Goal: Task Accomplishment & Management: Manage account settings

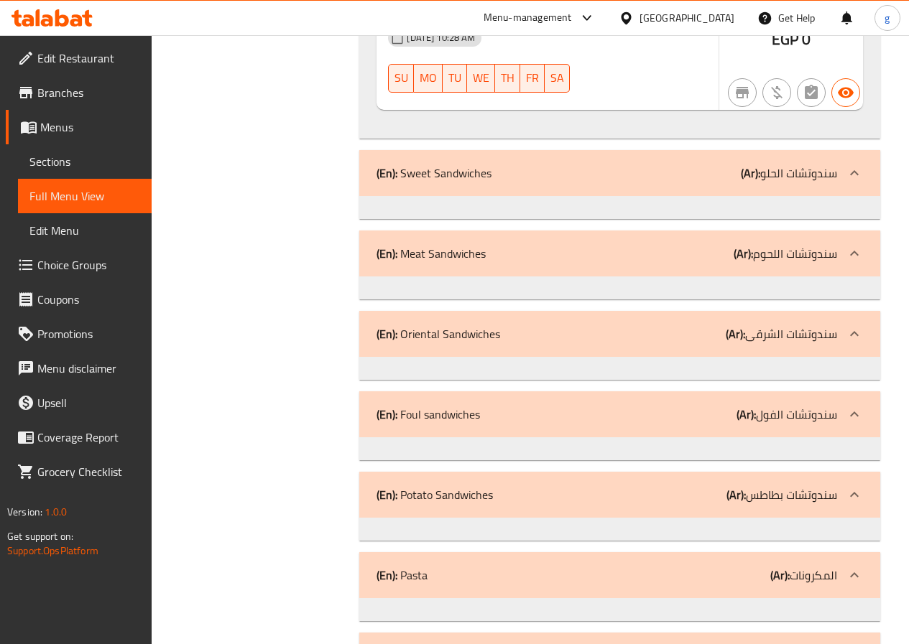
scroll to position [3591, 0]
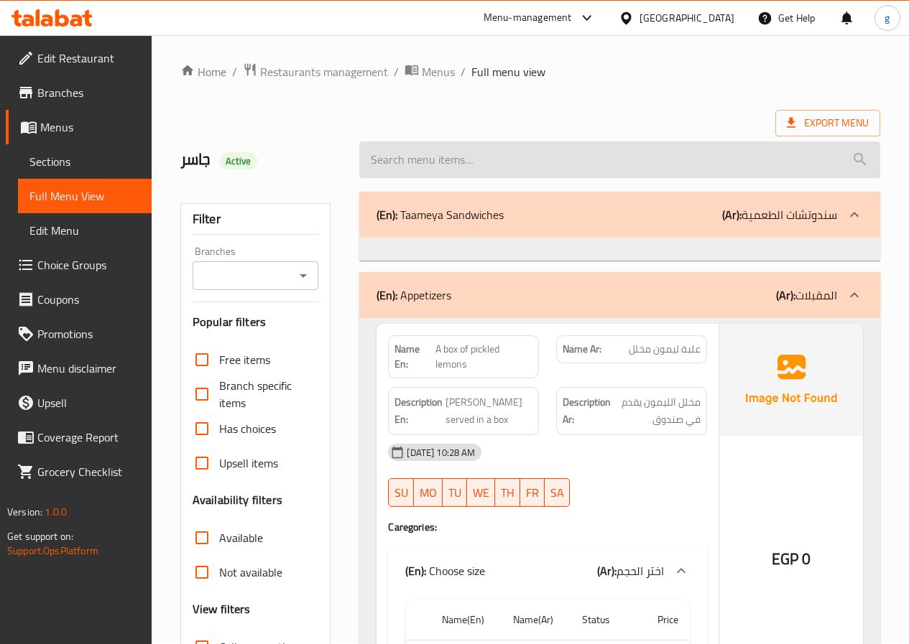
scroll to position [0, 0]
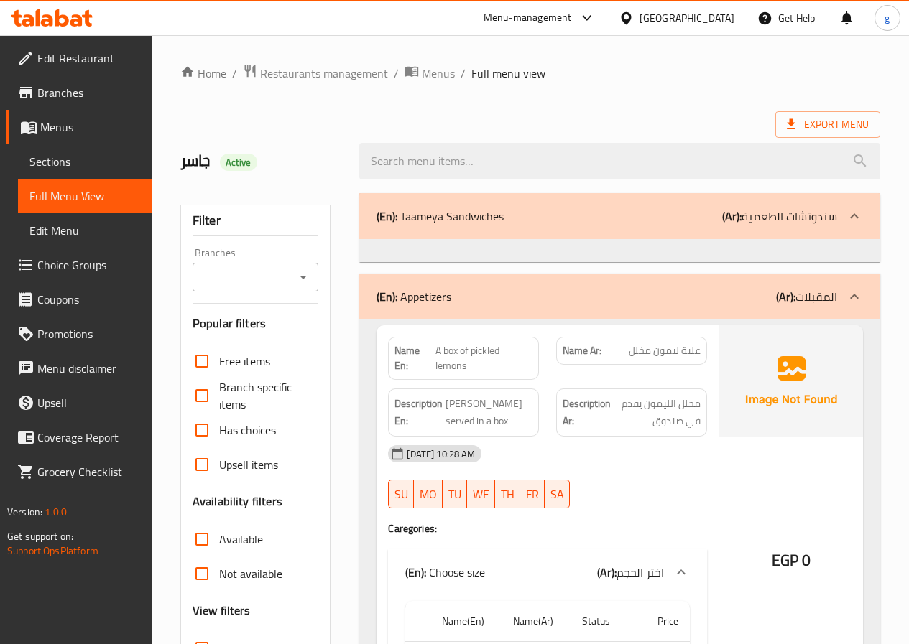
click at [216, 163] on h2 "جاسر Active" at bounding box center [261, 161] width 162 height 22
click at [843, 233] on div at bounding box center [854, 216] width 34 height 34
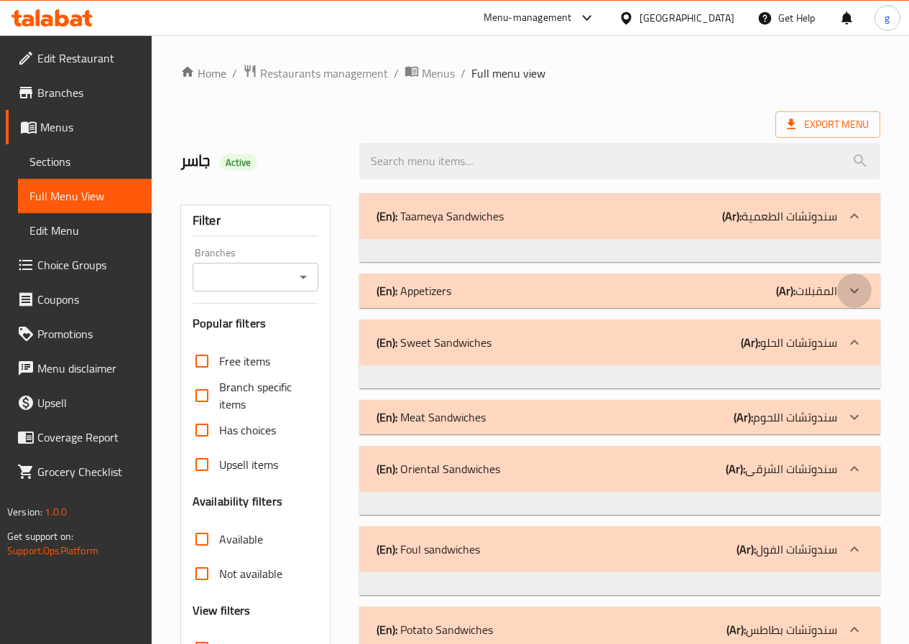
click at [843, 233] on div at bounding box center [854, 216] width 34 height 34
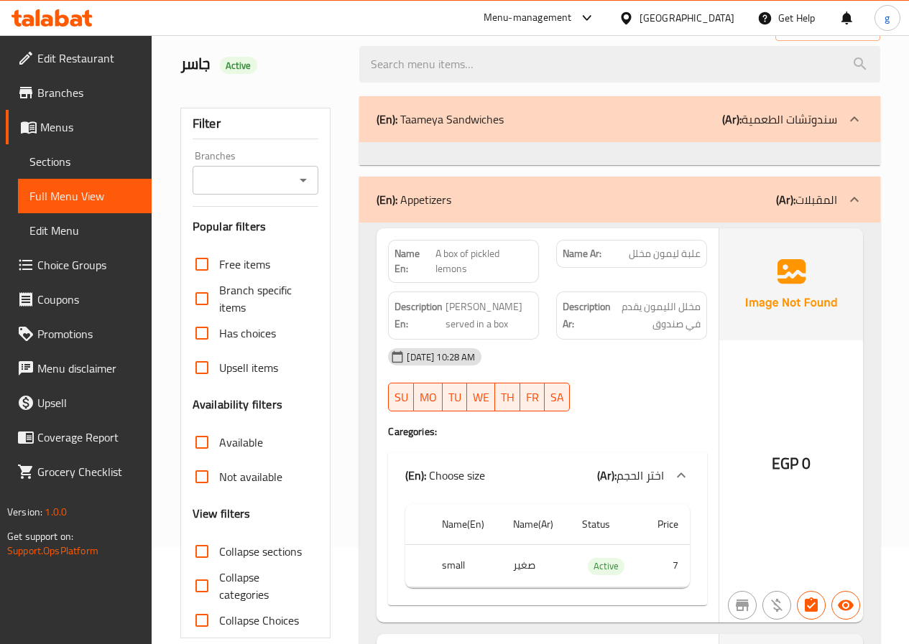
scroll to position [72, 0]
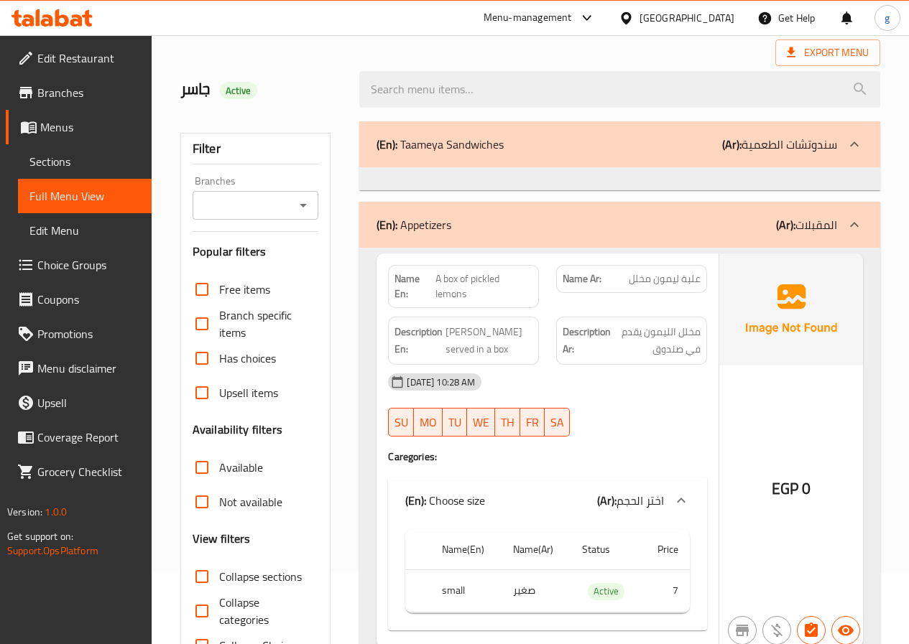
click at [849, 153] on icon at bounding box center [853, 144] width 17 height 17
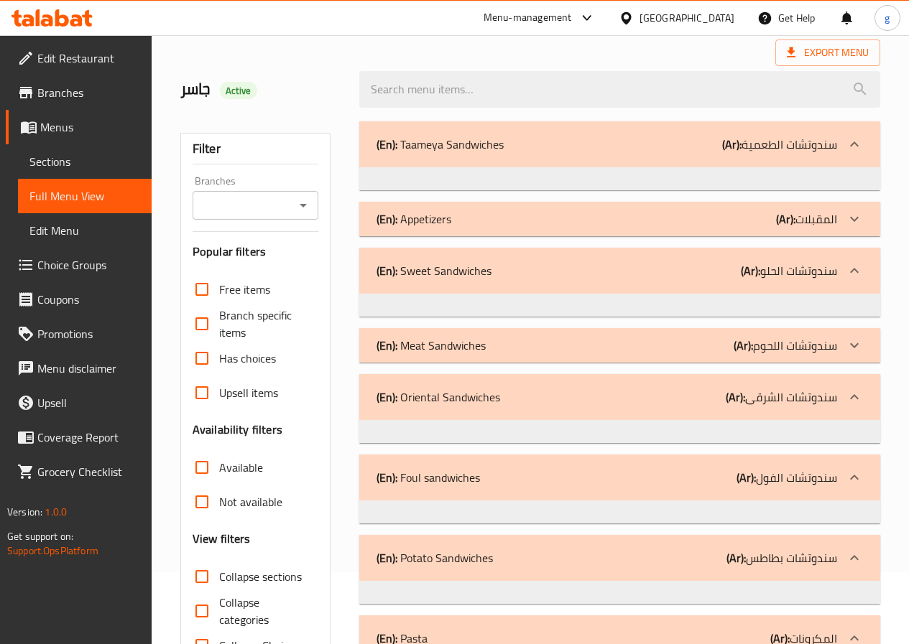
click at [849, 153] on icon at bounding box center [853, 144] width 17 height 17
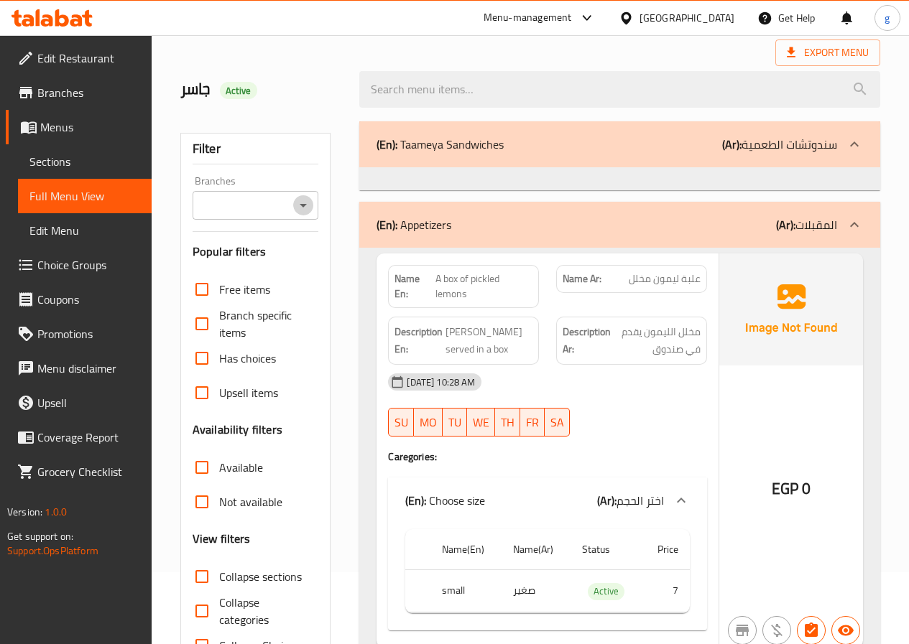
click at [305, 197] on icon "Open" at bounding box center [302, 205] width 17 height 17
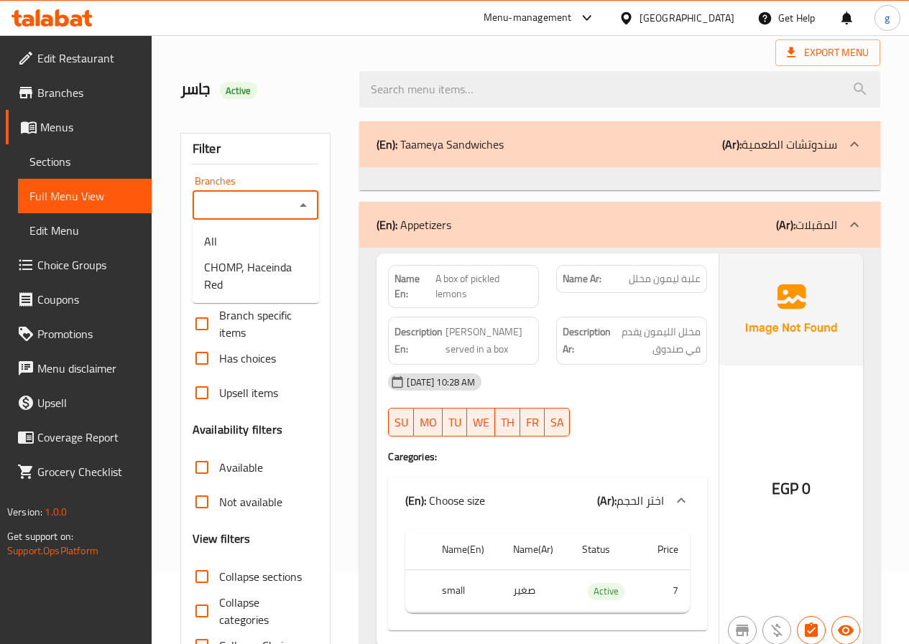
click at [314, 181] on div "Branches Branches" at bounding box center [255, 198] width 126 height 44
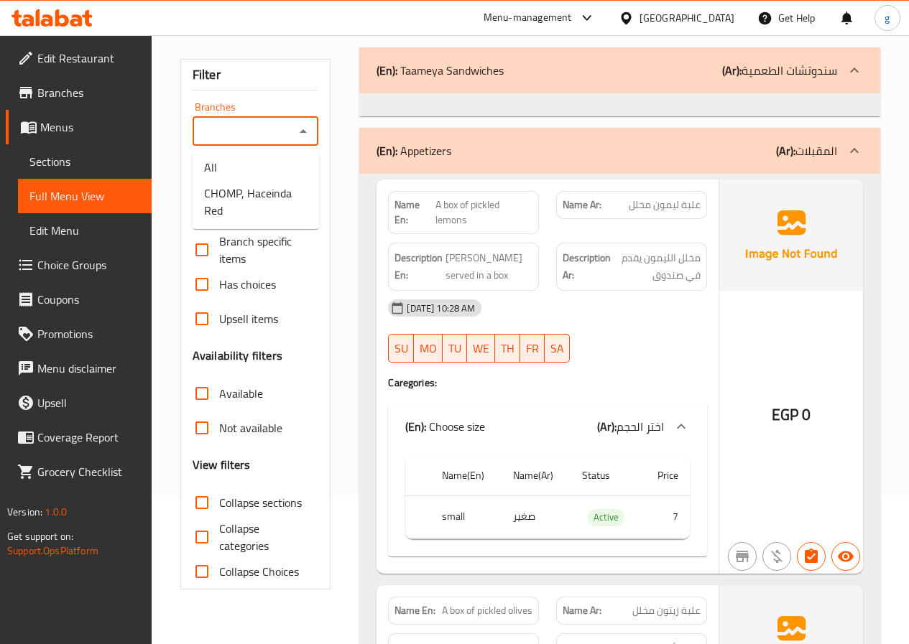
scroll to position [215, 0]
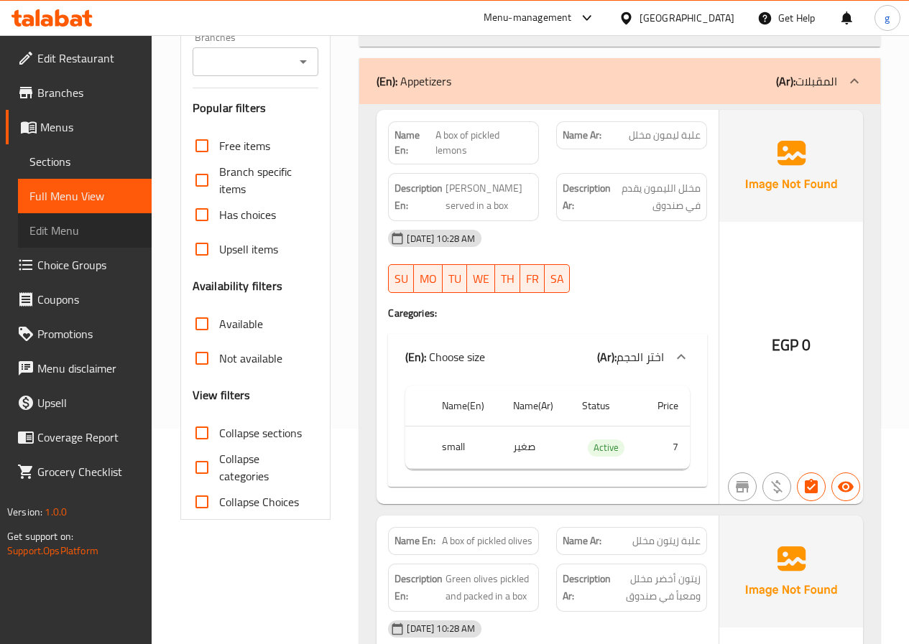
click at [65, 241] on link "Edit Menu" at bounding box center [85, 230] width 134 height 34
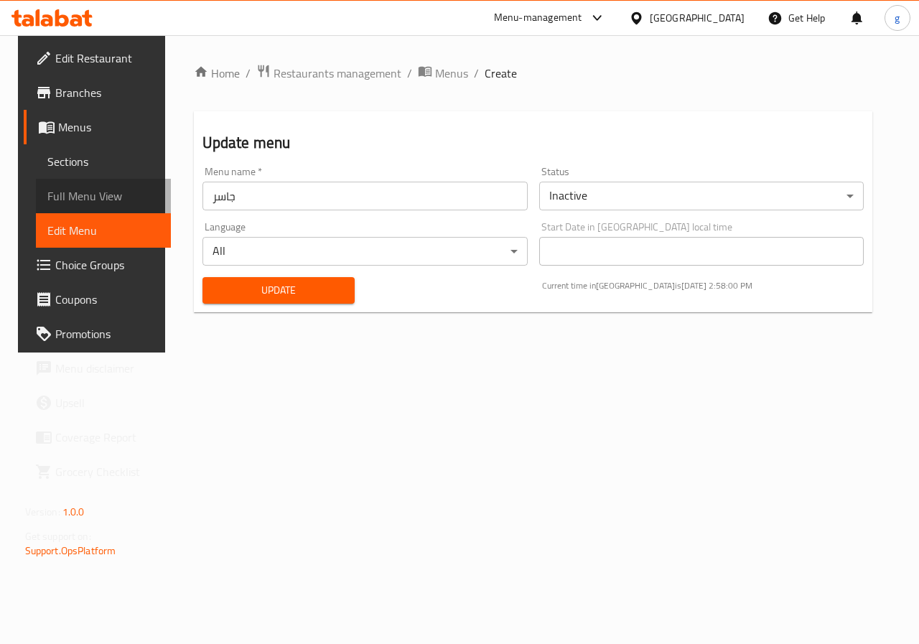
click at [60, 187] on span "Full Menu View" at bounding box center [103, 195] width 113 height 17
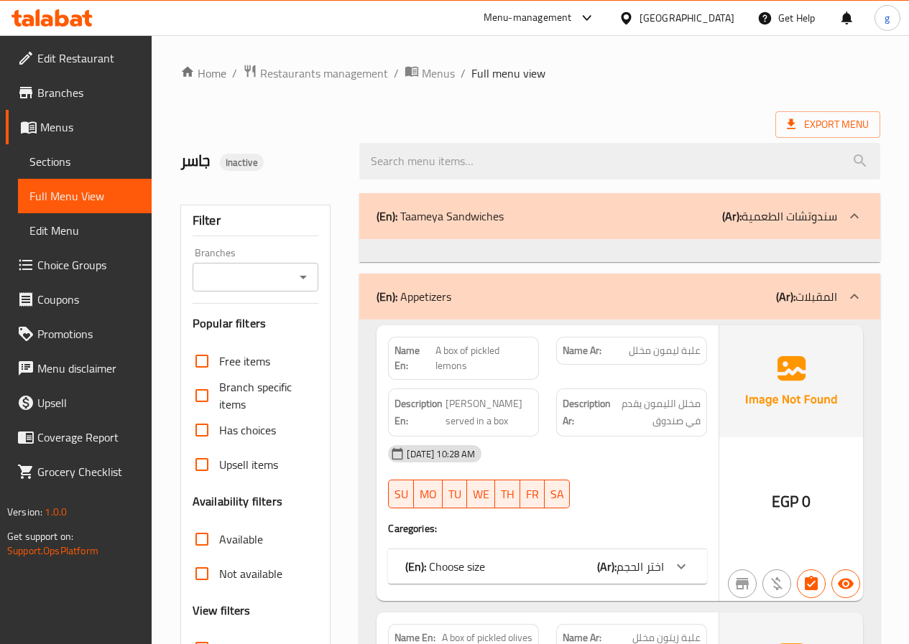
click at [55, 134] on span "Menus" at bounding box center [90, 127] width 100 height 17
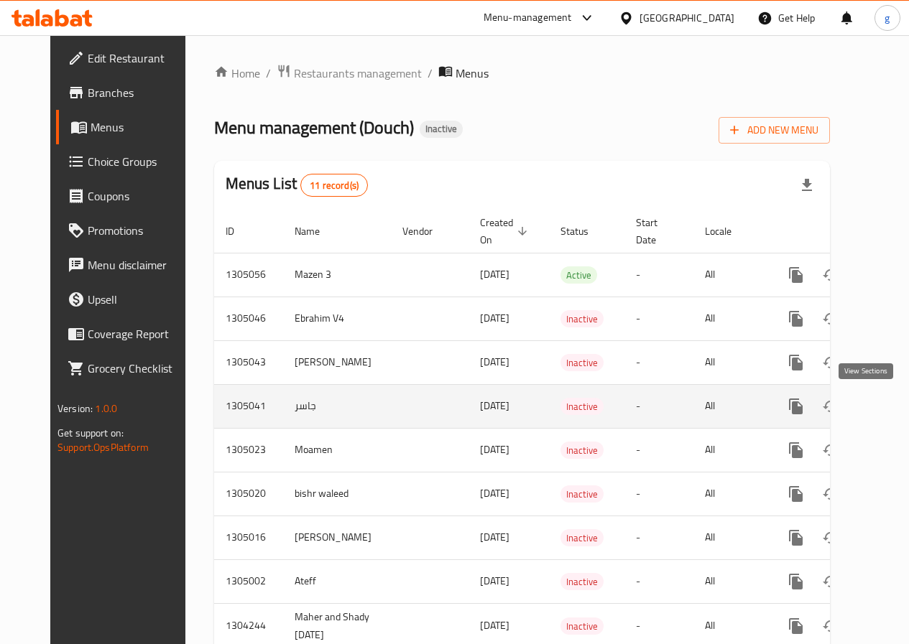
click at [891, 406] on icon "enhanced table" at bounding box center [899, 406] width 17 height 17
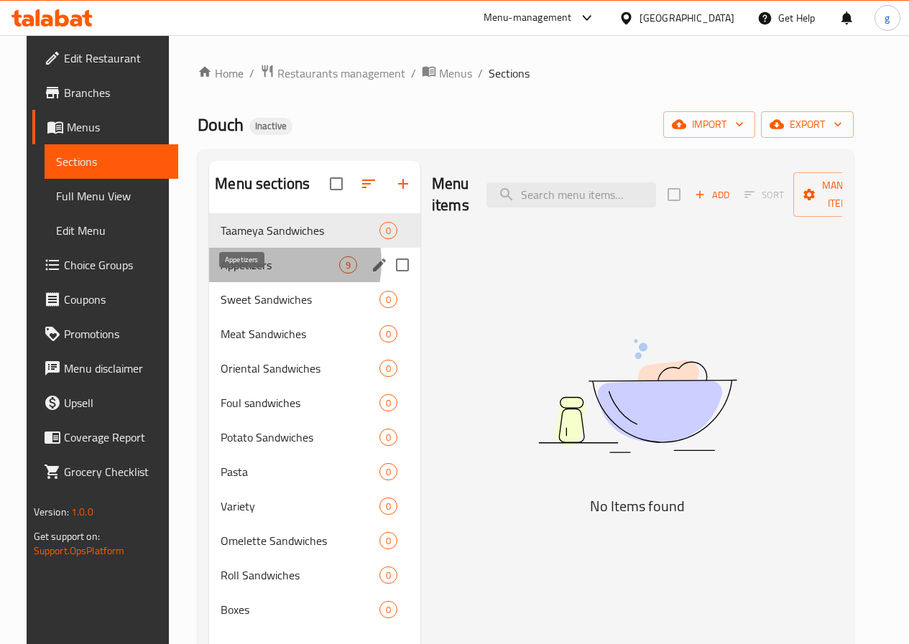
click at [252, 274] on span "Appetizers" at bounding box center [279, 264] width 119 height 17
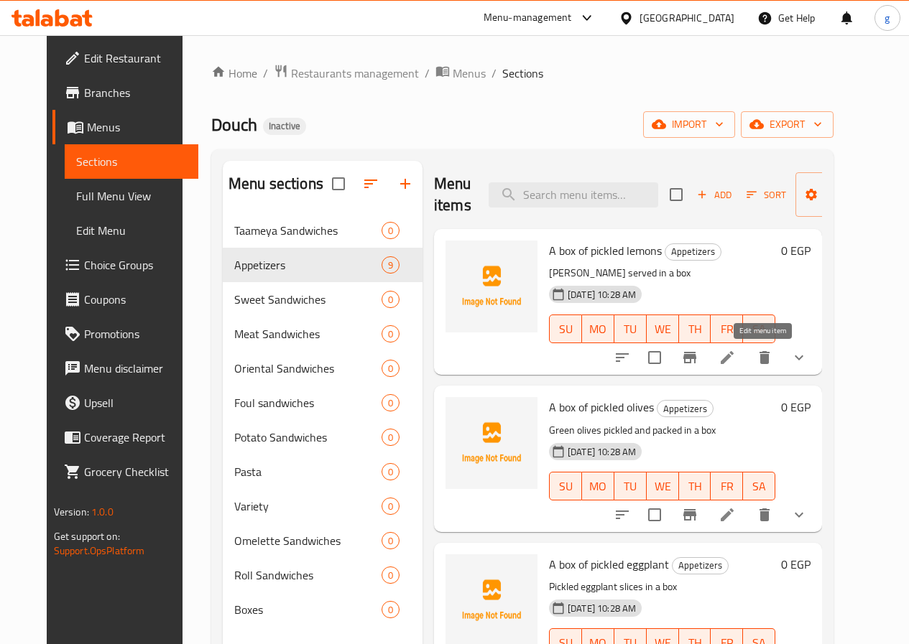
click at [735, 356] on icon at bounding box center [726, 357] width 17 height 17
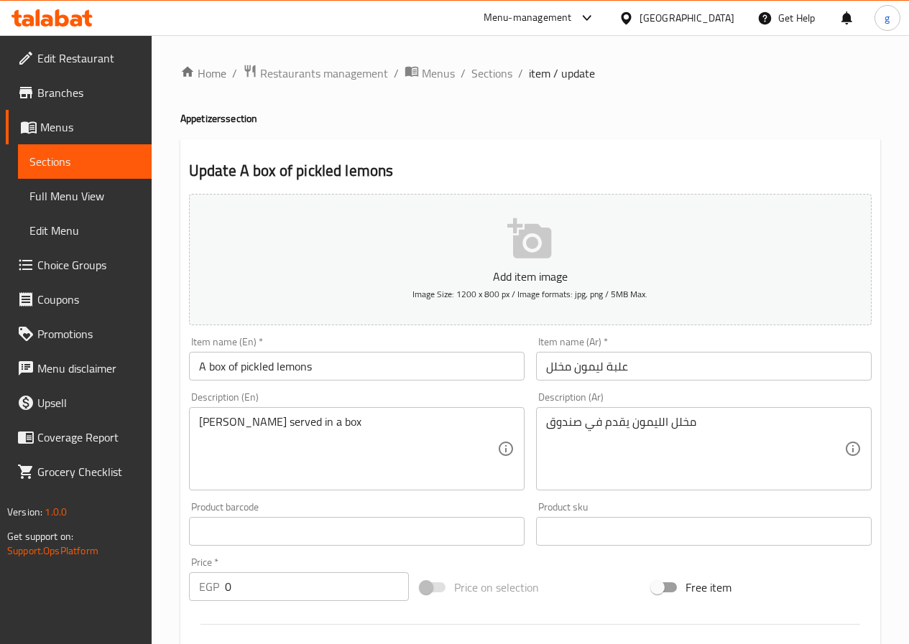
scroll to position [144, 0]
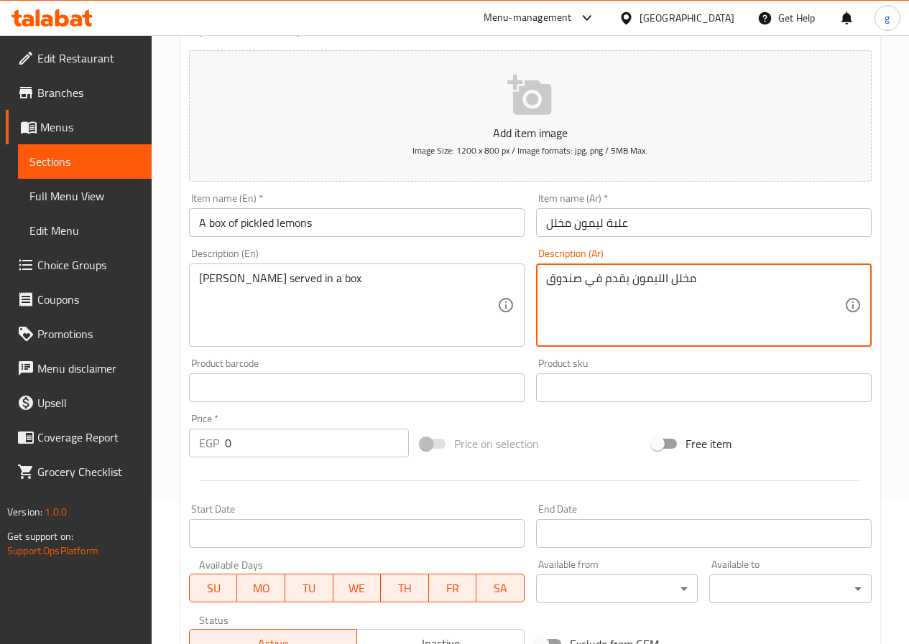
drag, startPoint x: 745, startPoint y: 290, endPoint x: 524, endPoint y: 274, distance: 222.5
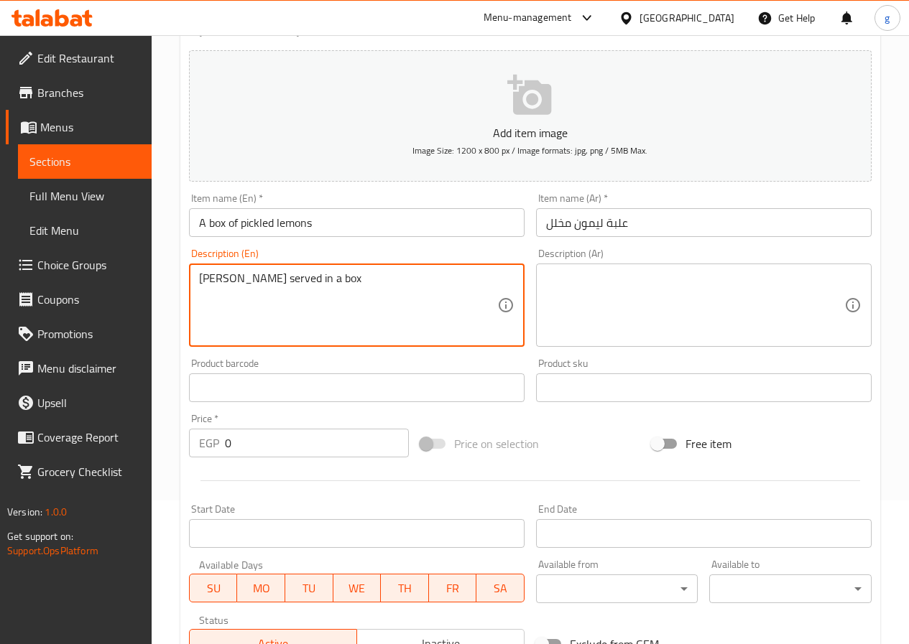
drag, startPoint x: 384, startPoint y: 289, endPoint x: 24, endPoint y: 291, distance: 359.8
click at [377, 328] on textarea at bounding box center [348, 305] width 298 height 68
click at [97, 151] on link "Sections" at bounding box center [85, 161] width 134 height 34
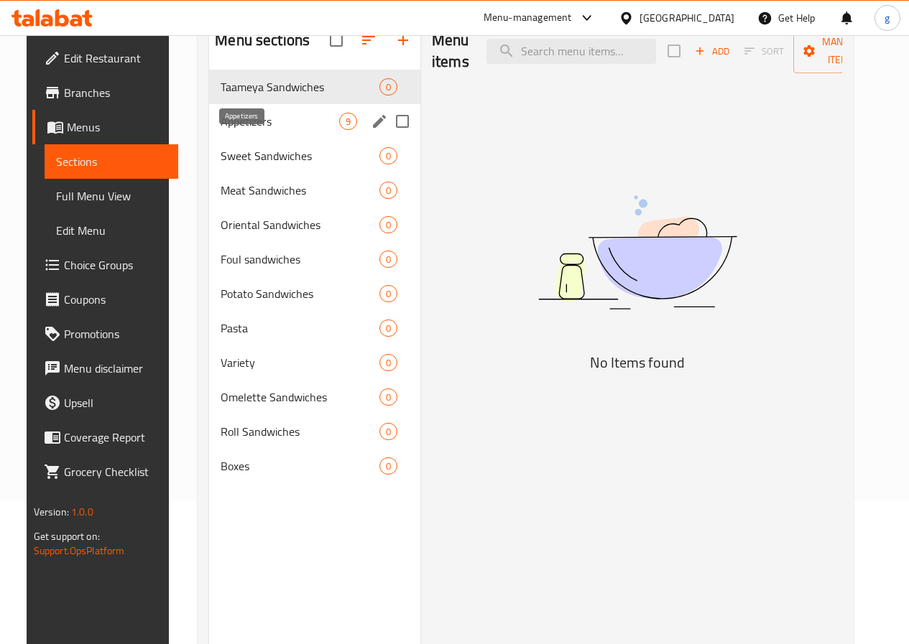
click at [269, 130] on span "Appetizers" at bounding box center [279, 121] width 119 height 17
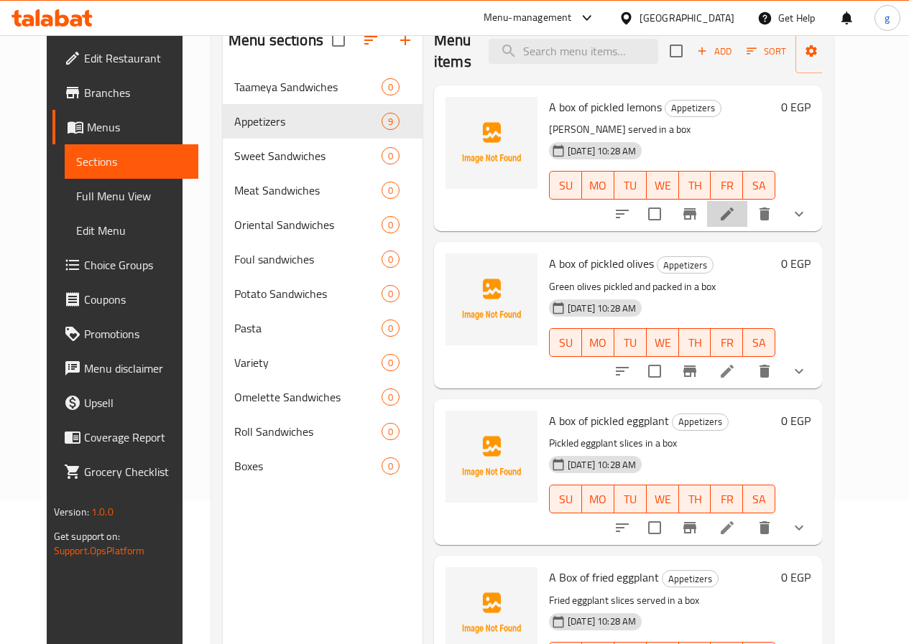
click at [747, 227] on li at bounding box center [727, 214] width 40 height 26
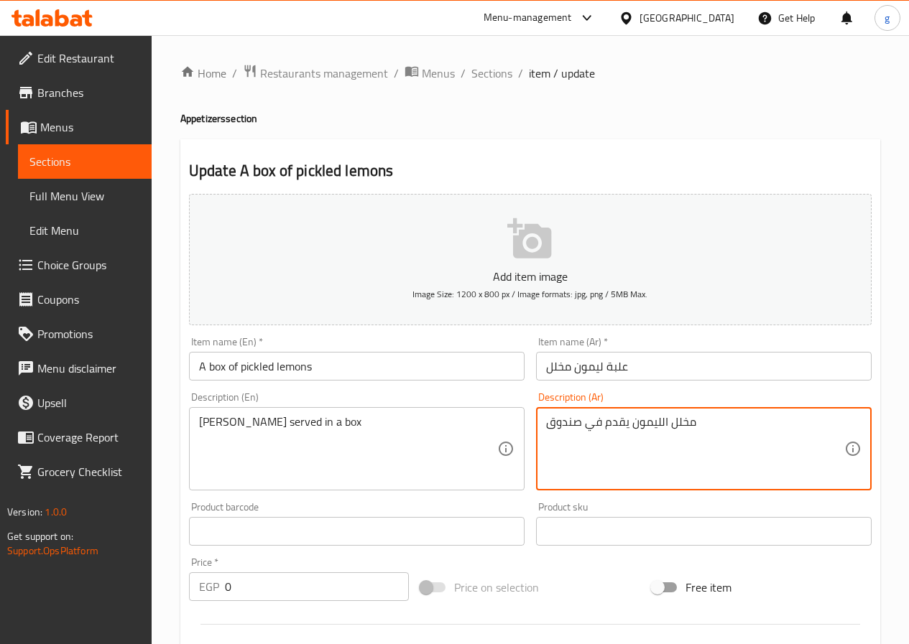
drag, startPoint x: 735, startPoint y: 424, endPoint x: 249, endPoint y: 395, distance: 487.1
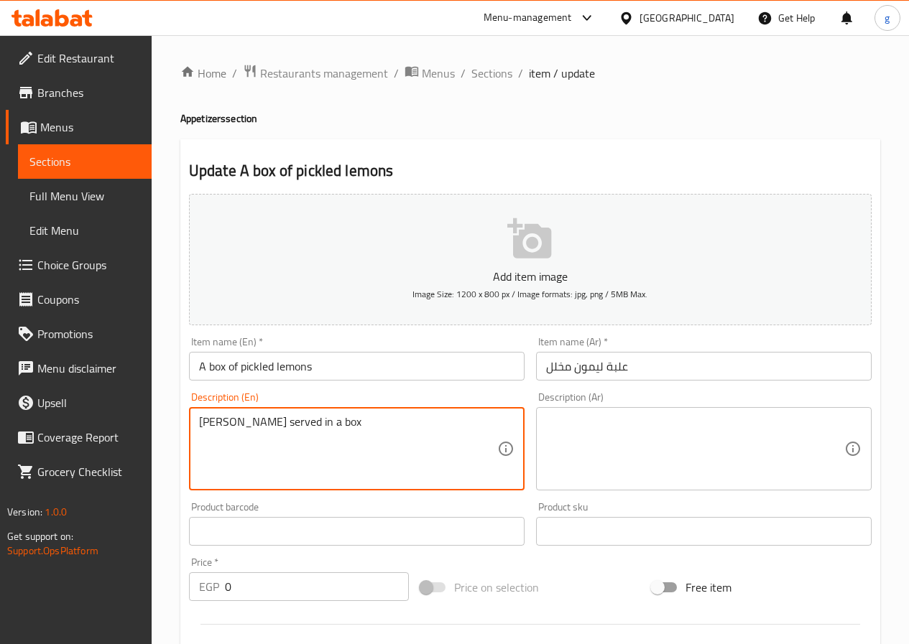
drag, startPoint x: 364, startPoint y: 427, endPoint x: 27, endPoint y: 386, distance: 340.0
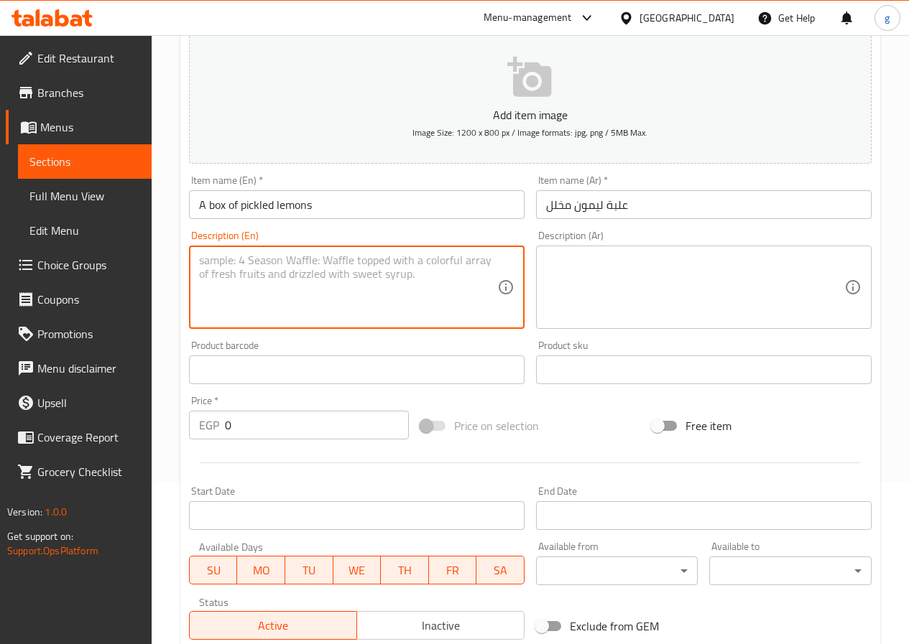
scroll to position [361, 0]
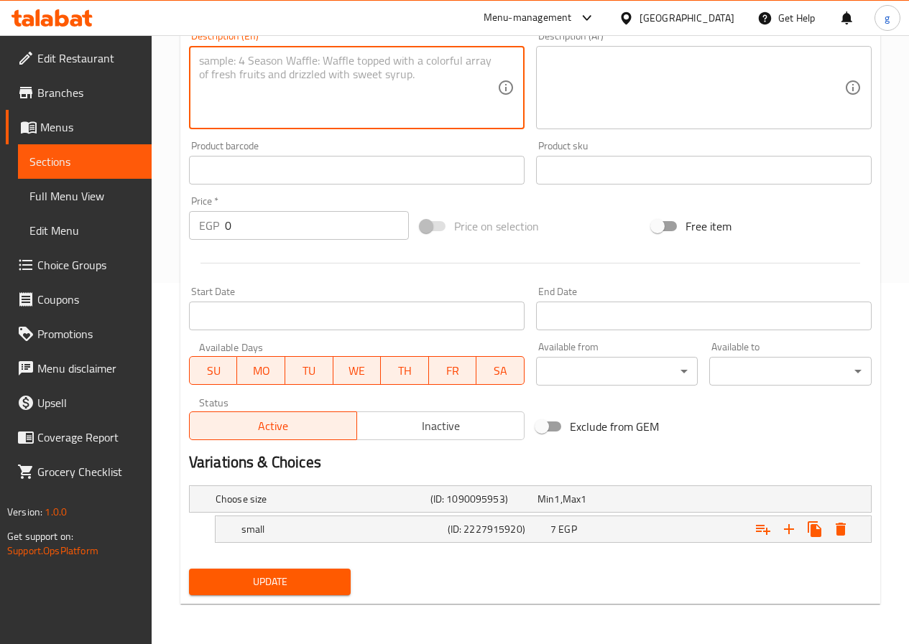
click at [345, 576] on button "Update" at bounding box center [270, 582] width 162 height 27
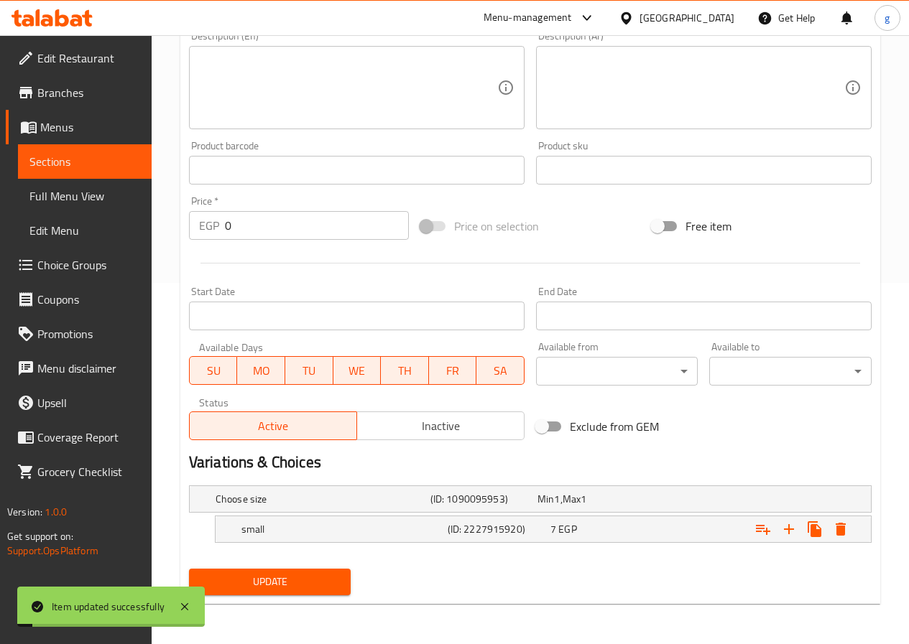
click at [110, 152] on link "Sections" at bounding box center [85, 161] width 134 height 34
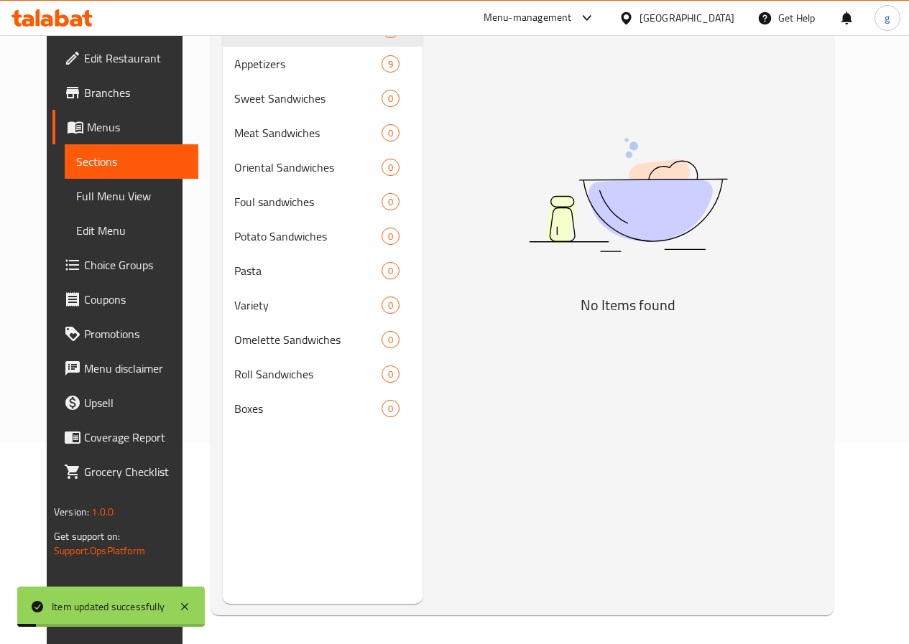
scroll to position [201, 0]
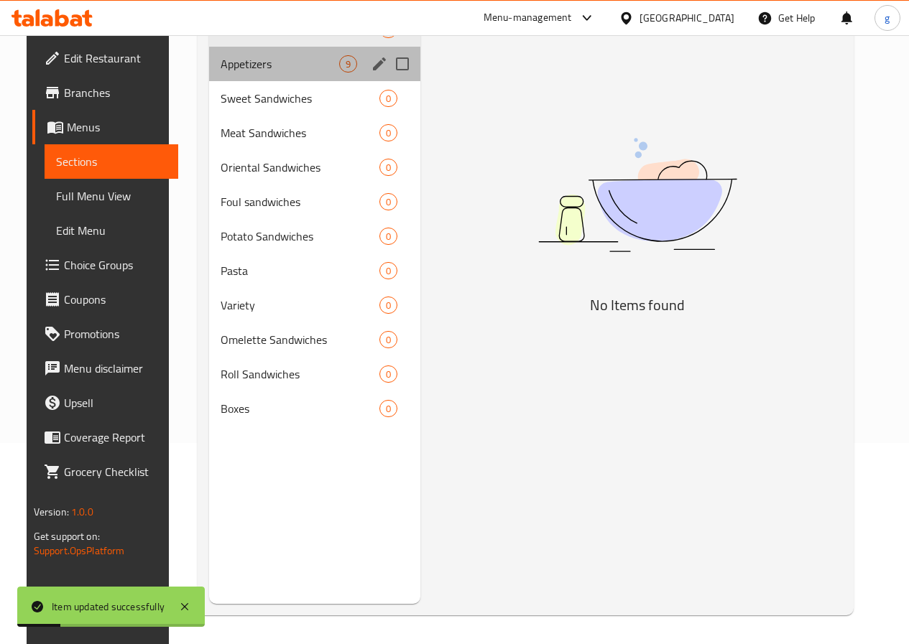
click at [299, 81] on div "Appetizers 9" at bounding box center [314, 64] width 211 height 34
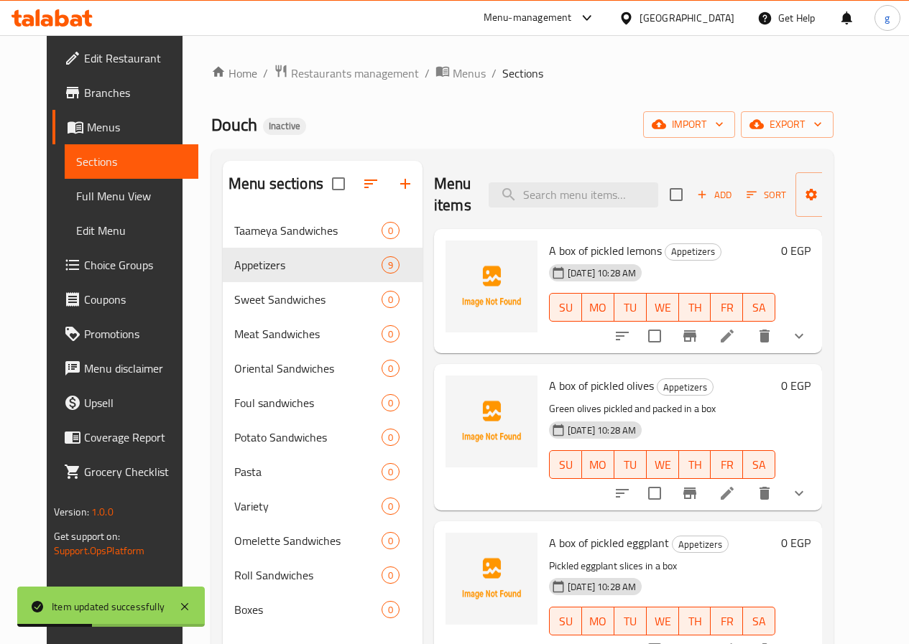
click at [747, 334] on li at bounding box center [727, 336] width 40 height 26
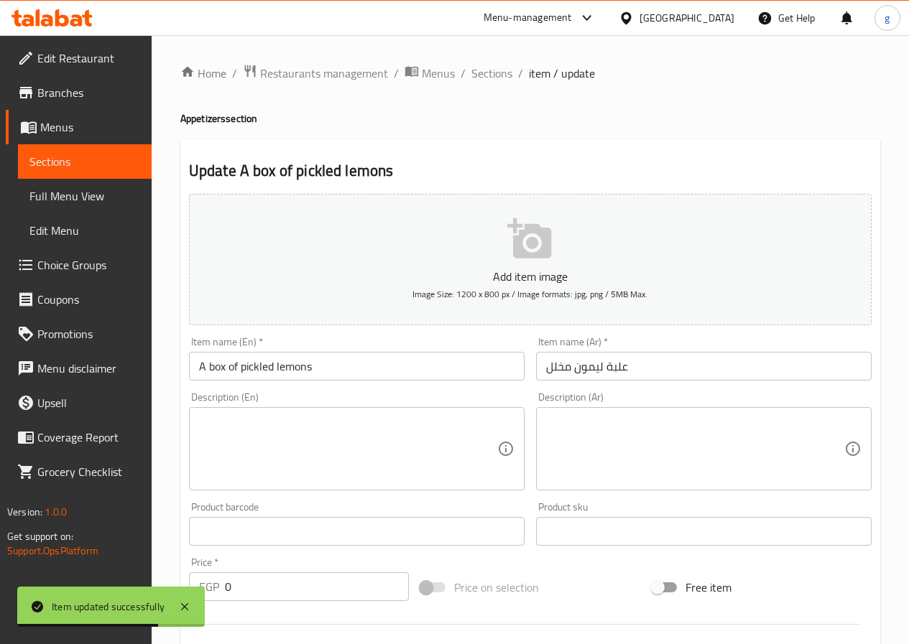
click at [70, 154] on span "Sections" at bounding box center [84, 161] width 111 height 17
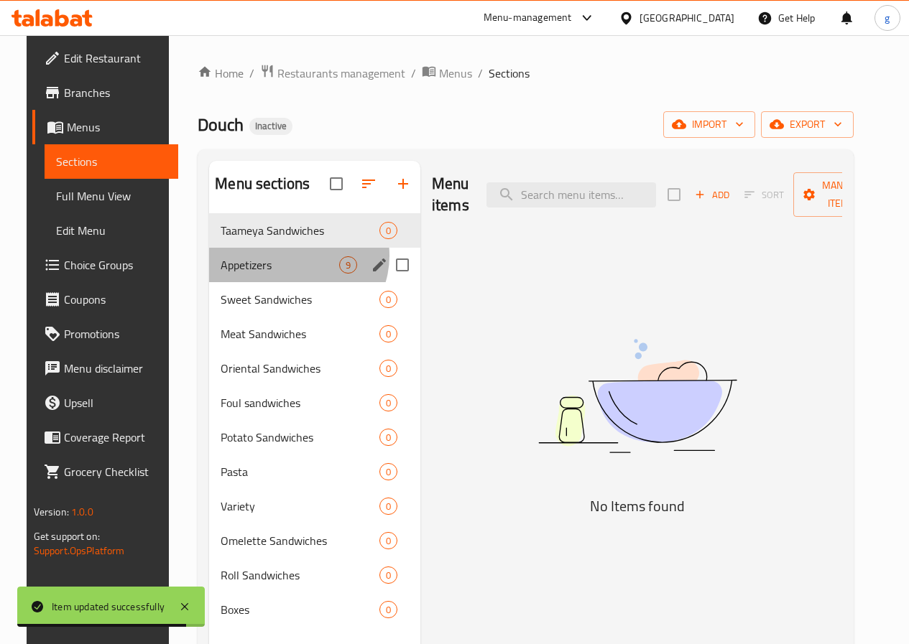
click at [279, 277] on div "Appetizers 9" at bounding box center [314, 265] width 211 height 34
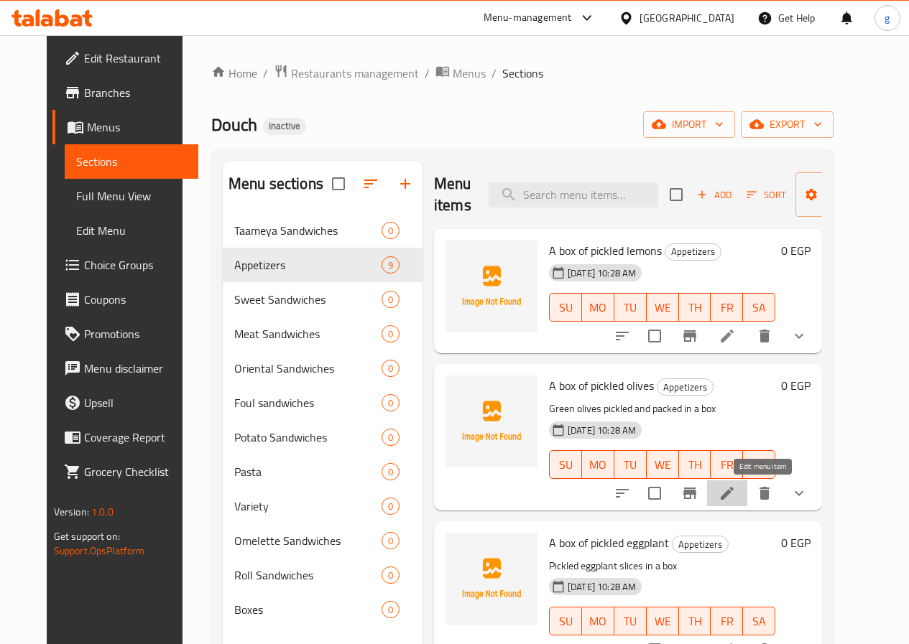
click at [735, 490] on icon at bounding box center [726, 493] width 17 height 17
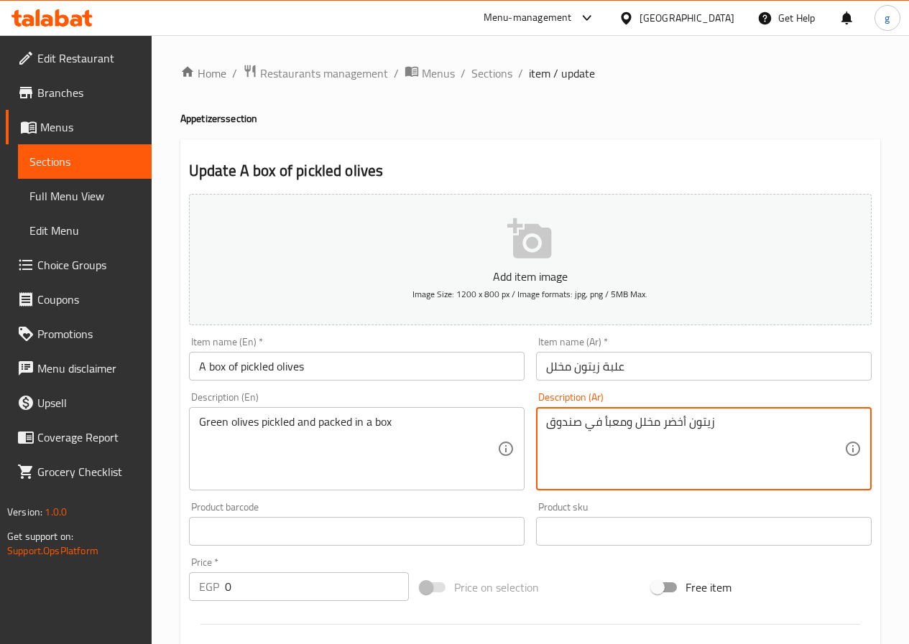
drag, startPoint x: 720, startPoint y: 430, endPoint x: 494, endPoint y: 438, distance: 226.4
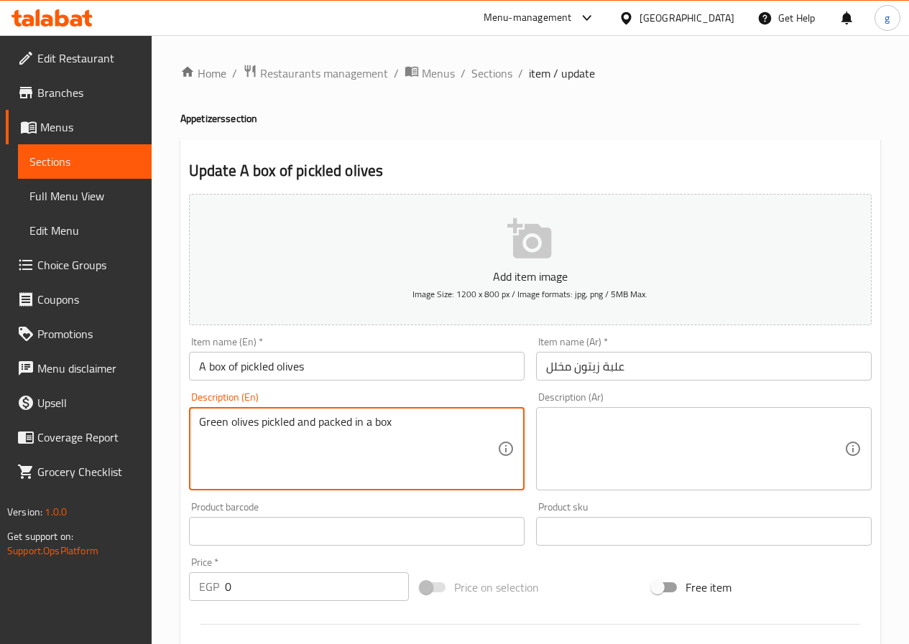
drag, startPoint x: 426, startPoint y: 424, endPoint x: 111, endPoint y: 436, distance: 314.8
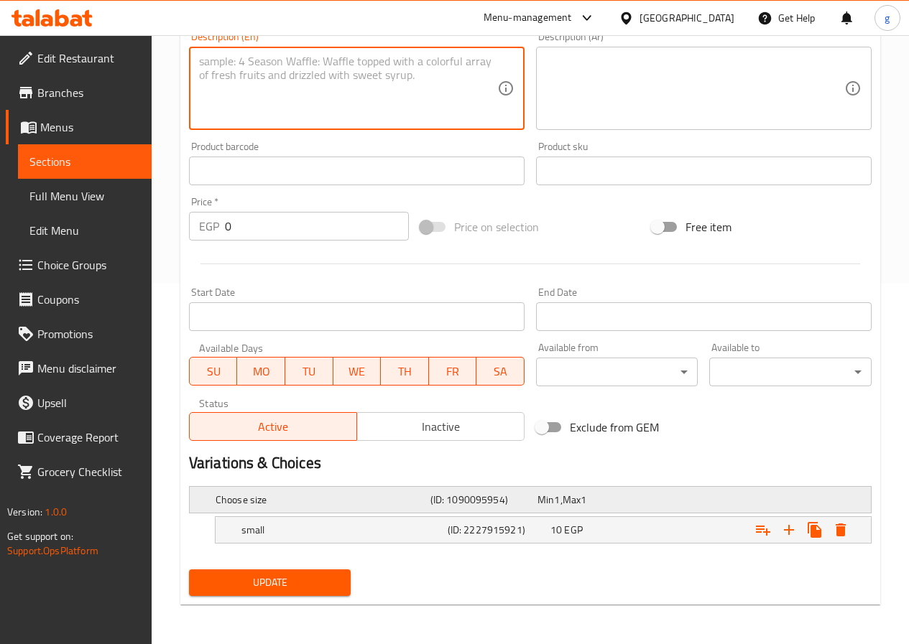
scroll to position [361, 0]
click at [261, 573] on span "Update" at bounding box center [269, 582] width 139 height 18
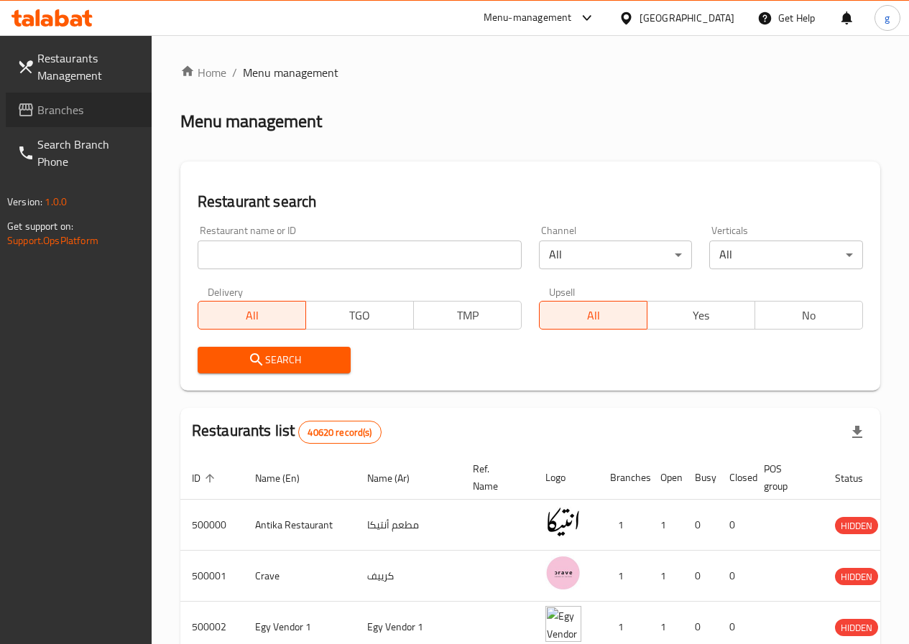
click at [73, 111] on span "Branches" at bounding box center [88, 109] width 103 height 17
click at [595, 13] on icon at bounding box center [586, 17] width 17 height 17
click at [743, 72] on ol "Home / Menu management" at bounding box center [530, 72] width 700 height 17
click at [72, 68] on span "Restaurants Management" at bounding box center [88, 67] width 103 height 34
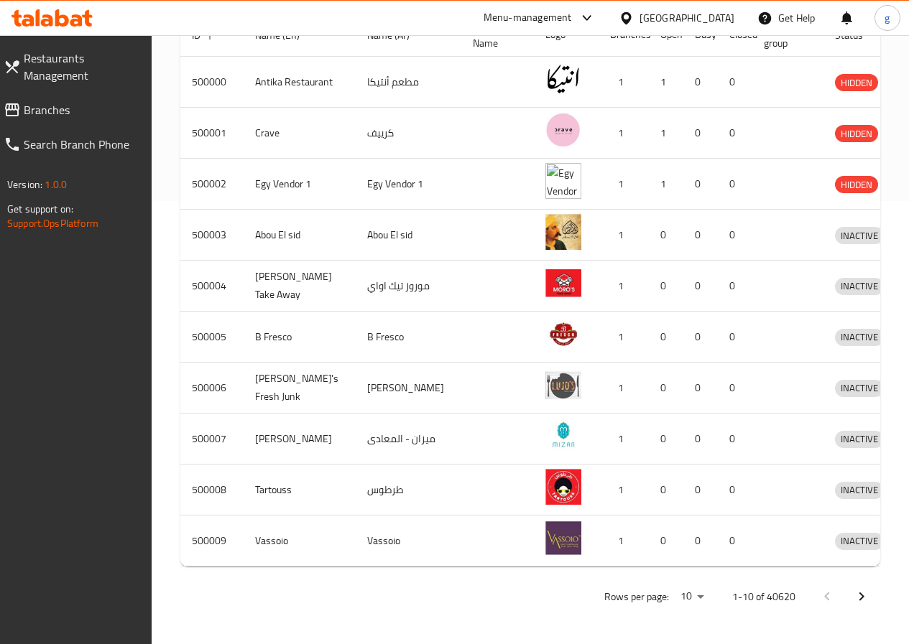
scroll to position [251, 0]
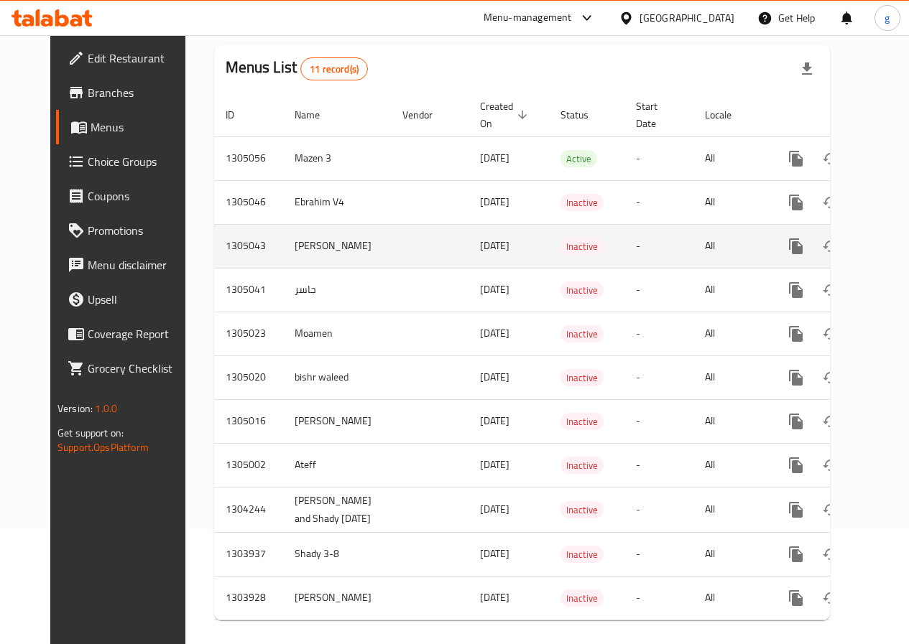
scroll to position [142, 0]
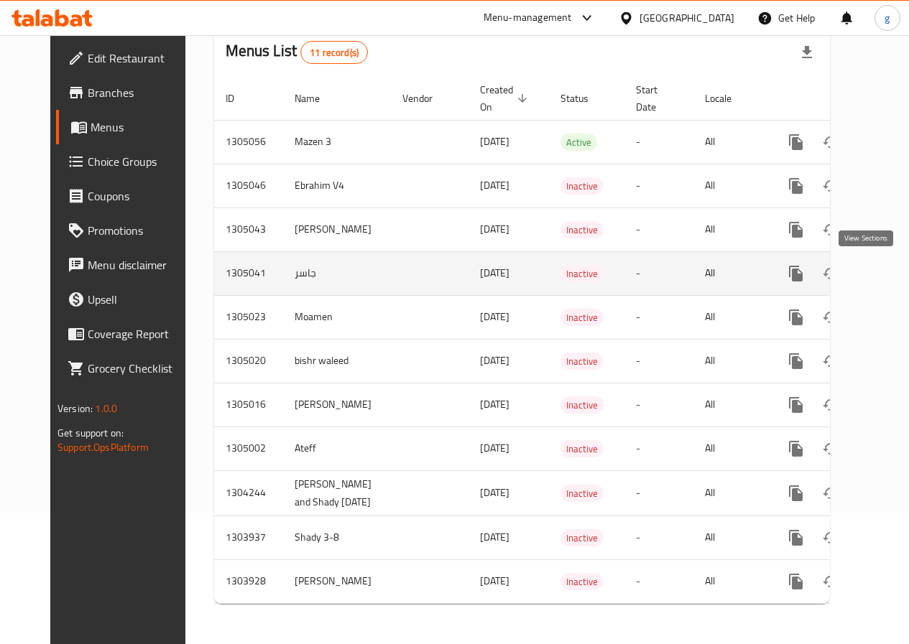
click at [891, 265] on icon "enhanced table" at bounding box center [899, 273] width 17 height 17
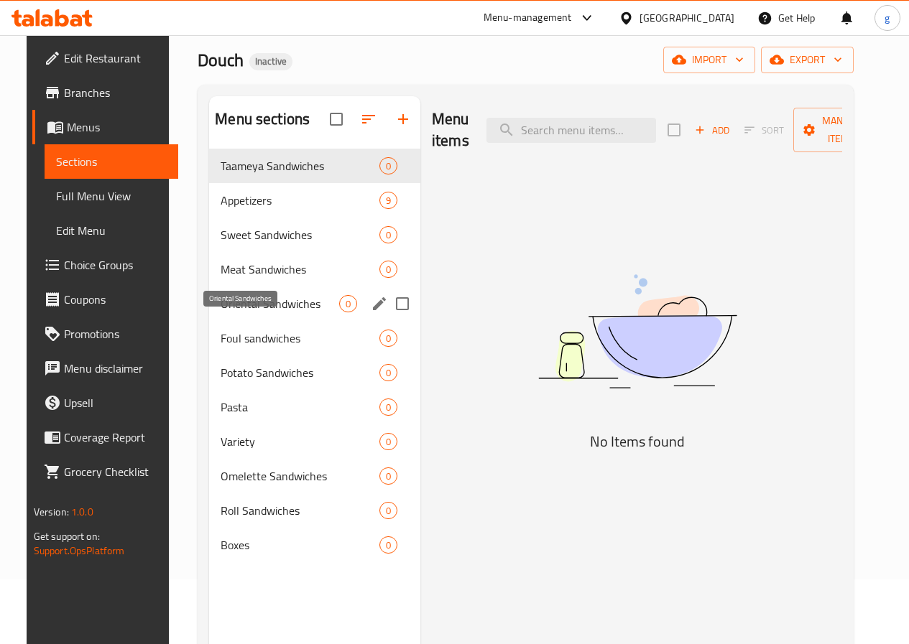
scroll to position [144, 0]
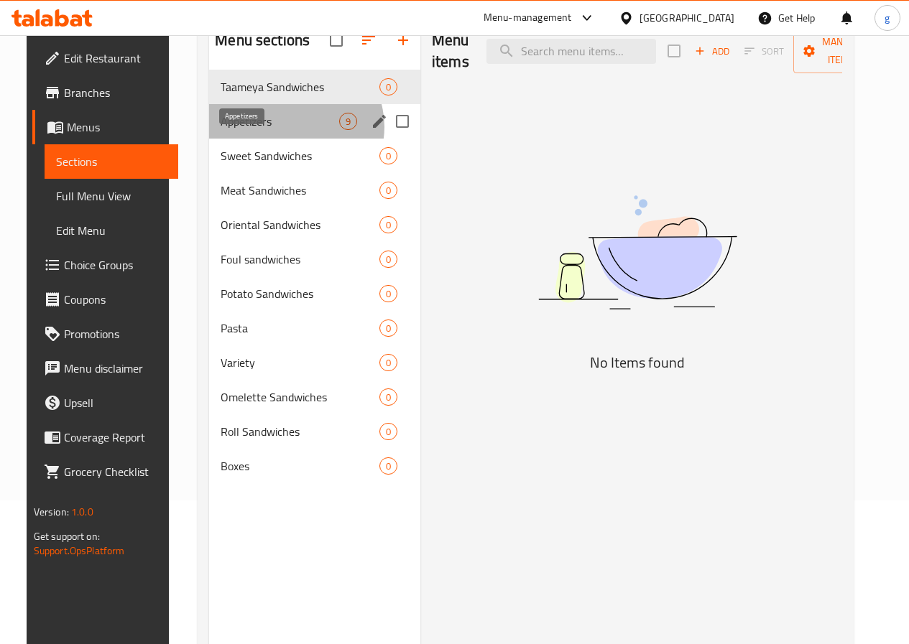
click at [277, 130] on span "Appetizers" at bounding box center [279, 121] width 119 height 17
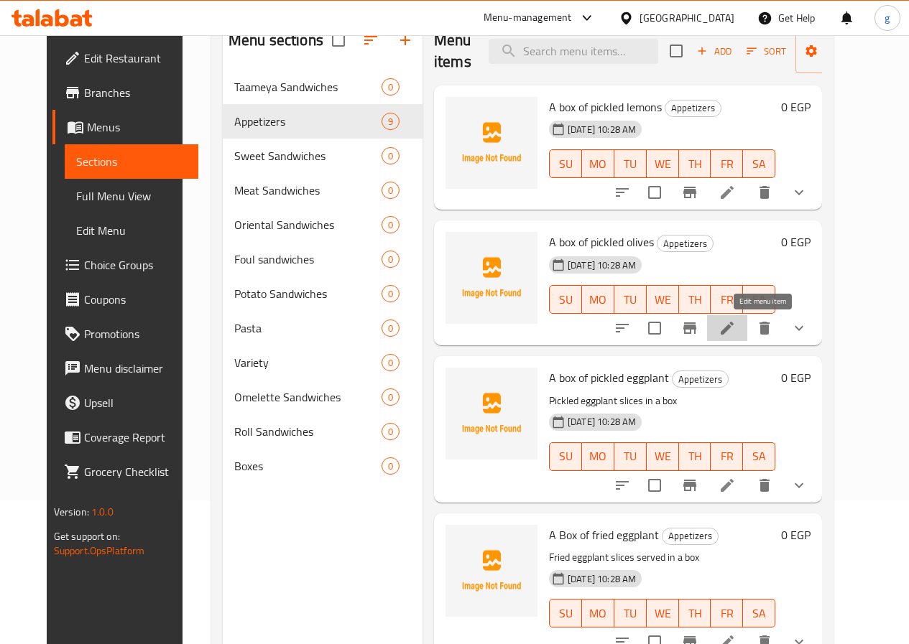
click at [735, 328] on icon at bounding box center [726, 328] width 17 height 17
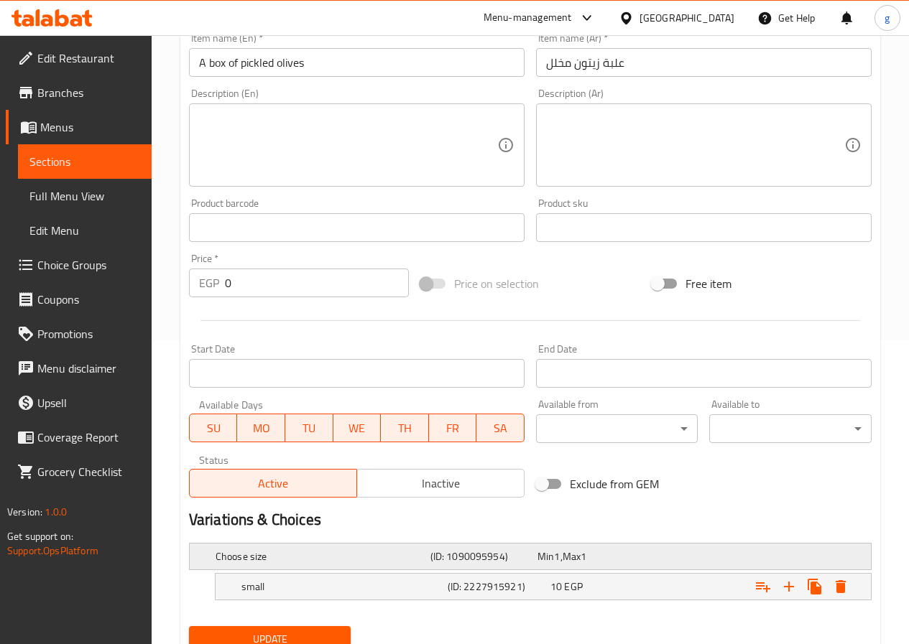
scroll to position [361, 0]
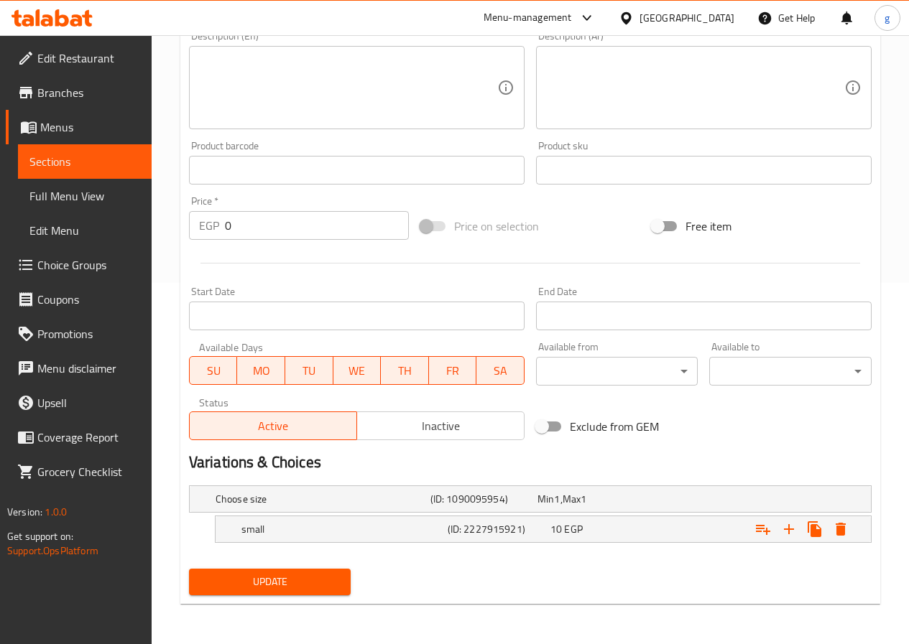
click at [59, 167] on span "Sections" at bounding box center [84, 161] width 111 height 17
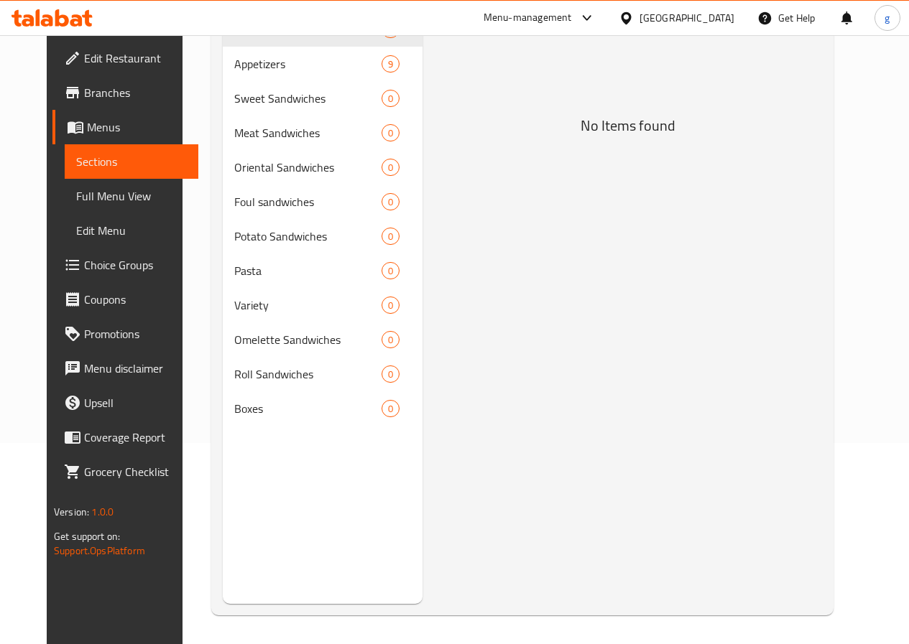
scroll to position [201, 0]
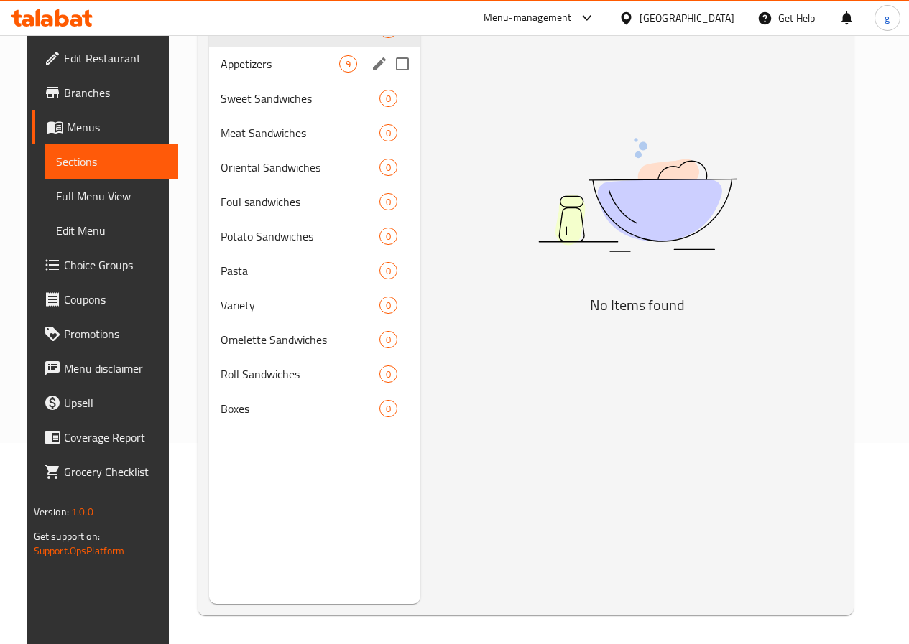
click at [287, 81] on div "Appetizers 9" at bounding box center [314, 64] width 211 height 34
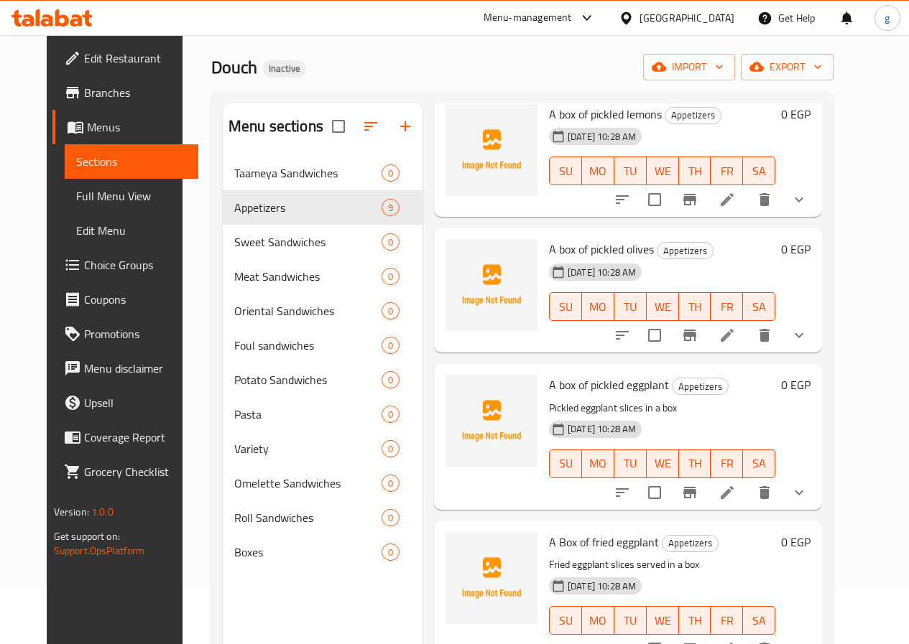
scroll to position [144, 0]
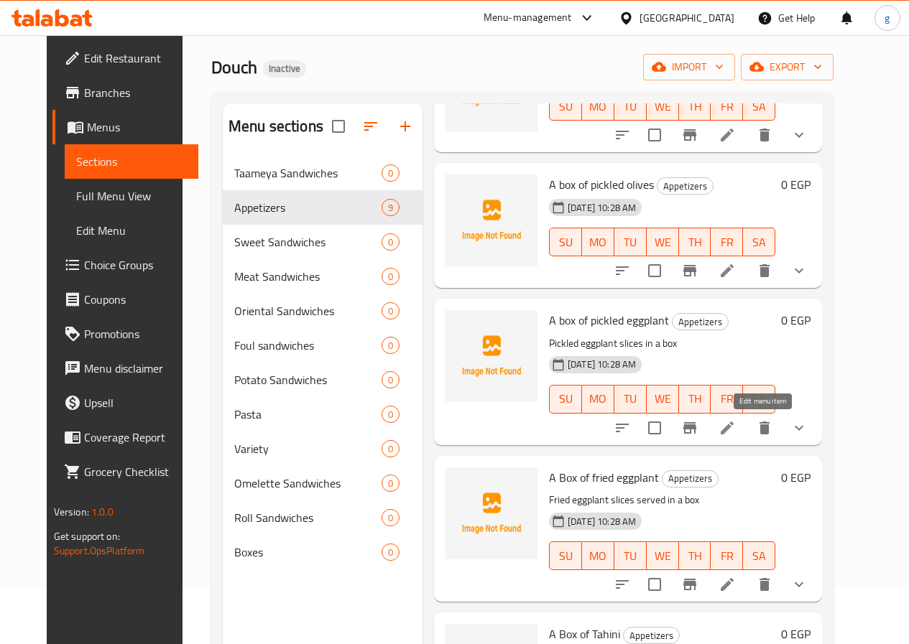
click at [735, 427] on icon at bounding box center [726, 427] width 17 height 17
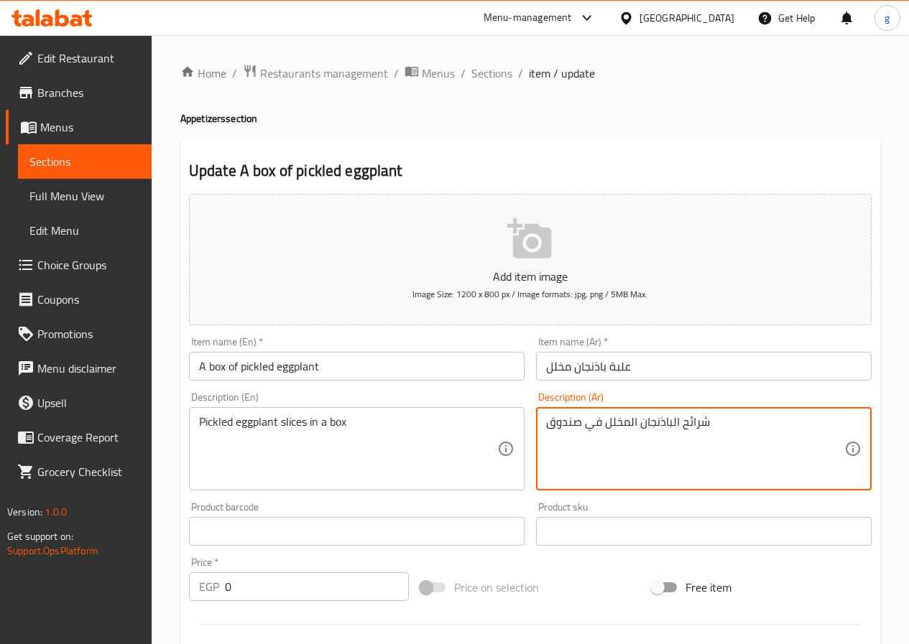
drag, startPoint x: 740, startPoint y: 421, endPoint x: 543, endPoint y: 440, distance: 197.7
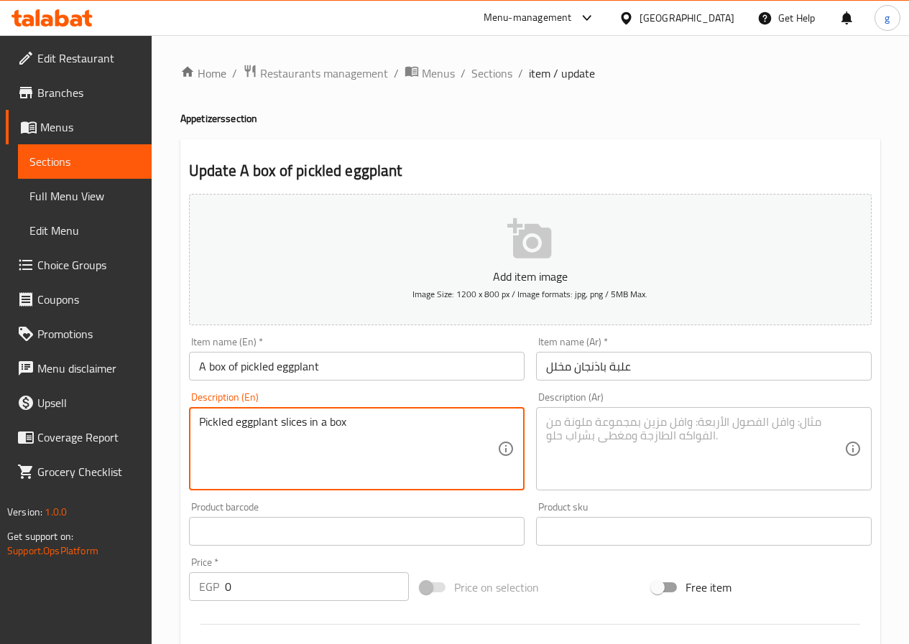
drag, startPoint x: 434, startPoint y: 420, endPoint x: 161, endPoint y: 425, distance: 273.0
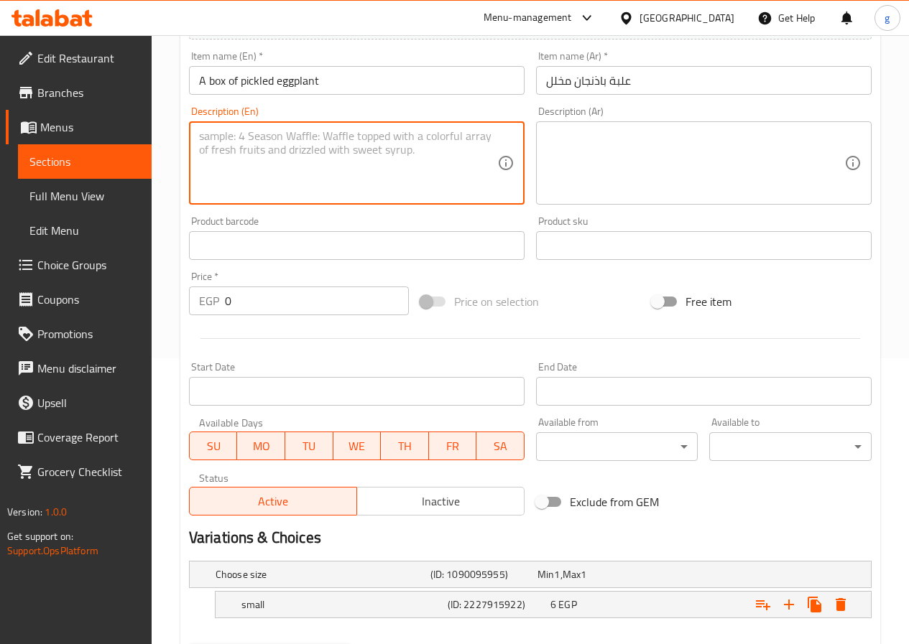
scroll to position [361, 0]
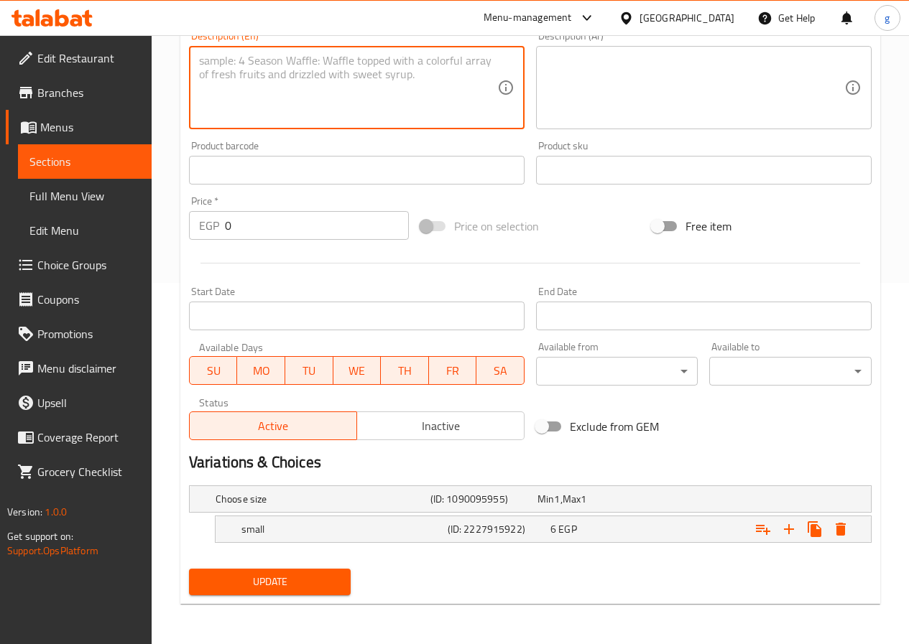
click at [254, 586] on span "Update" at bounding box center [269, 582] width 139 height 18
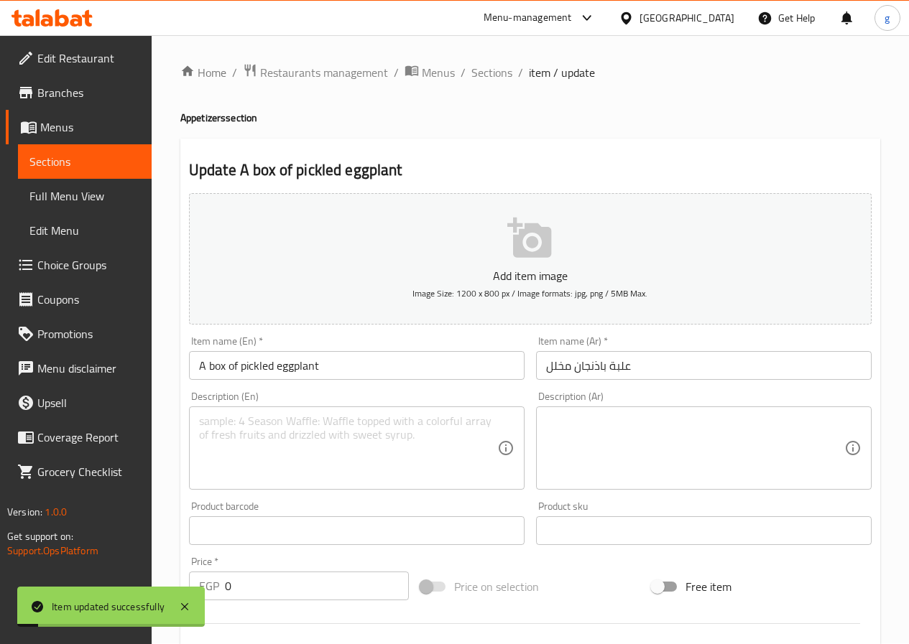
scroll to position [0, 0]
click at [58, 167] on span "Sections" at bounding box center [84, 161] width 111 height 17
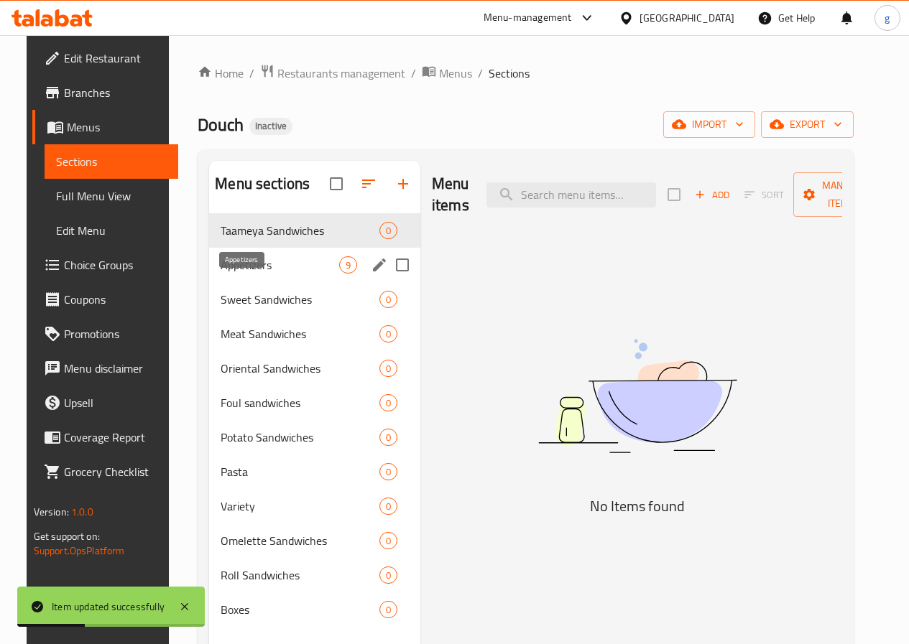
click at [278, 274] on span "Appetizers" at bounding box center [279, 264] width 119 height 17
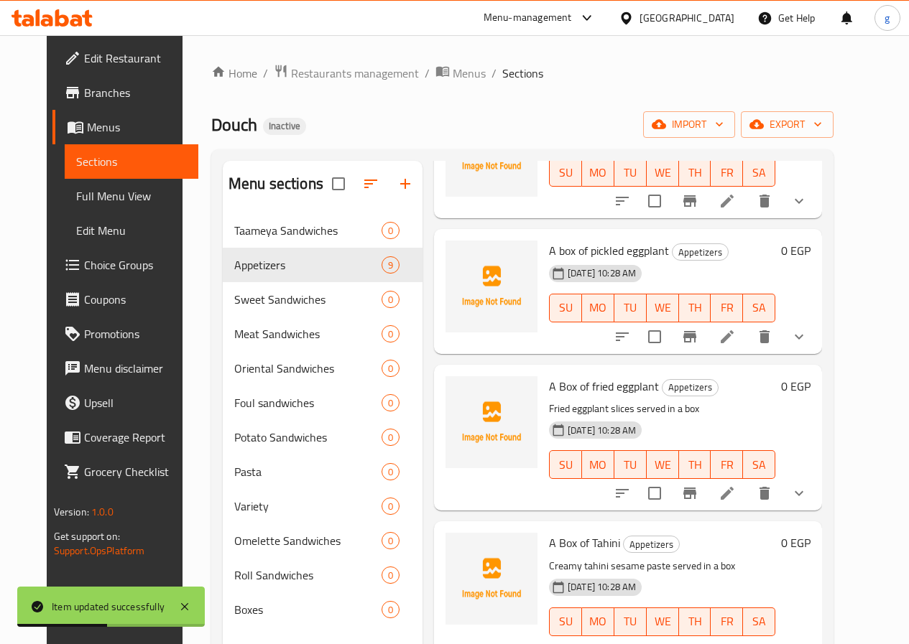
scroll to position [287, 0]
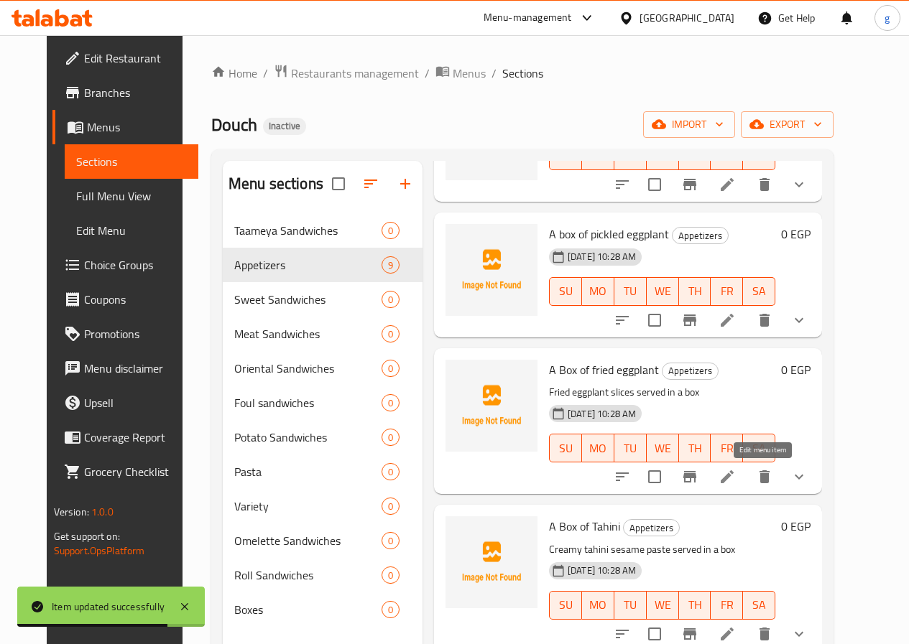
click at [735, 484] on icon at bounding box center [726, 476] width 17 height 17
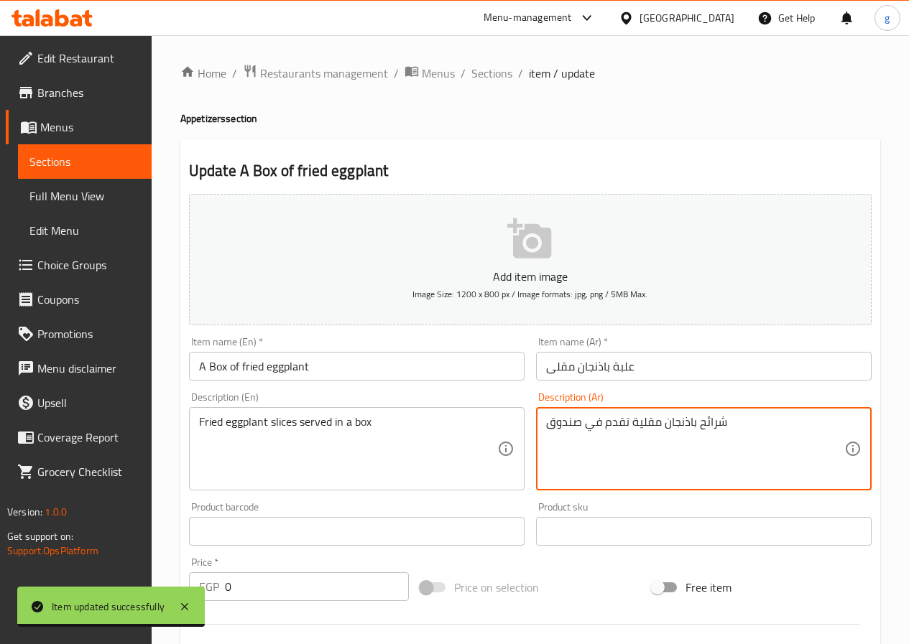
drag, startPoint x: 728, startPoint y: 418, endPoint x: 391, endPoint y: 467, distance: 341.1
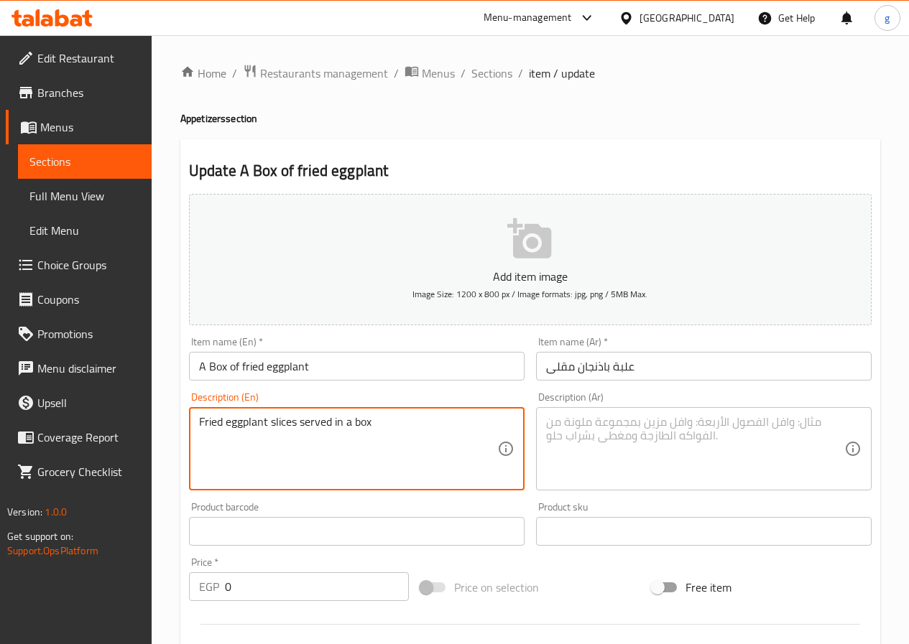
drag, startPoint x: 371, startPoint y: 425, endPoint x: 99, endPoint y: 438, distance: 271.8
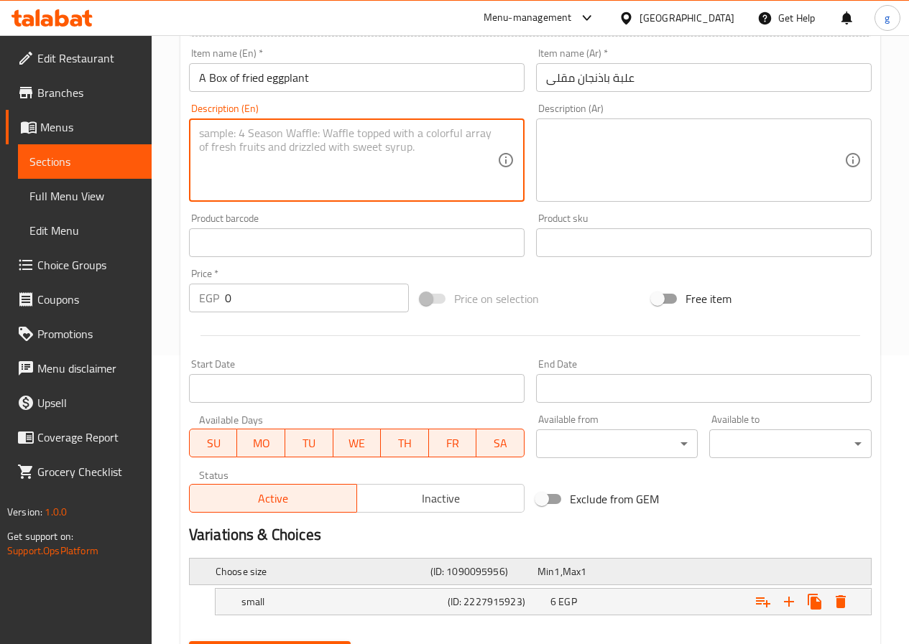
scroll to position [359, 0]
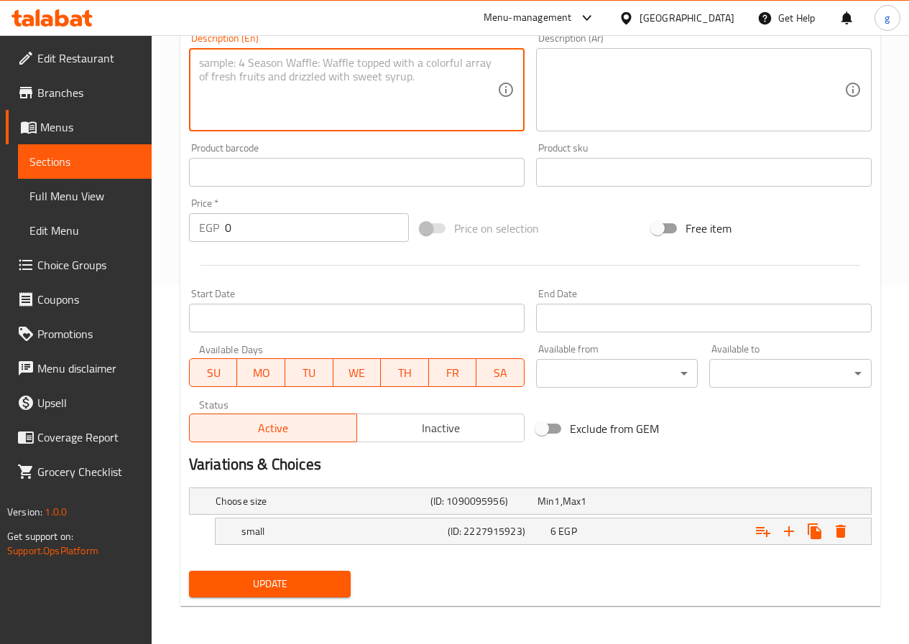
click at [288, 586] on span "Update" at bounding box center [269, 584] width 139 height 18
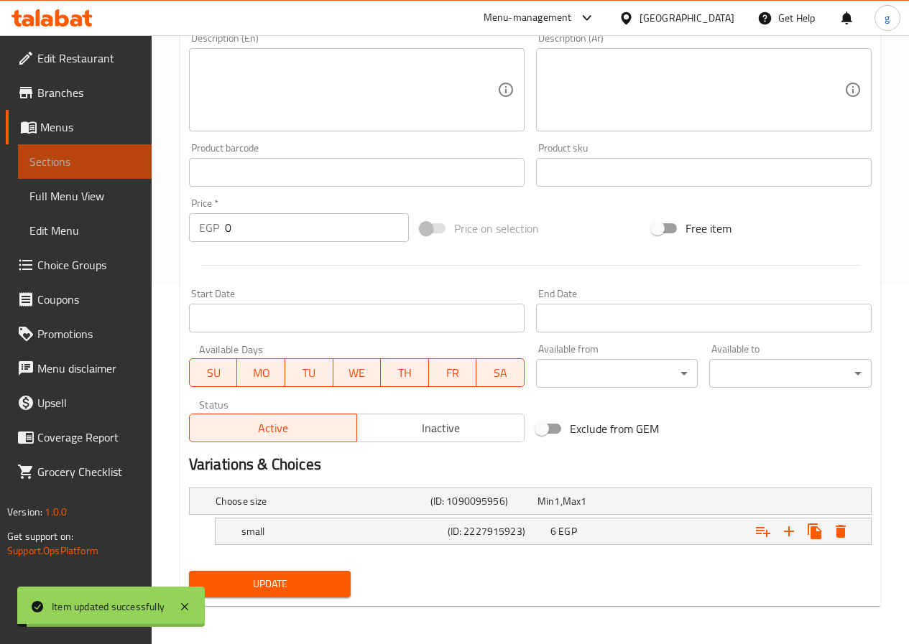
click at [104, 164] on span "Sections" at bounding box center [84, 161] width 111 height 17
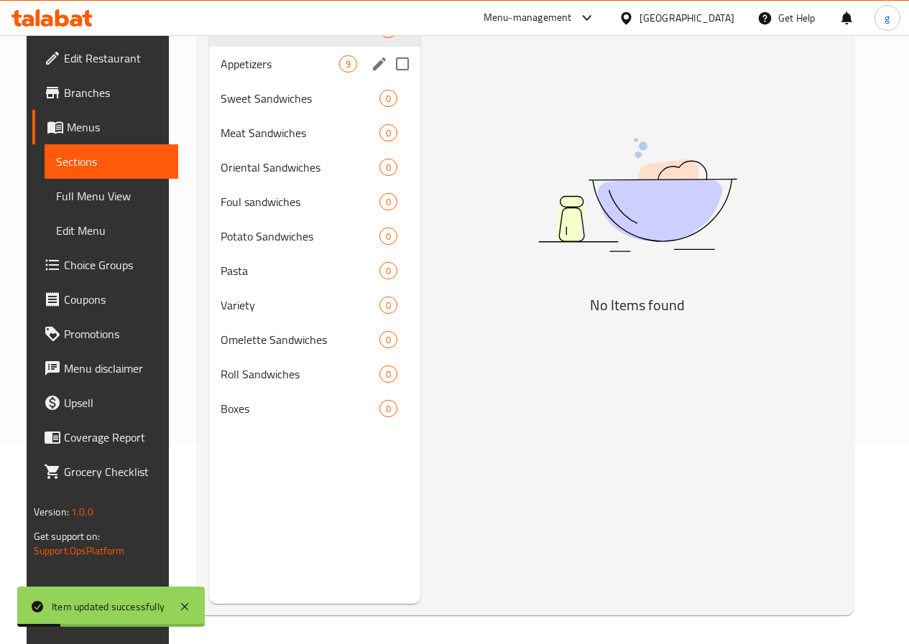
click at [302, 81] on div "Appetizers 9" at bounding box center [314, 64] width 211 height 34
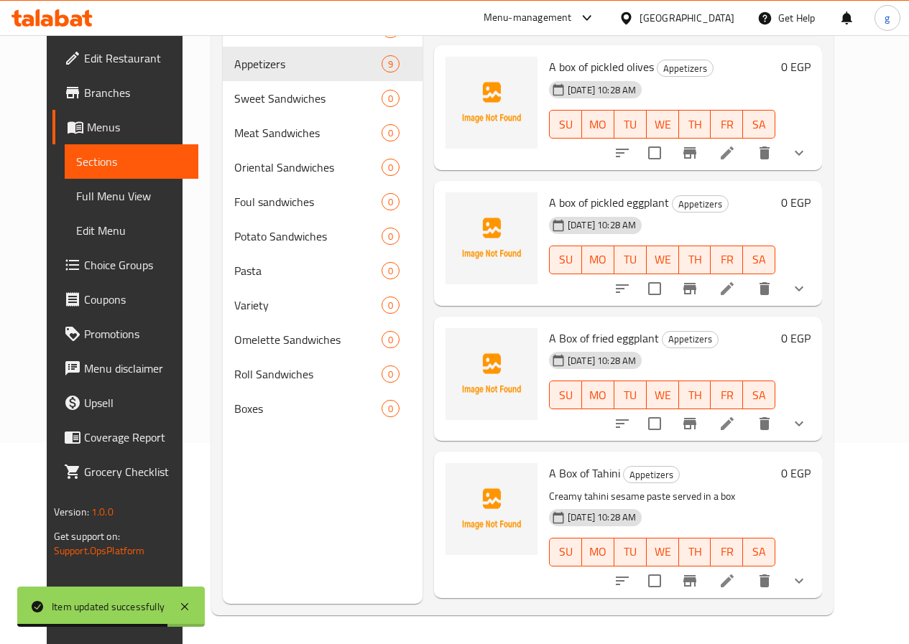
scroll to position [144, 0]
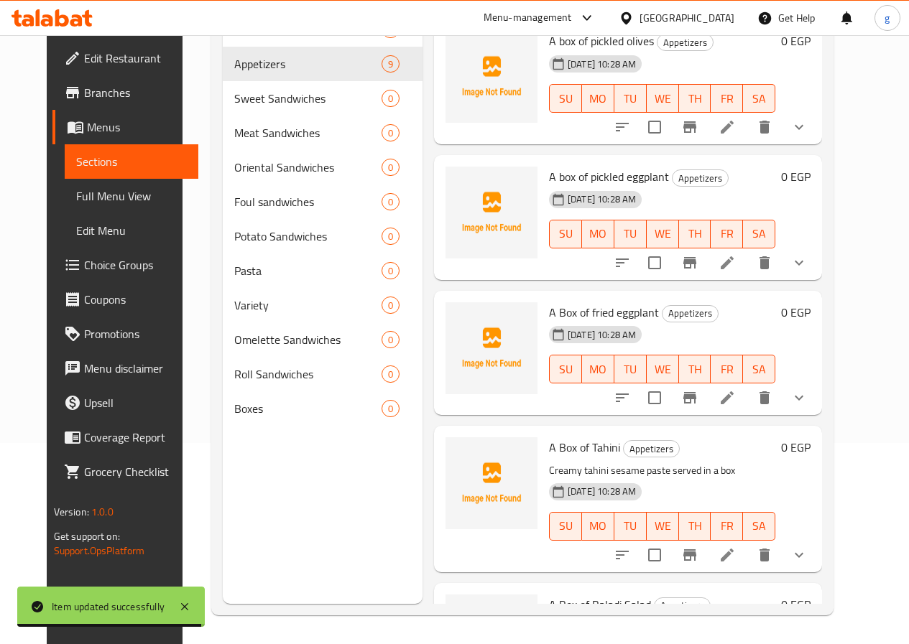
click at [733, 556] on icon at bounding box center [726, 555] width 13 height 13
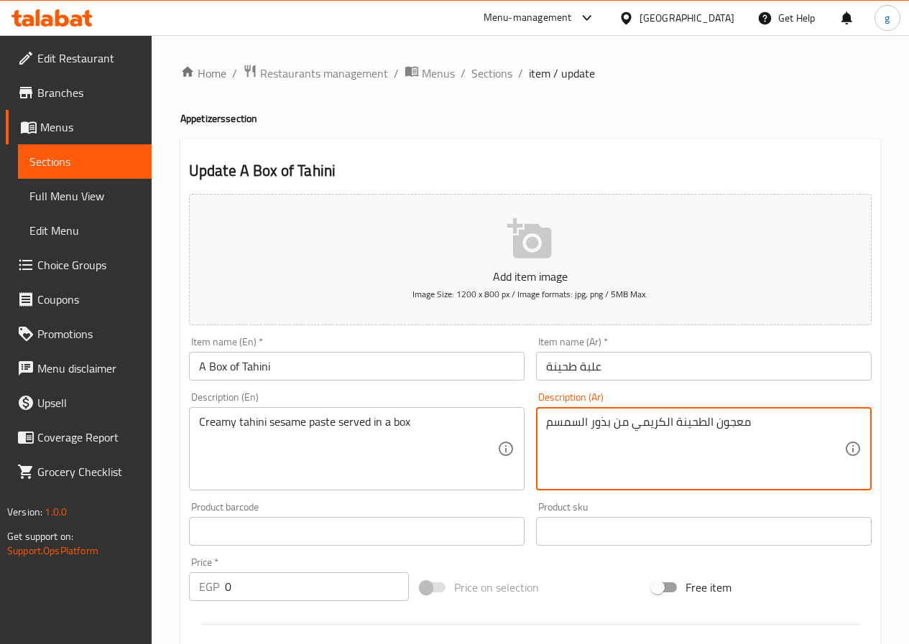
drag, startPoint x: 751, startPoint y: 429, endPoint x: 348, endPoint y: 496, distance: 408.3
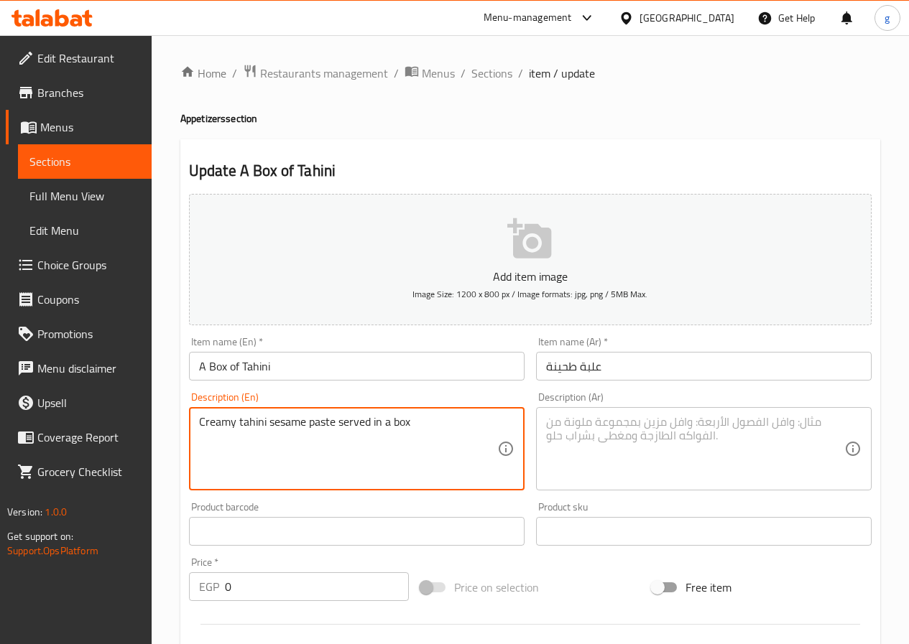
drag, startPoint x: 437, startPoint y: 429, endPoint x: 108, endPoint y: 432, distance: 329.0
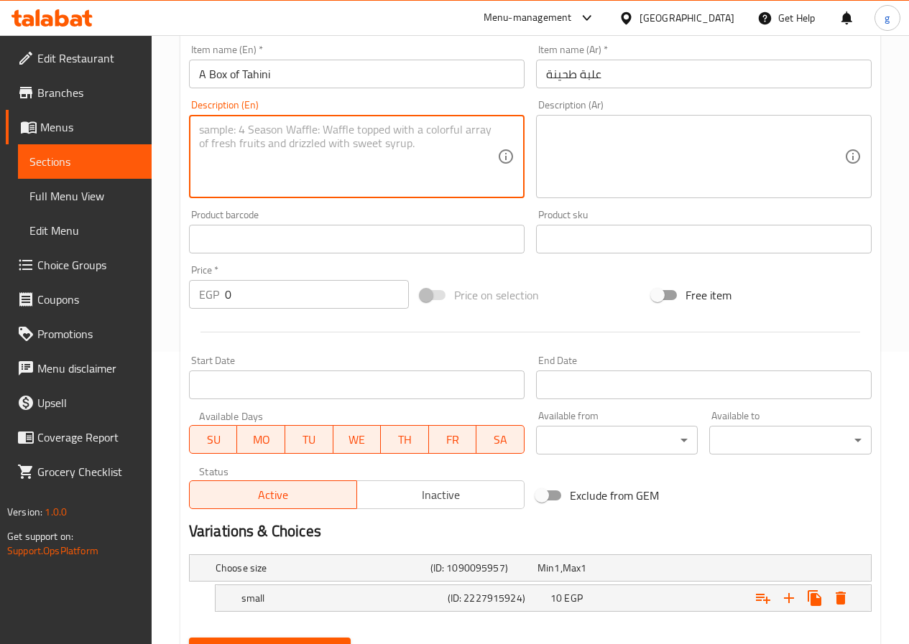
scroll to position [361, 0]
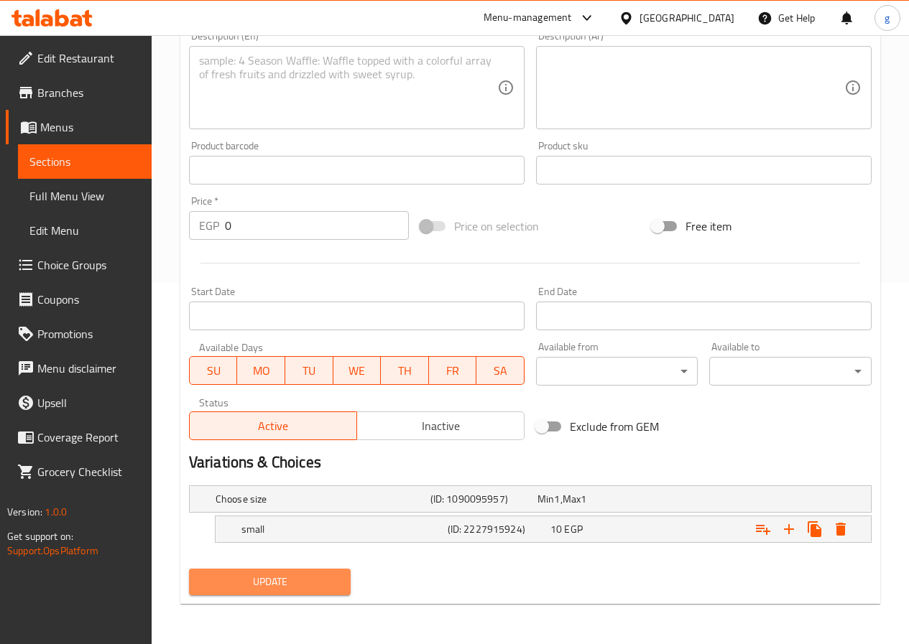
click at [262, 580] on span "Update" at bounding box center [269, 582] width 139 height 18
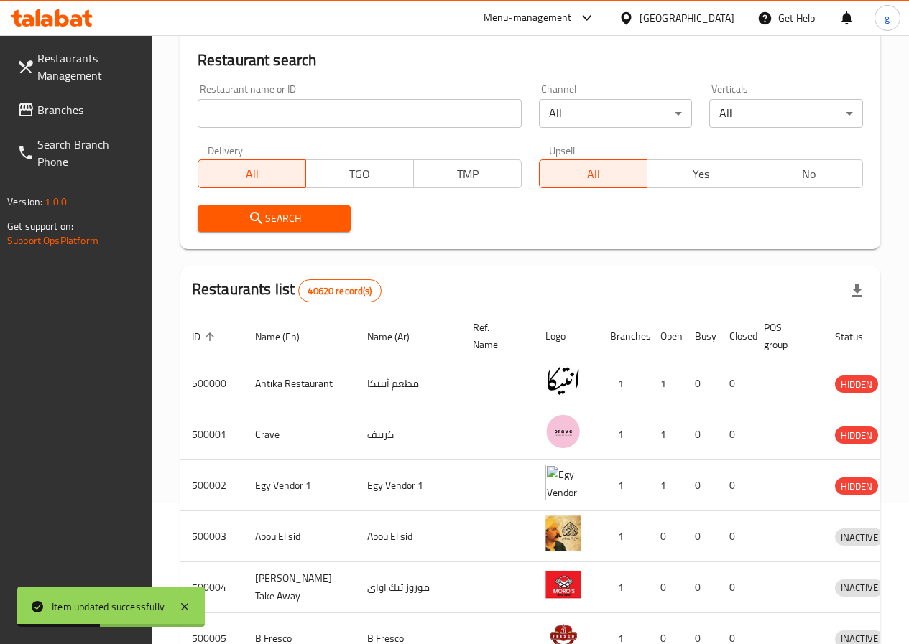
scroll to position [72, 0]
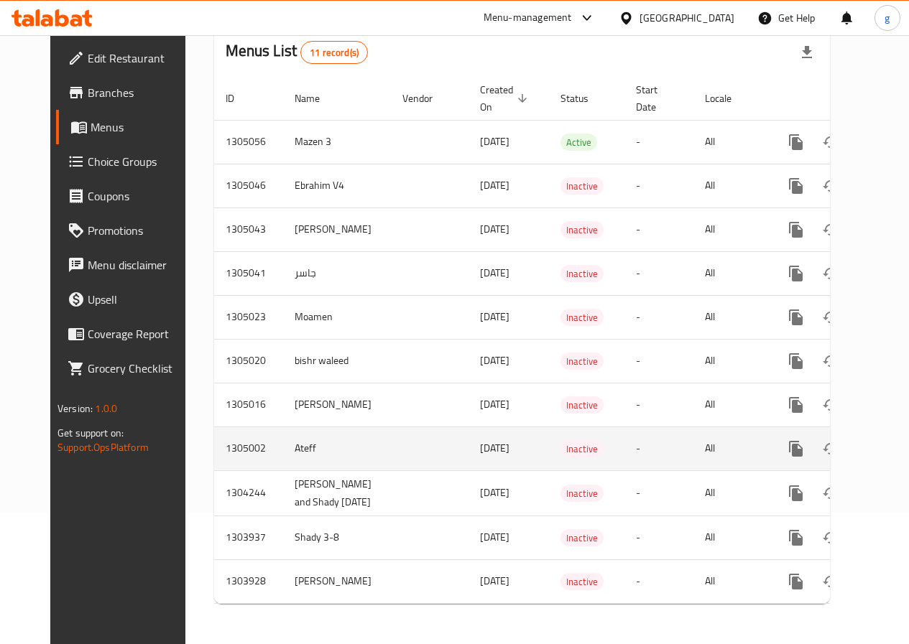
scroll to position [142, 0]
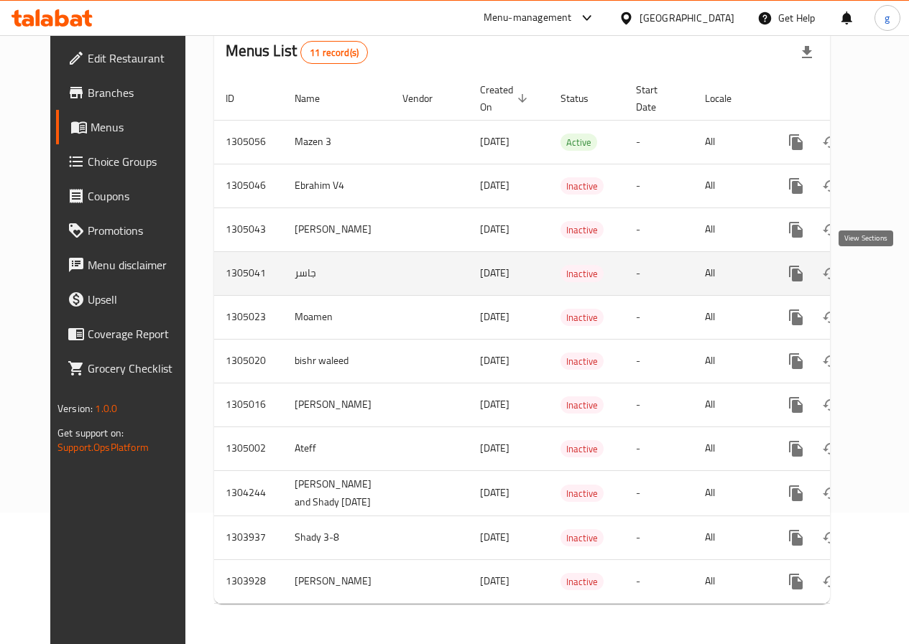
click at [891, 267] on icon "enhanced table" at bounding box center [899, 273] width 17 height 17
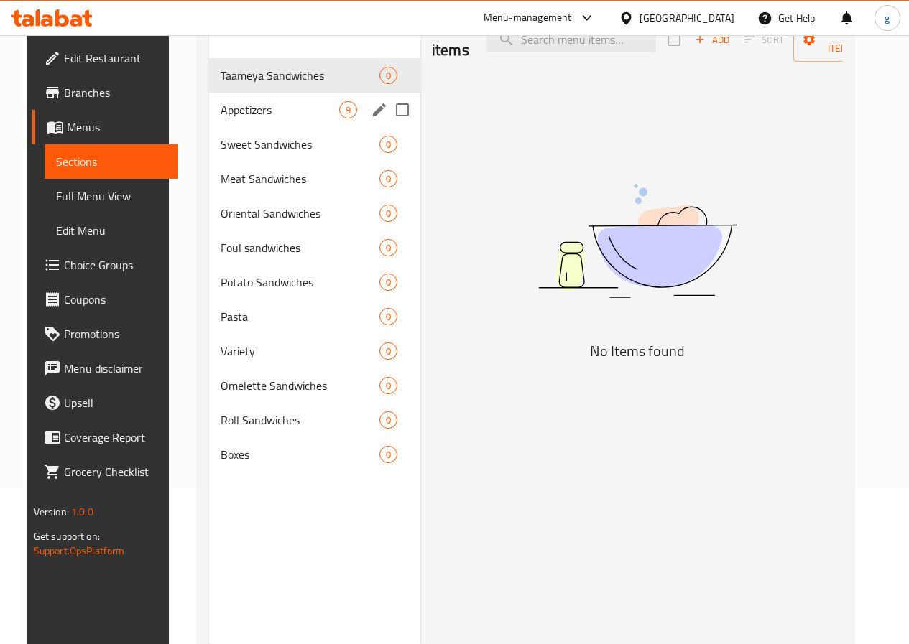
scroll to position [129, 0]
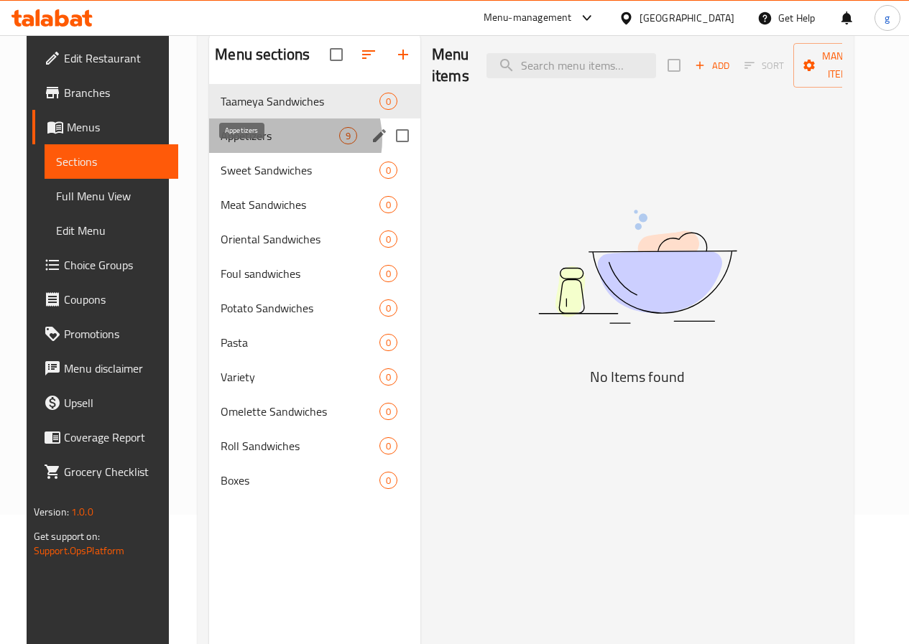
click at [266, 144] on span "Appetizers" at bounding box center [279, 135] width 119 height 17
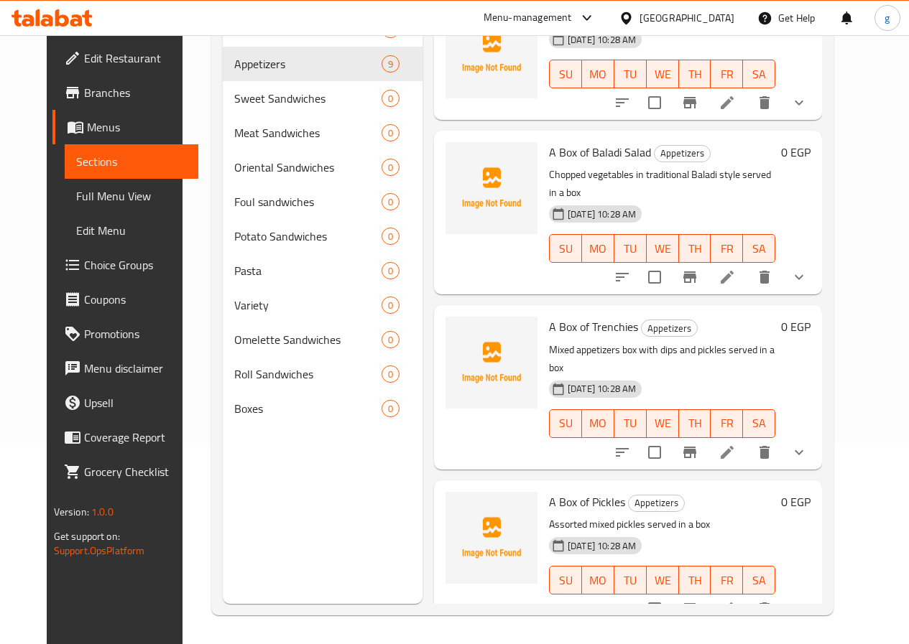
scroll to position [718, 0]
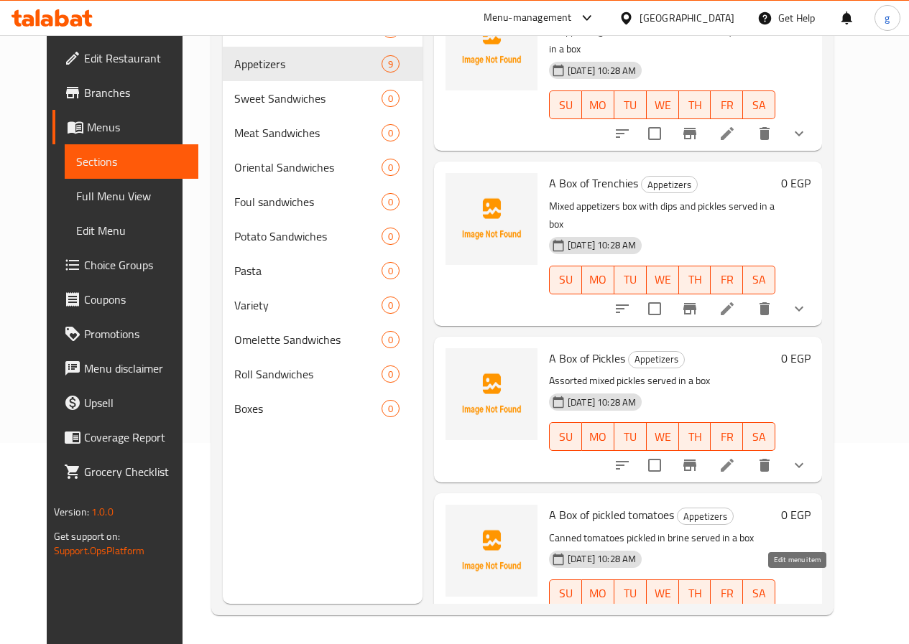
click at [770, 614] on icon at bounding box center [761, 622] width 17 height 17
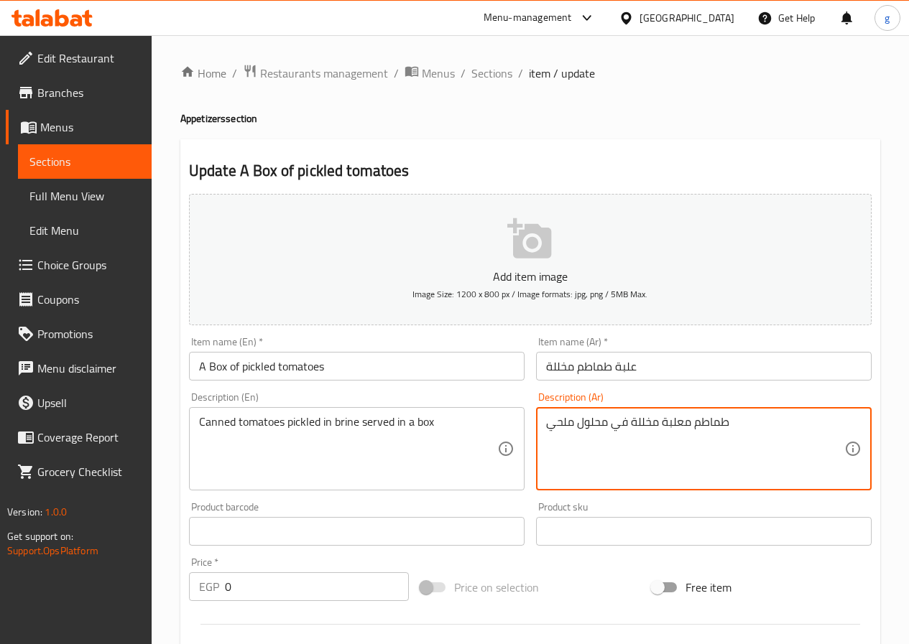
drag, startPoint x: 740, startPoint y: 428, endPoint x: 473, endPoint y: 437, distance: 267.3
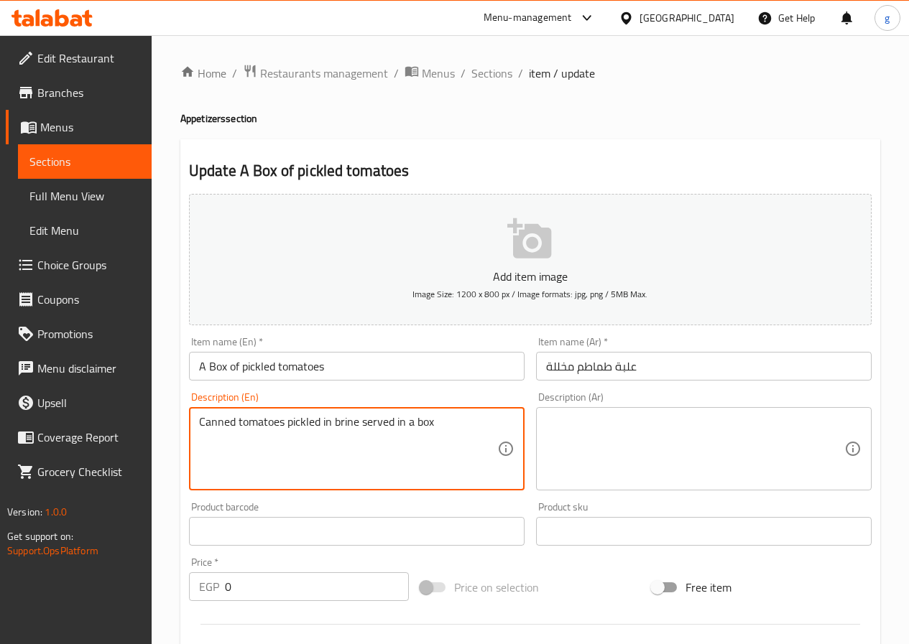
drag, startPoint x: 435, startPoint y: 439, endPoint x: 159, endPoint y: 448, distance: 275.9
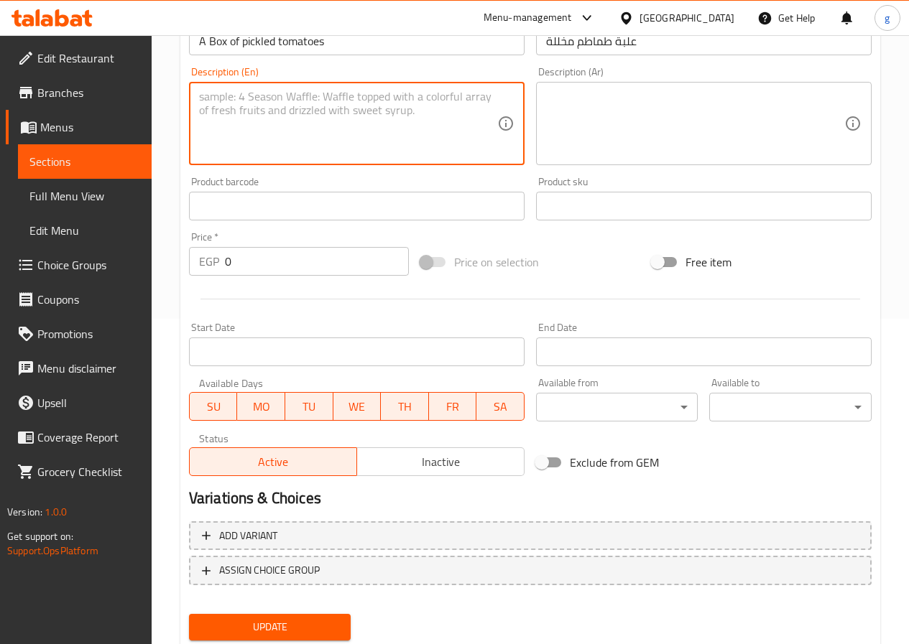
scroll to position [371, 0]
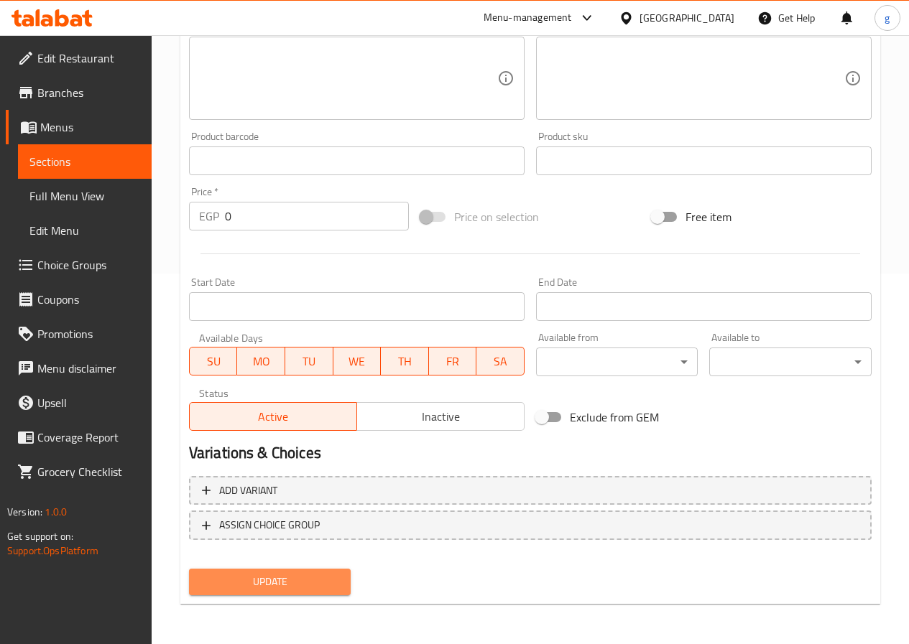
click at [306, 578] on span "Update" at bounding box center [269, 582] width 139 height 18
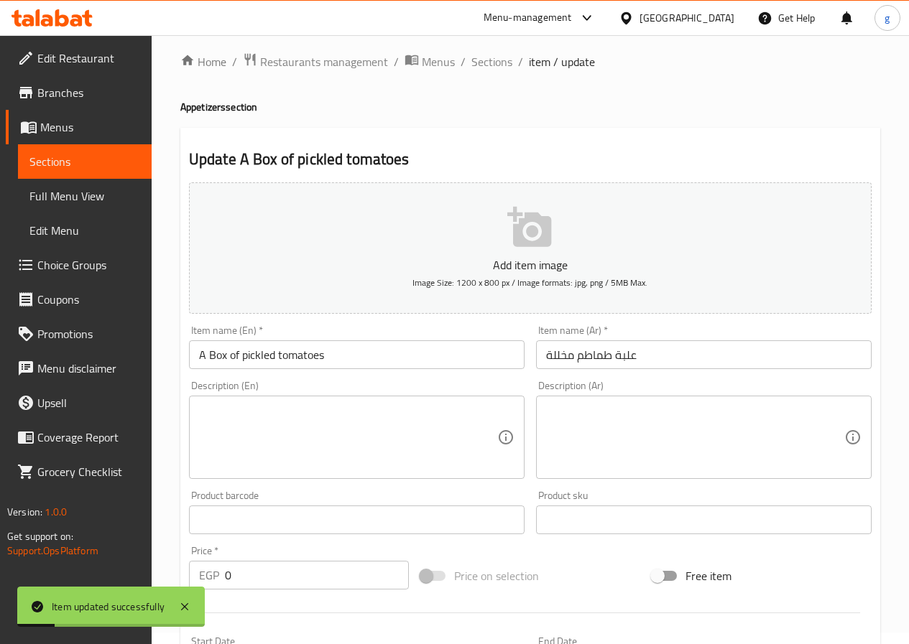
scroll to position [0, 0]
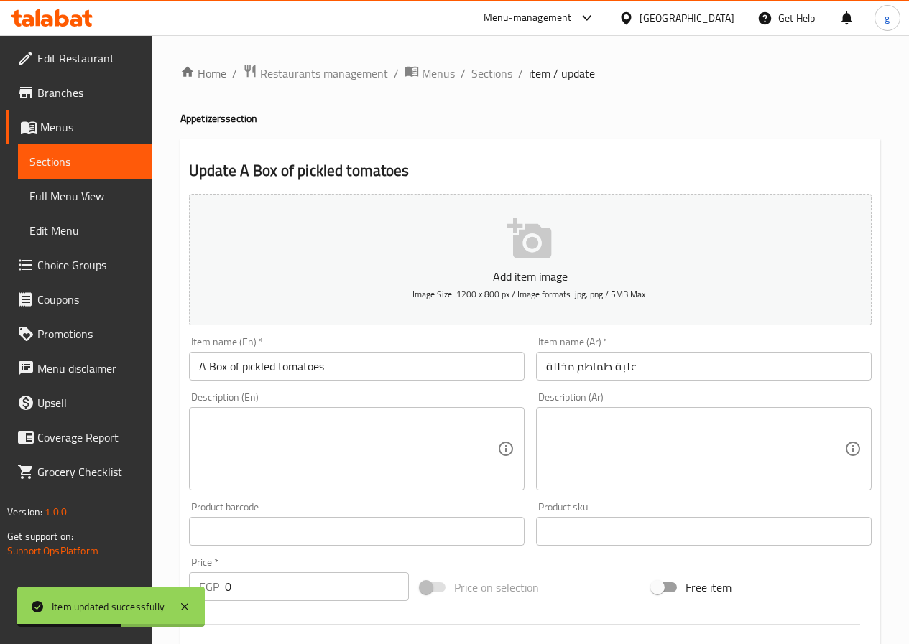
click at [57, 153] on span "Sections" at bounding box center [84, 161] width 111 height 17
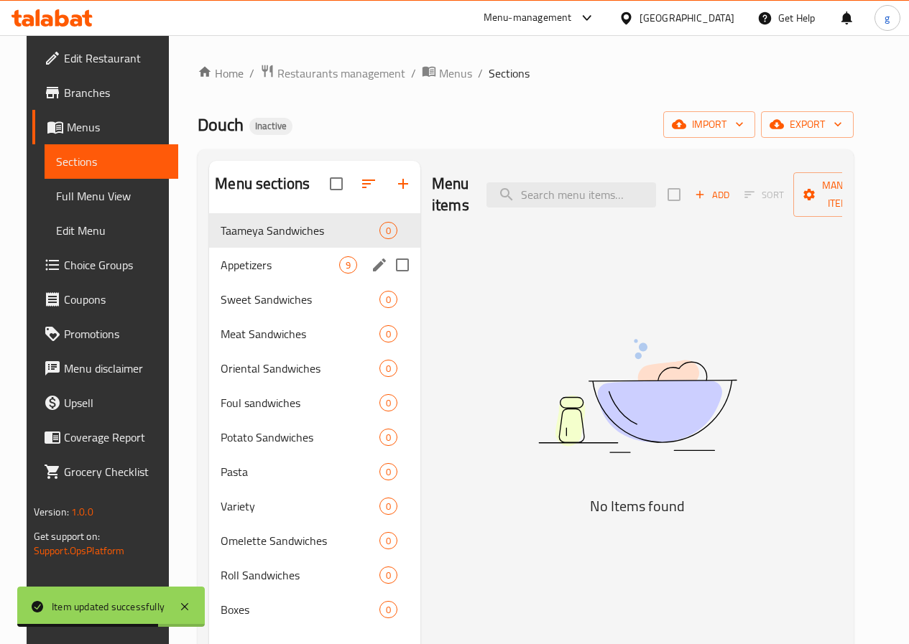
click at [292, 282] on div "Appetizers 9" at bounding box center [314, 265] width 211 height 34
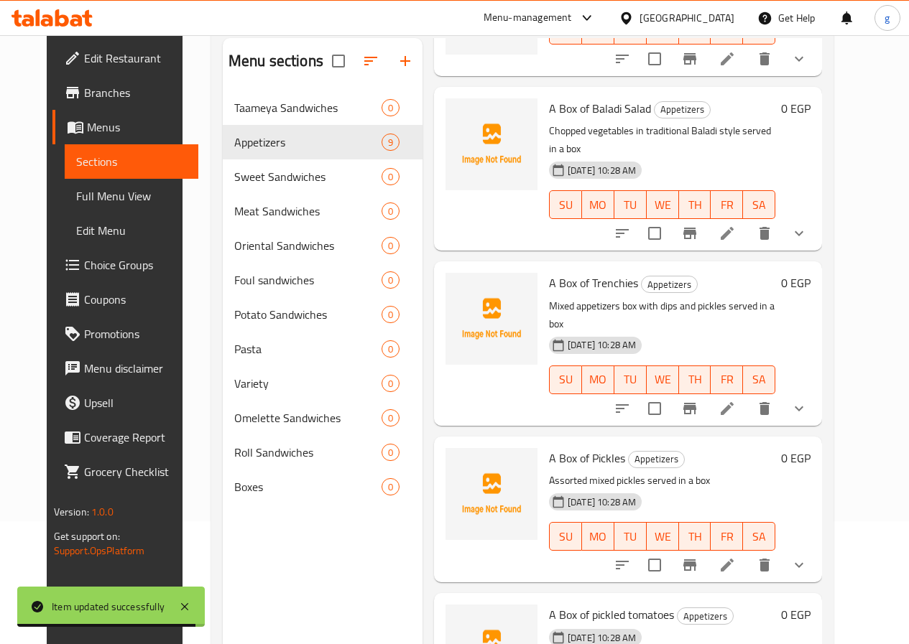
scroll to position [201, 0]
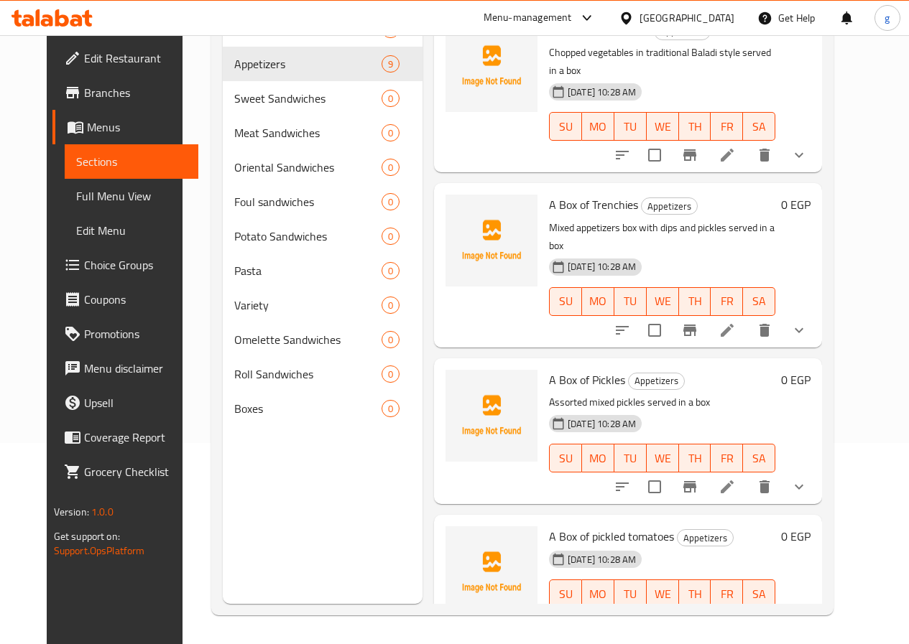
click at [747, 474] on li at bounding box center [727, 487] width 40 height 26
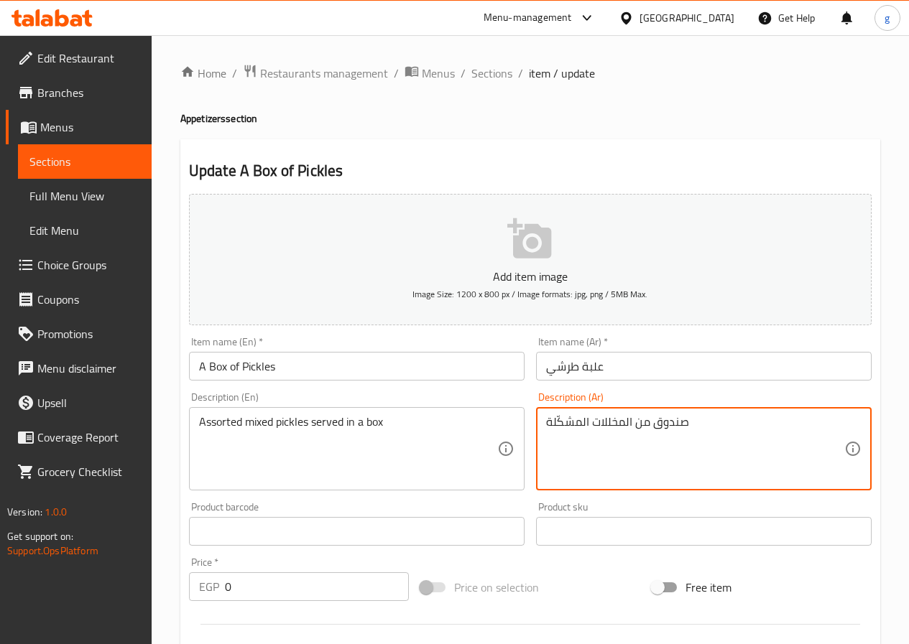
drag, startPoint x: 697, startPoint y: 429, endPoint x: 473, endPoint y: 428, distance: 224.8
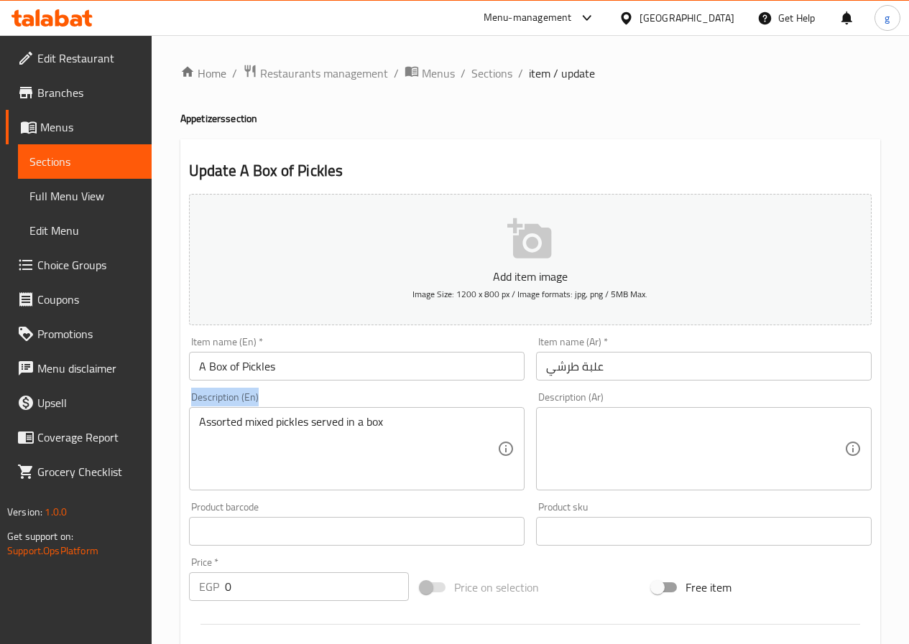
drag, startPoint x: 282, startPoint y: 426, endPoint x: 243, endPoint y: 410, distance: 42.5
click at [212, 416] on div "Assorted mixed pickles served in a box Description (En)" at bounding box center [356, 448] width 335 height 83
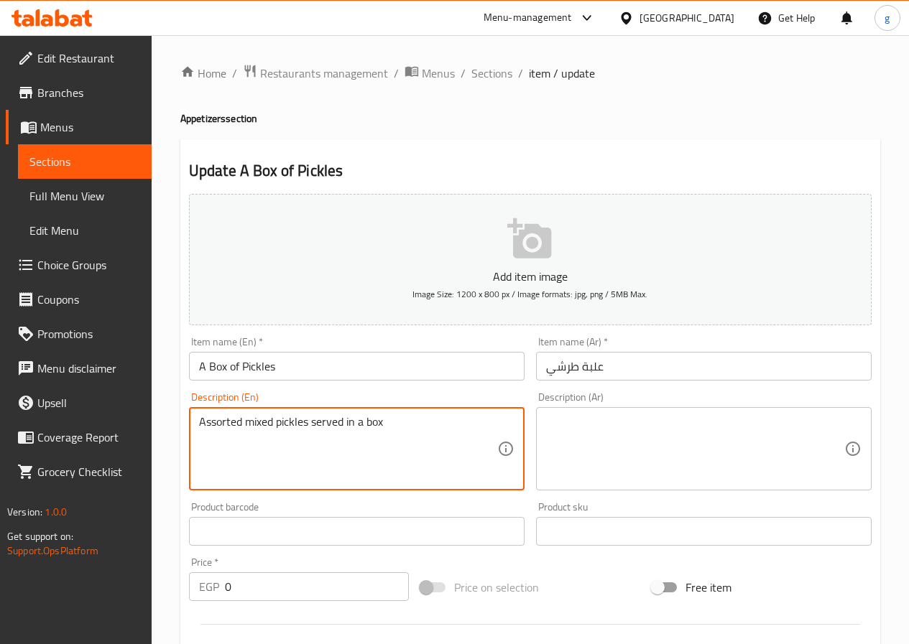
drag, startPoint x: 377, startPoint y: 426, endPoint x: 124, endPoint y: 427, distance: 253.5
click at [124, 427] on div "Edit Restaurant Branches Menus Sections Full Menu View Edit Menu Choice Groups …" at bounding box center [454, 520] width 909 height 970
drag, startPoint x: 416, startPoint y: 427, endPoint x: 172, endPoint y: 414, distance: 244.5
click at [172, 414] on div "Home / Restaurants management / Menus / Sections / item / update Appetizers sec…" at bounding box center [530, 520] width 757 height 970
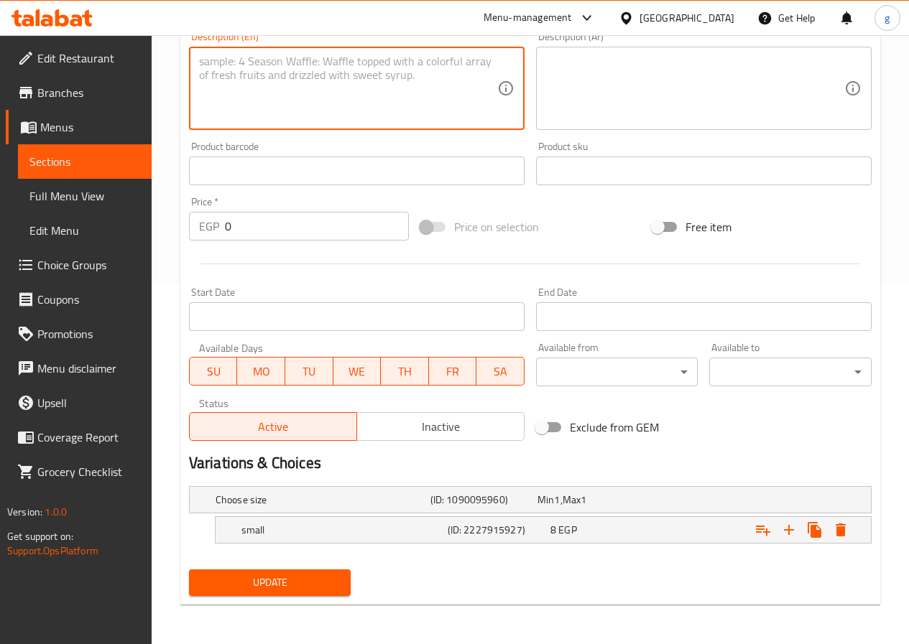
scroll to position [361, 0]
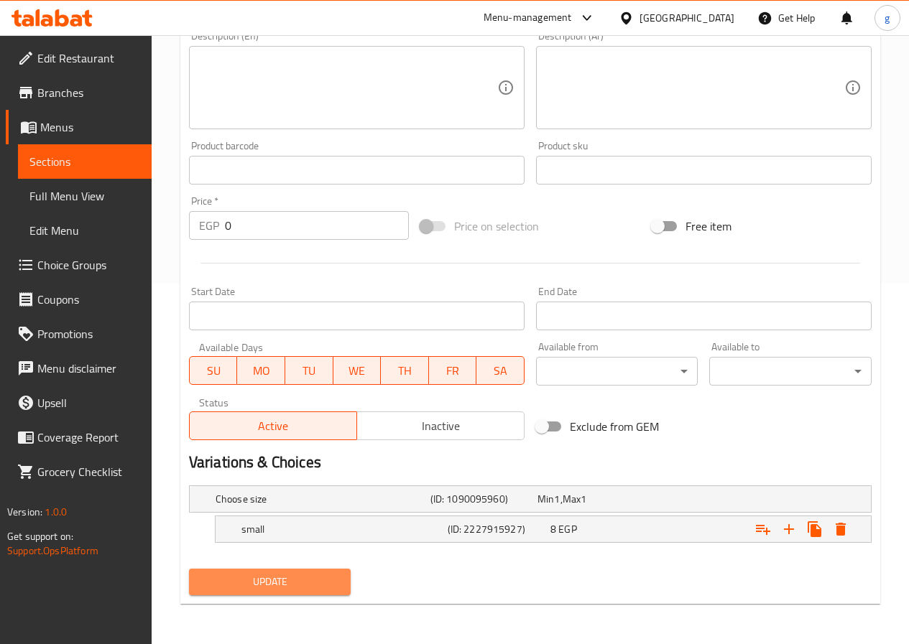
click at [238, 583] on span "Update" at bounding box center [269, 582] width 139 height 18
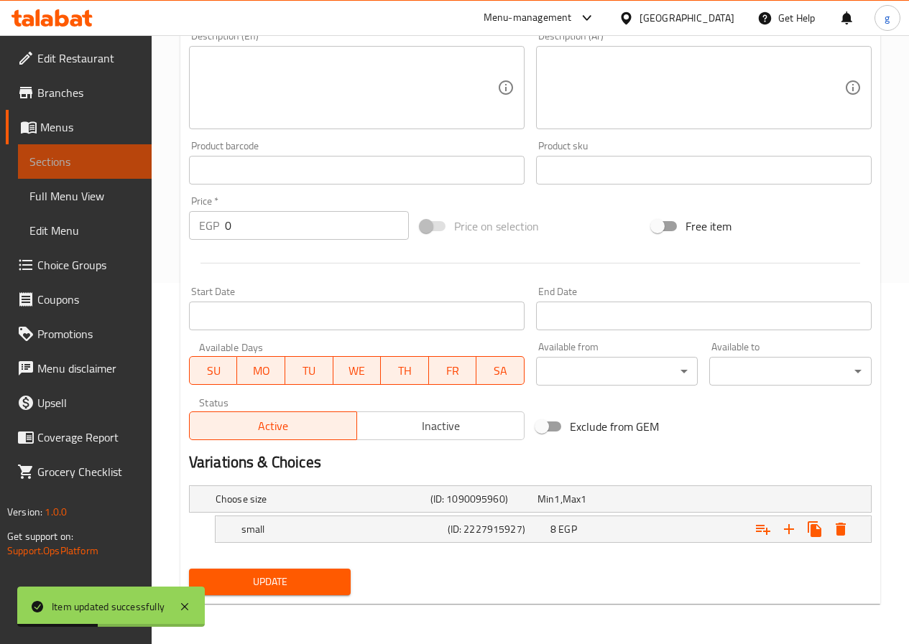
click at [65, 153] on span "Sections" at bounding box center [84, 161] width 111 height 17
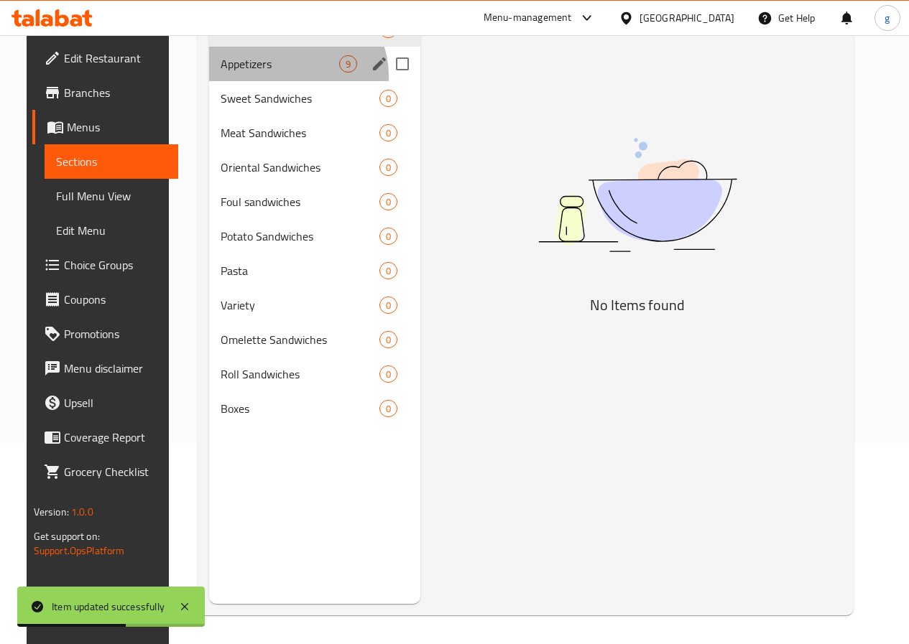
click at [279, 81] on div "Appetizers 9" at bounding box center [314, 64] width 211 height 34
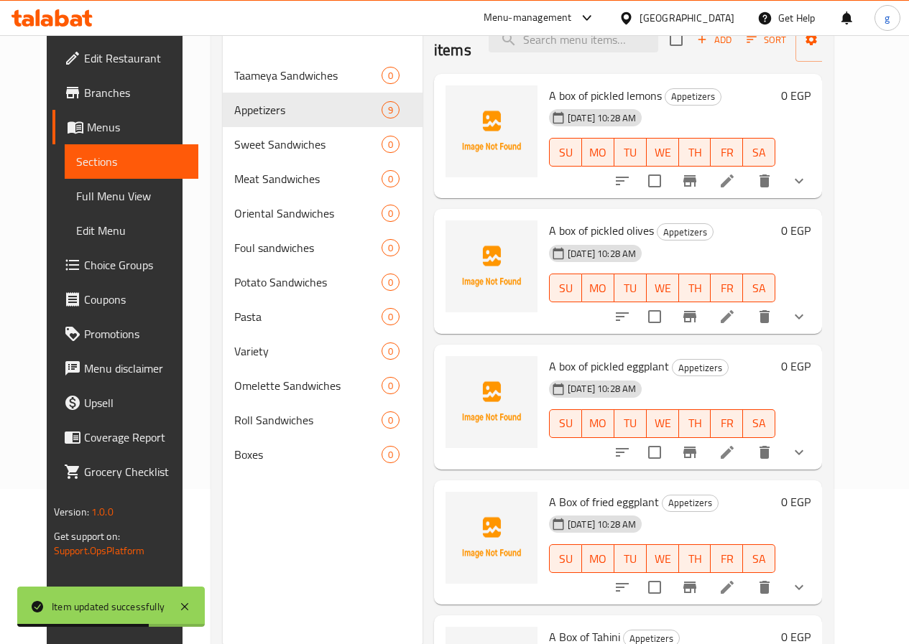
scroll to position [129, 0]
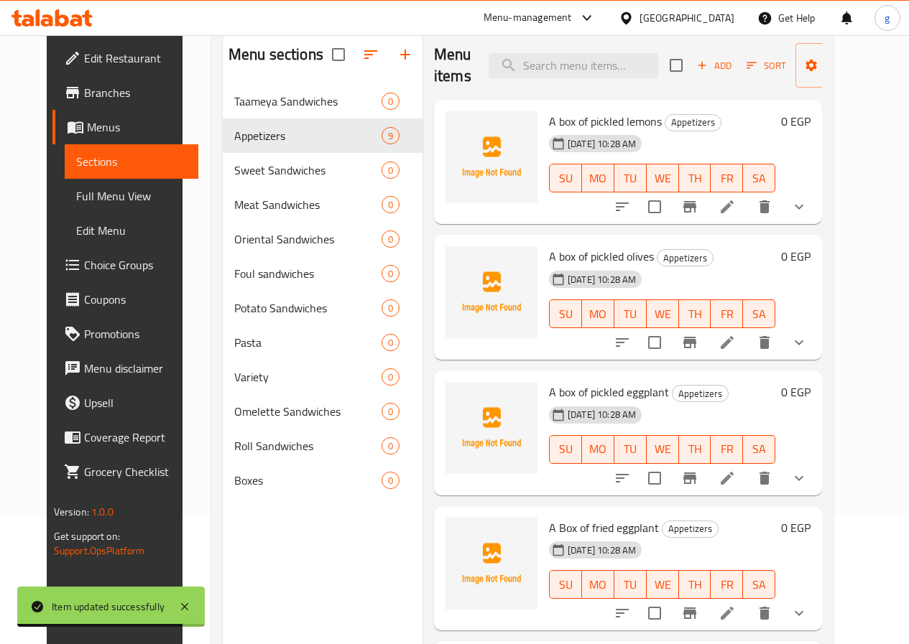
click at [747, 348] on li at bounding box center [727, 343] width 40 height 26
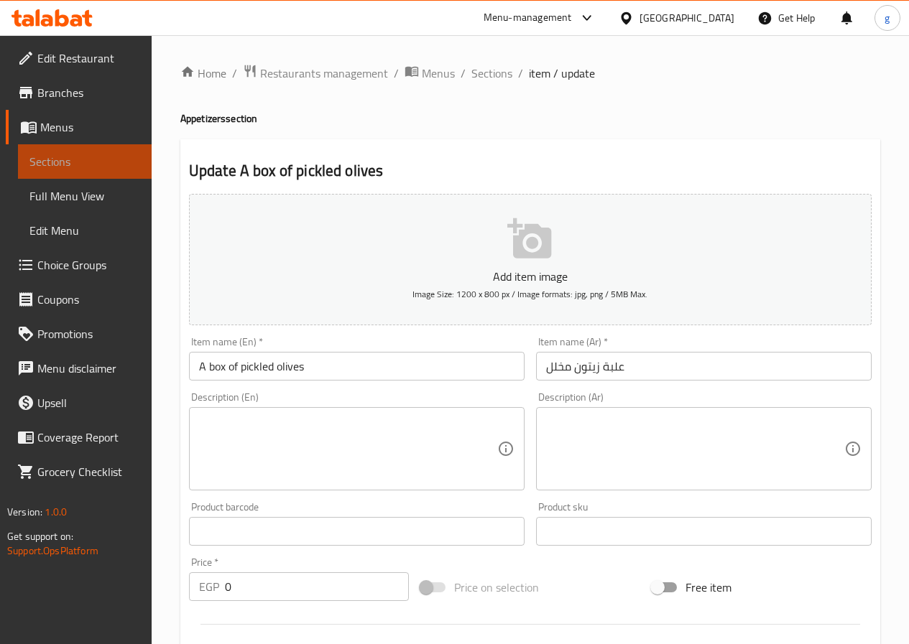
click at [59, 159] on span "Sections" at bounding box center [84, 161] width 111 height 17
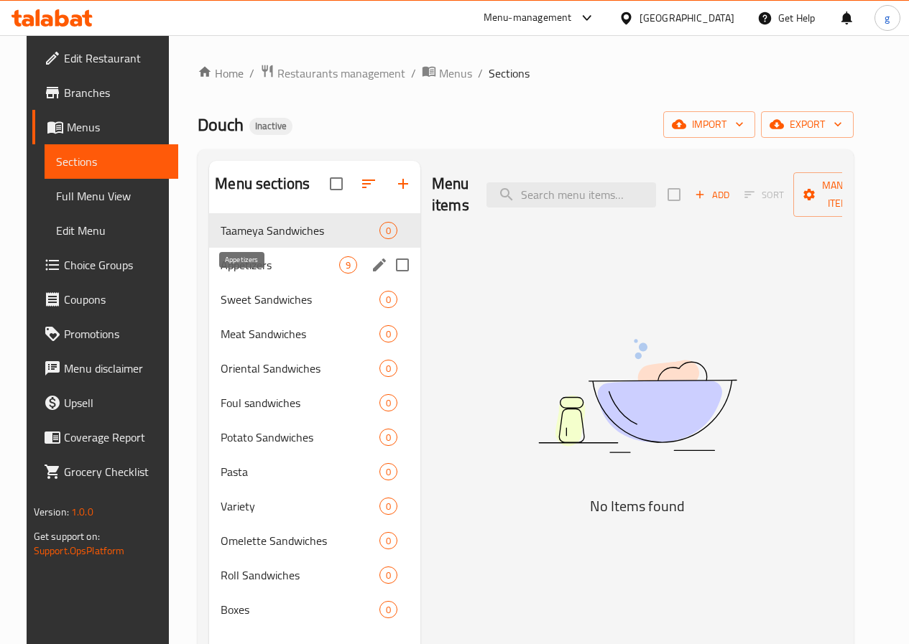
click at [266, 274] on span "Appetizers" at bounding box center [279, 264] width 119 height 17
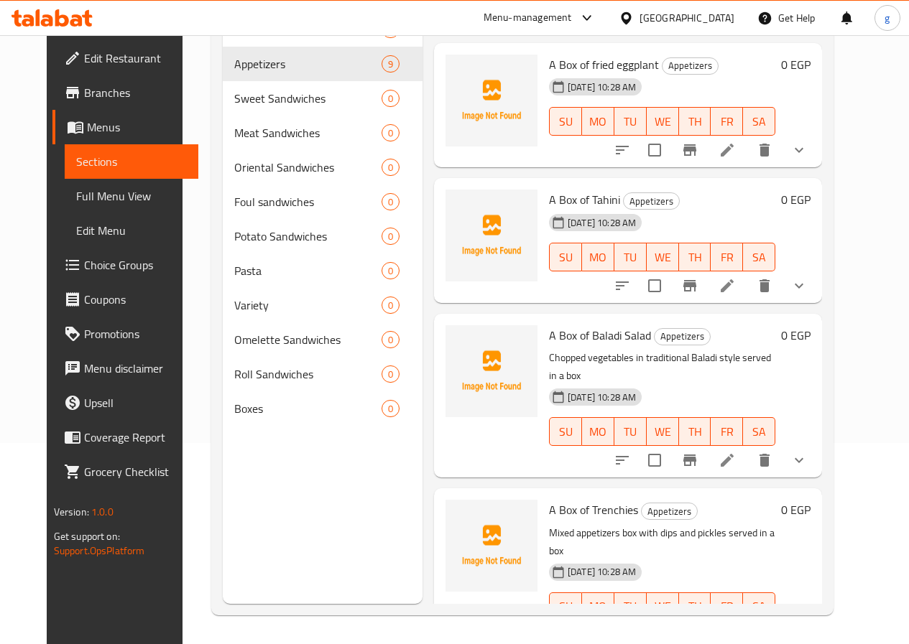
scroll to position [388, 0]
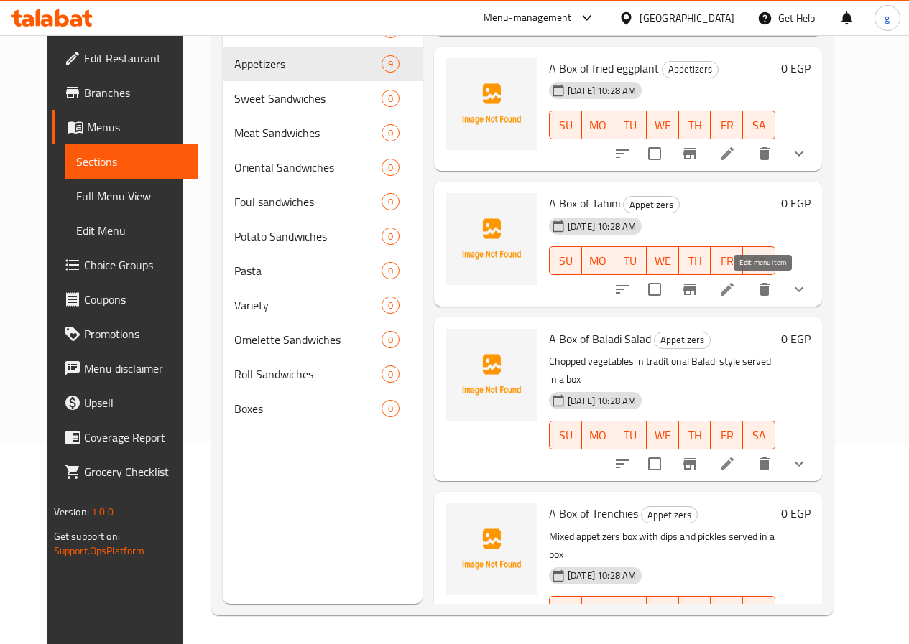
click at [735, 290] on icon at bounding box center [726, 289] width 17 height 17
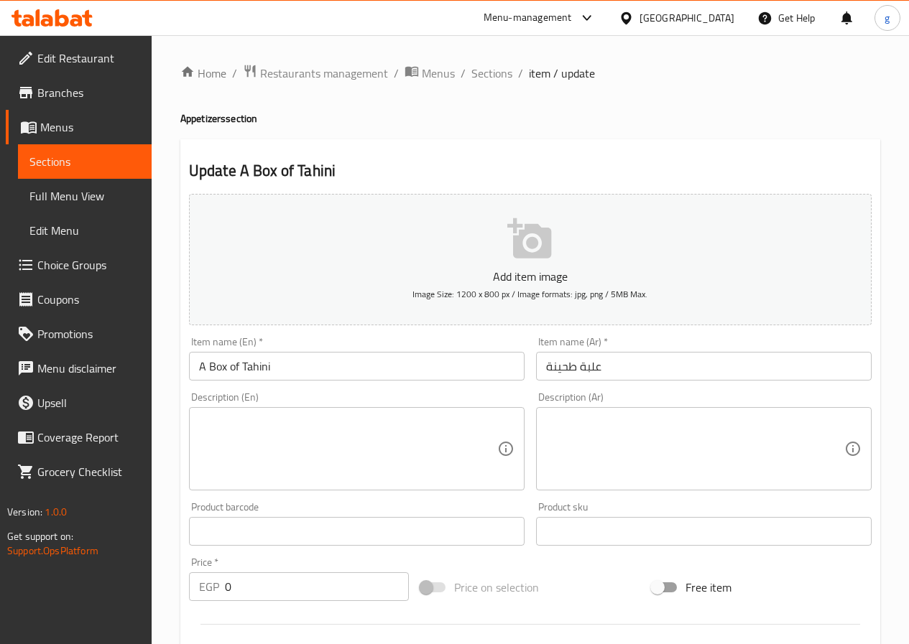
click at [57, 164] on span "Sections" at bounding box center [84, 161] width 111 height 17
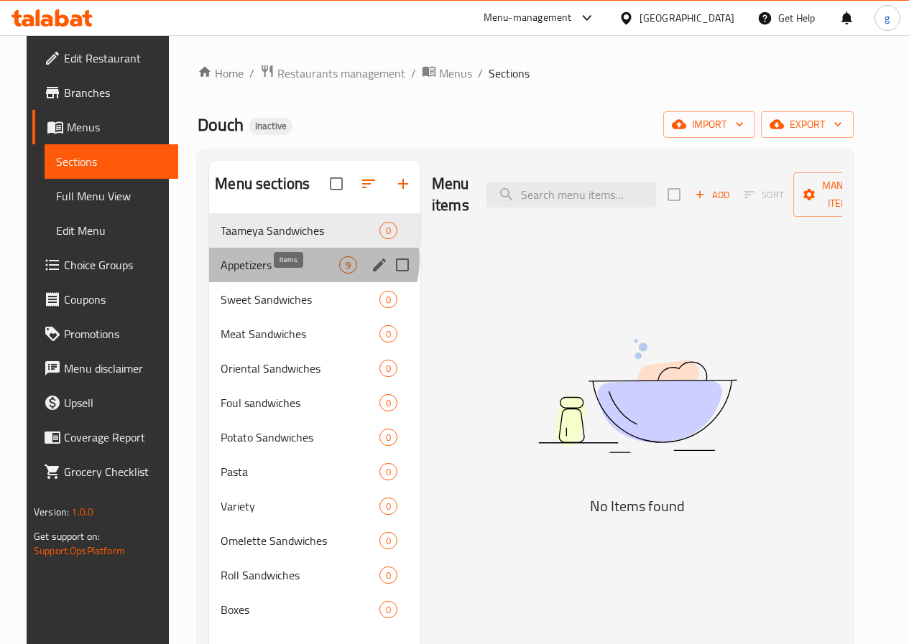
click at [340, 272] on span "9" at bounding box center [348, 266] width 17 height 14
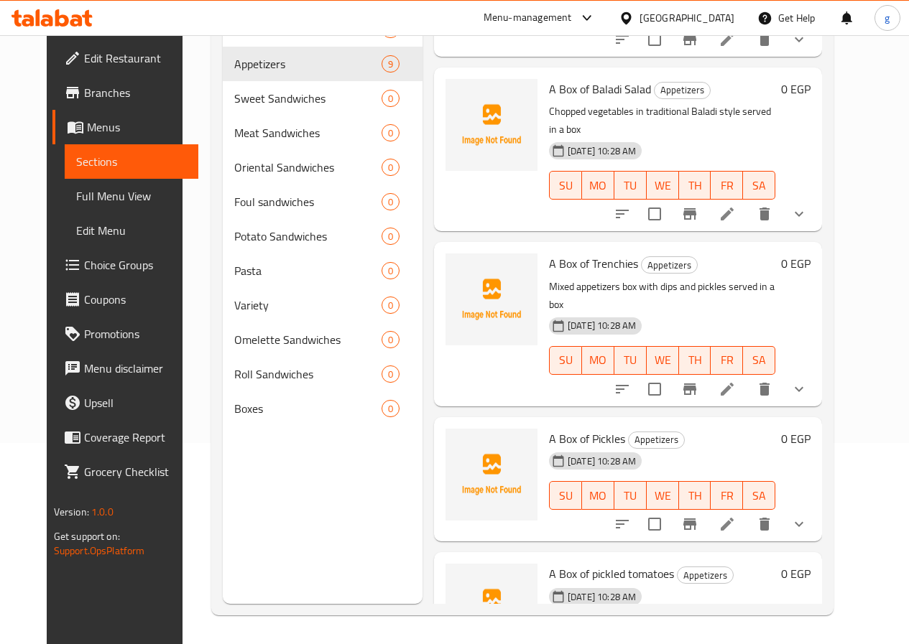
scroll to position [603, 0]
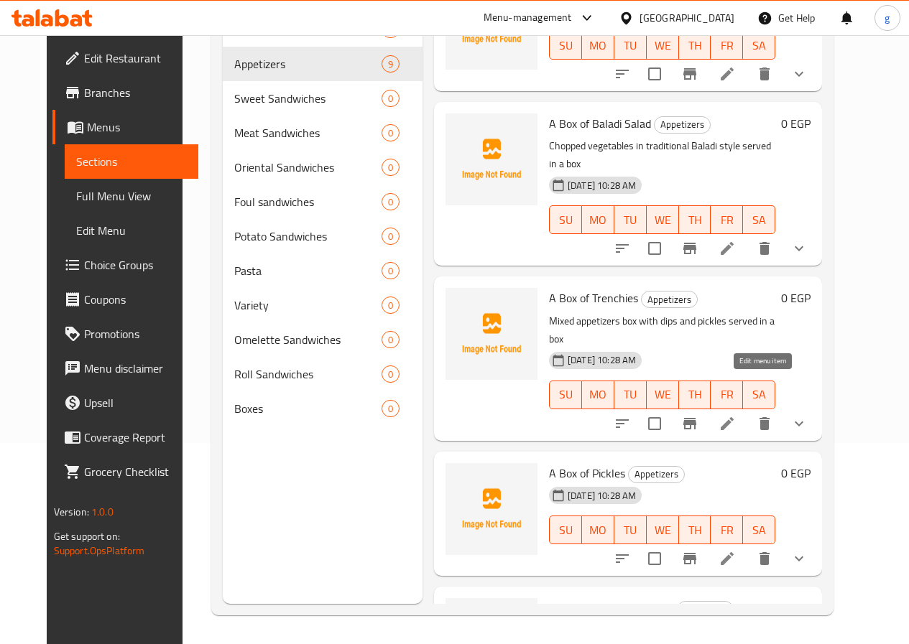
click at [735, 415] on icon at bounding box center [726, 423] width 17 height 17
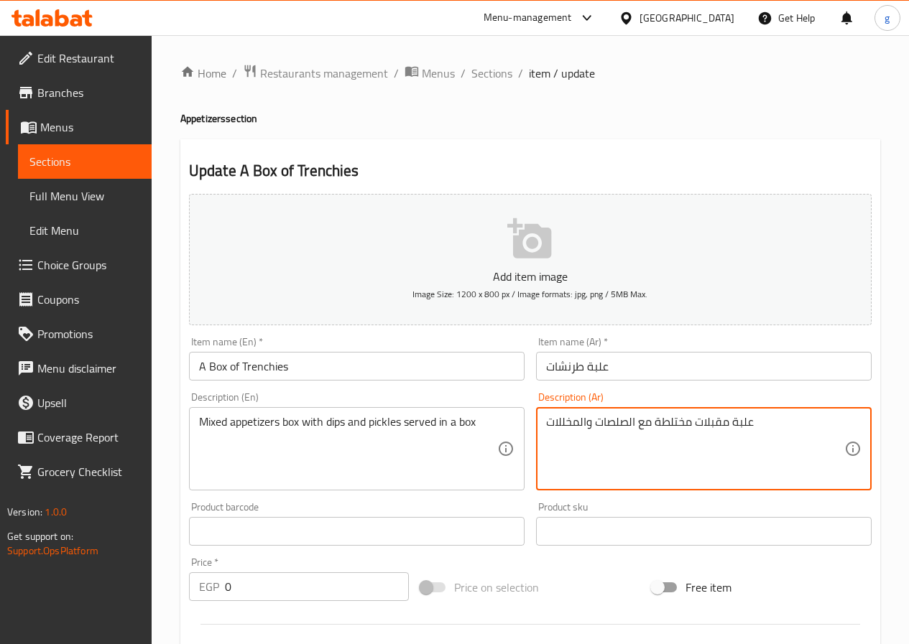
drag, startPoint x: 757, startPoint y: 429, endPoint x: 423, endPoint y: 442, distance: 334.2
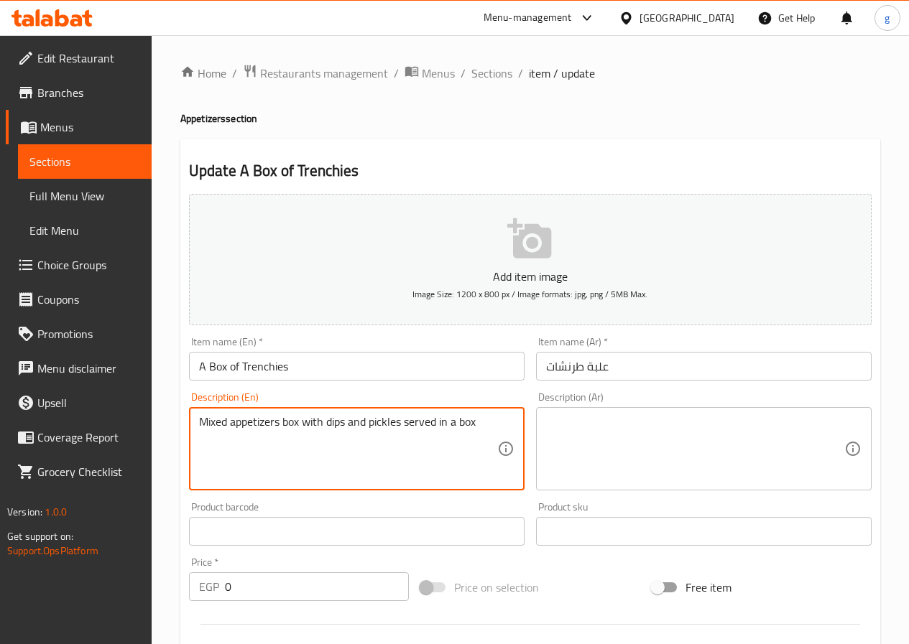
drag, startPoint x: 480, startPoint y: 437, endPoint x: 116, endPoint y: 419, distance: 364.5
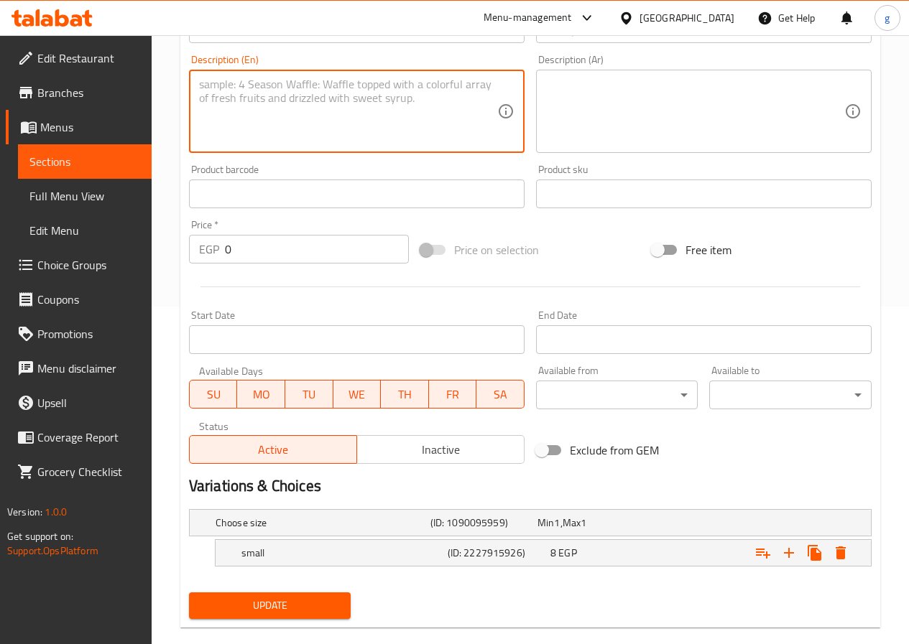
scroll to position [361, 0]
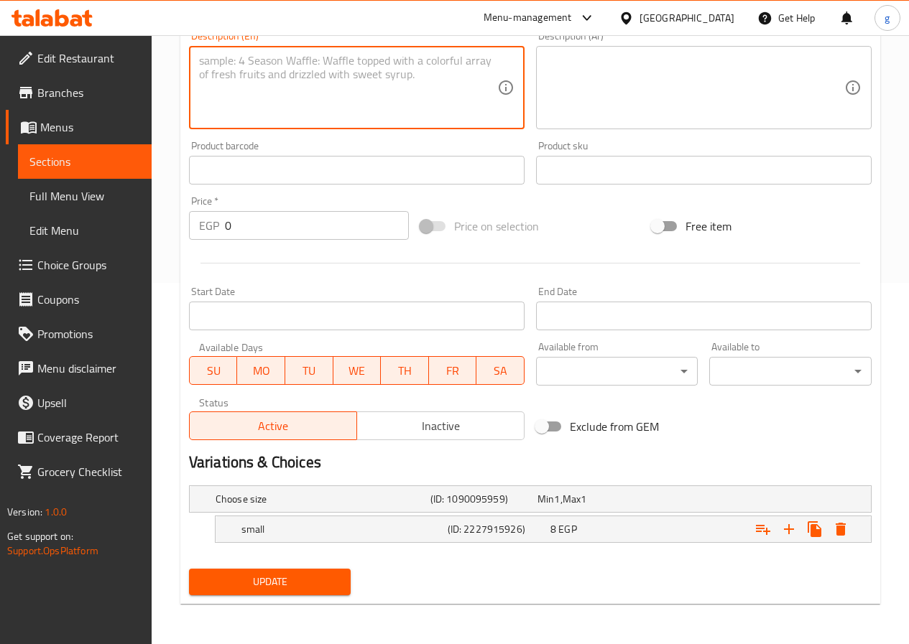
click at [240, 585] on span "Update" at bounding box center [269, 582] width 139 height 18
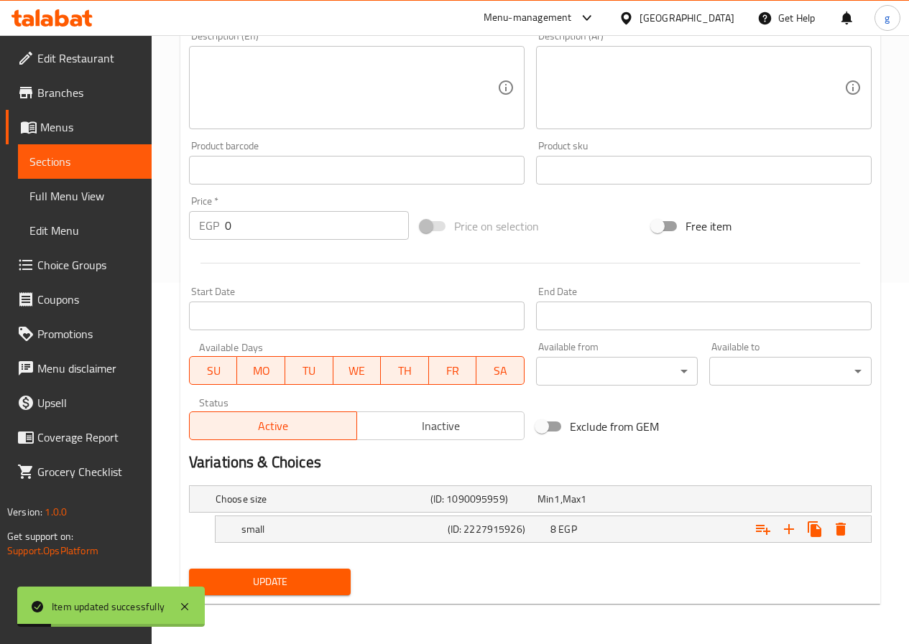
click at [89, 156] on span "Sections" at bounding box center [84, 161] width 111 height 17
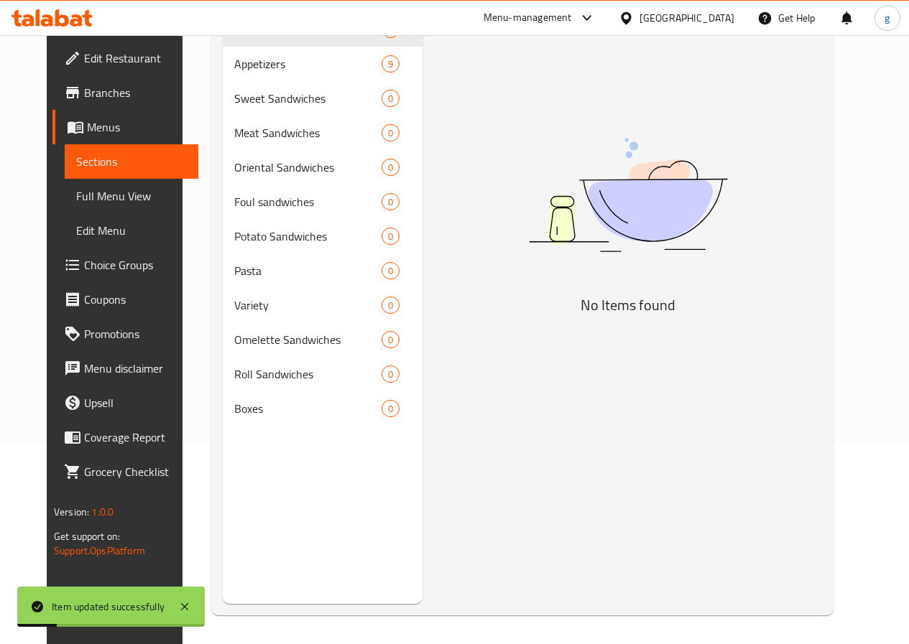
scroll to position [201, 0]
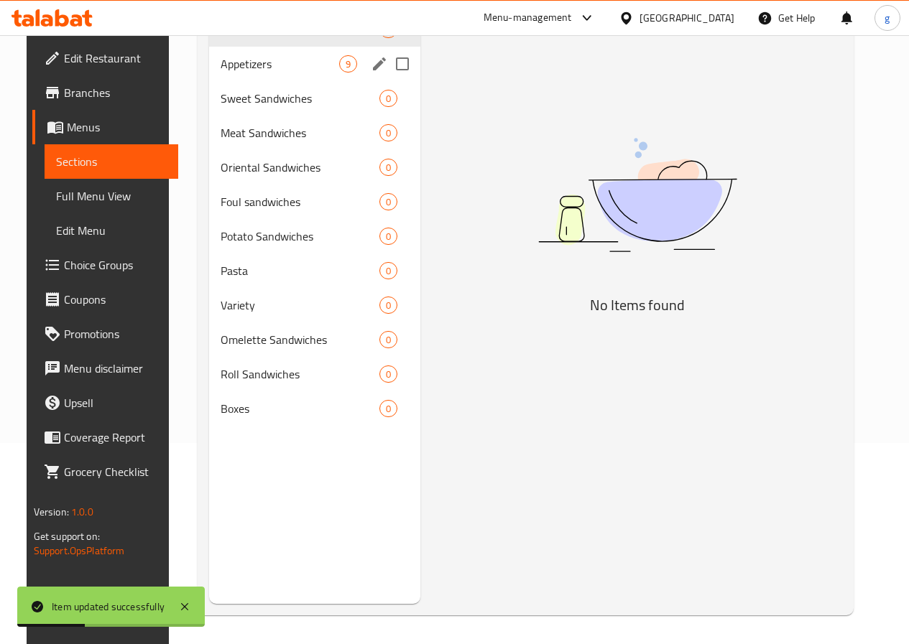
click at [282, 81] on div "Appetizers 9" at bounding box center [314, 64] width 211 height 34
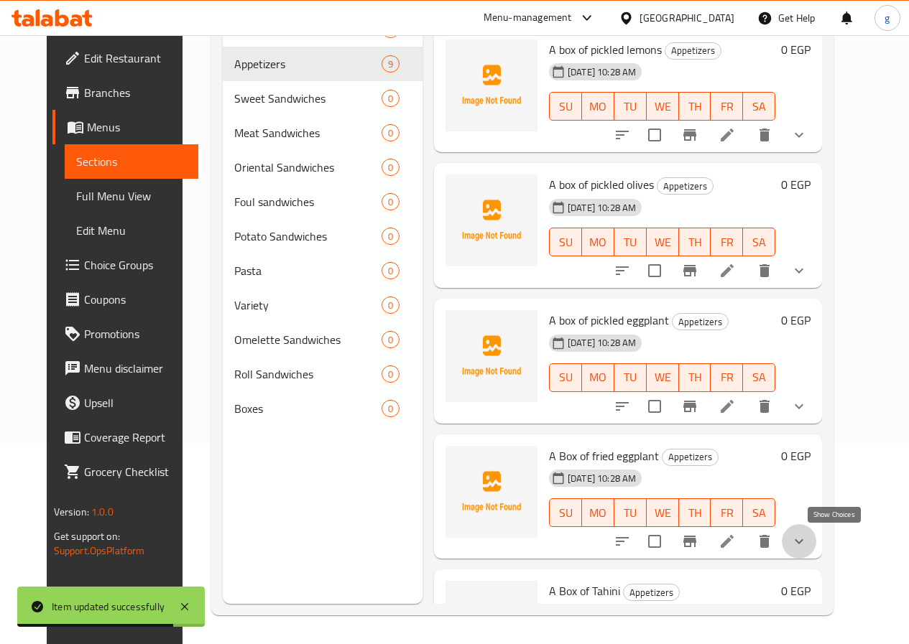
click at [807, 547] on icon "show more" at bounding box center [798, 541] width 17 height 17
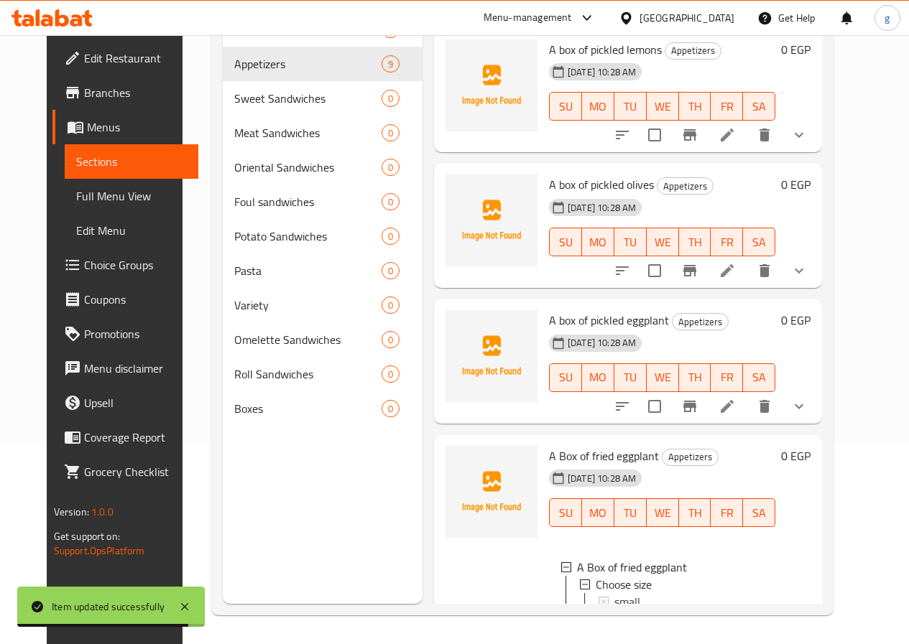
scroll to position [215, 0]
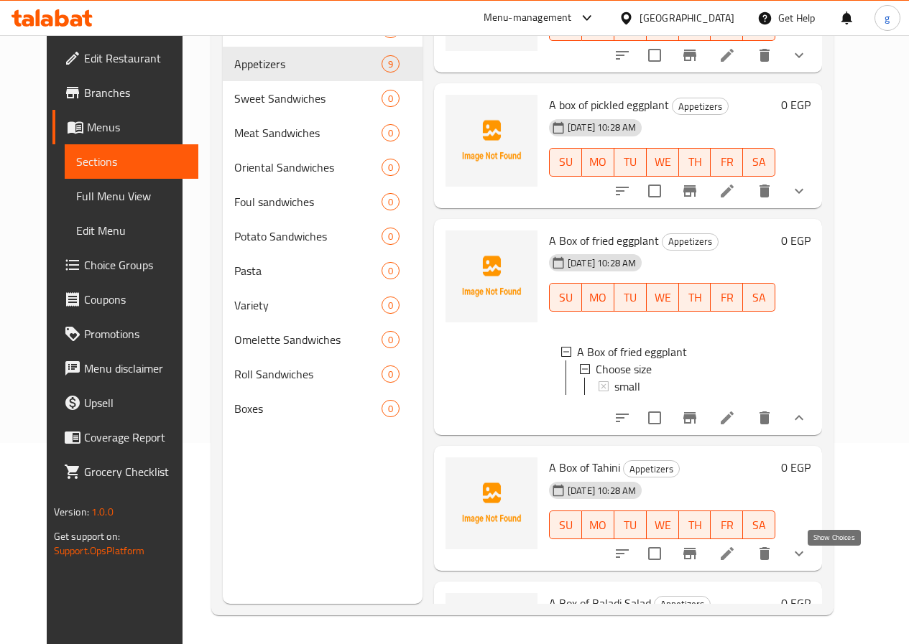
click at [807, 562] on icon "show more" at bounding box center [798, 553] width 17 height 17
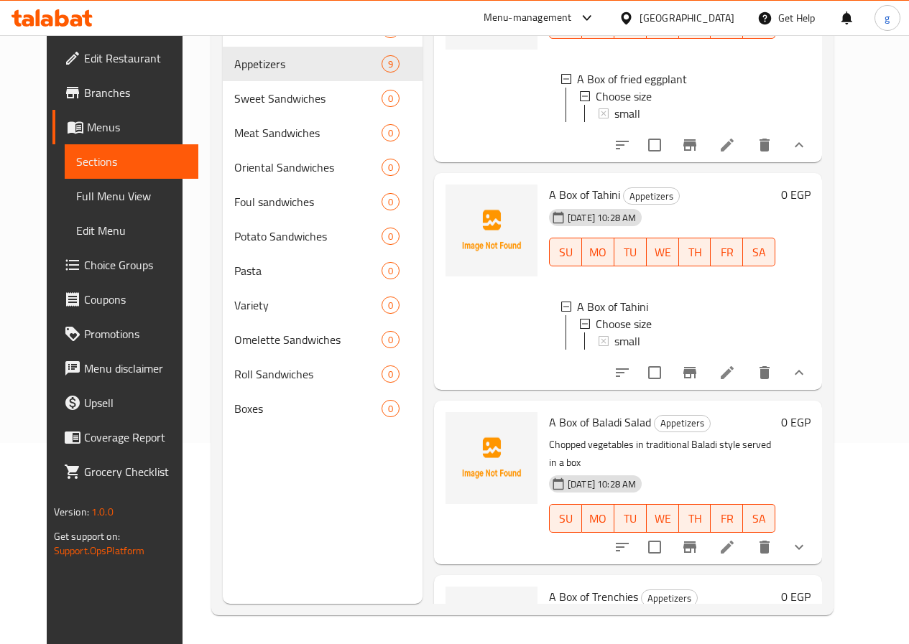
scroll to position [503, 0]
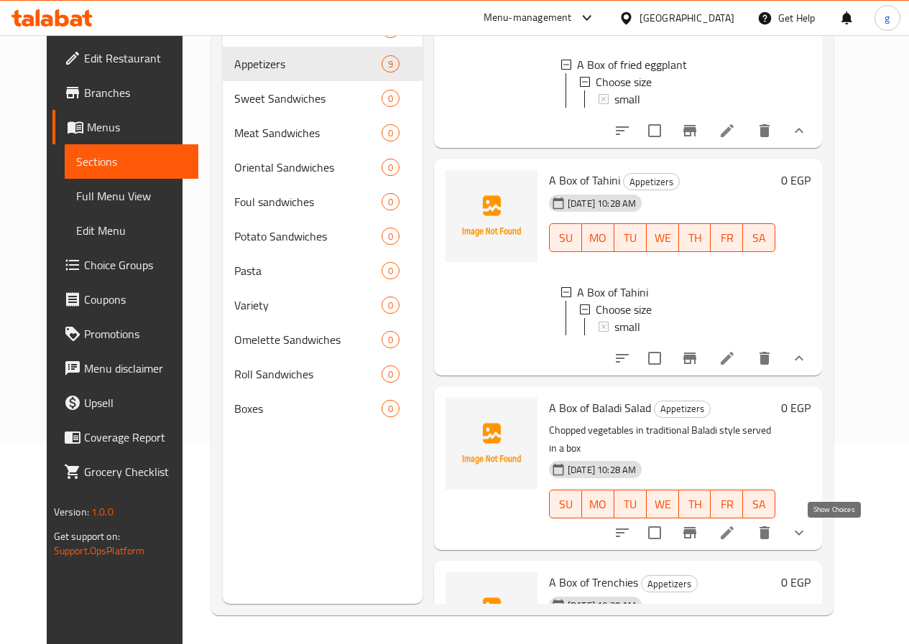
click at [807, 529] on icon "show more" at bounding box center [798, 532] width 17 height 17
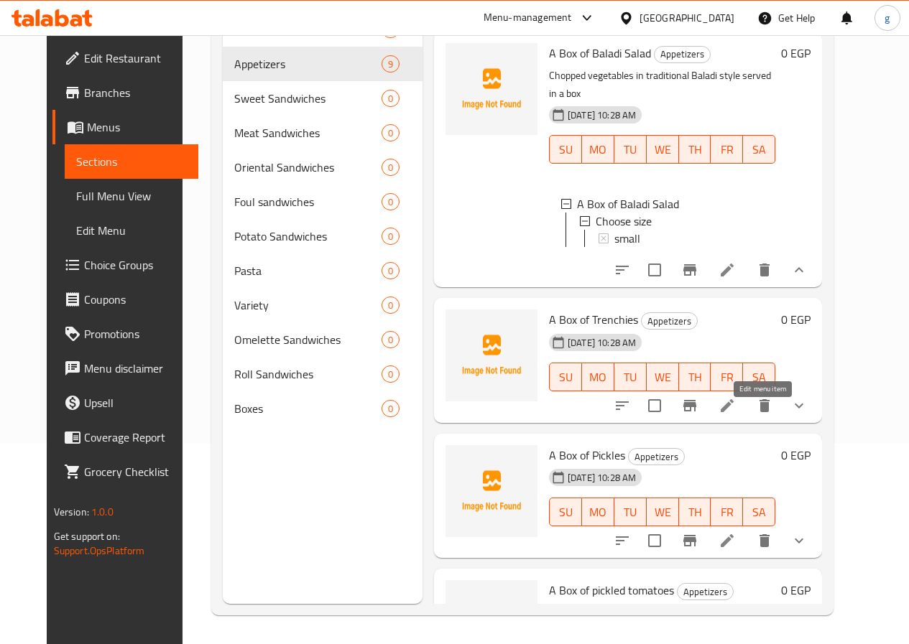
scroll to position [862, 0]
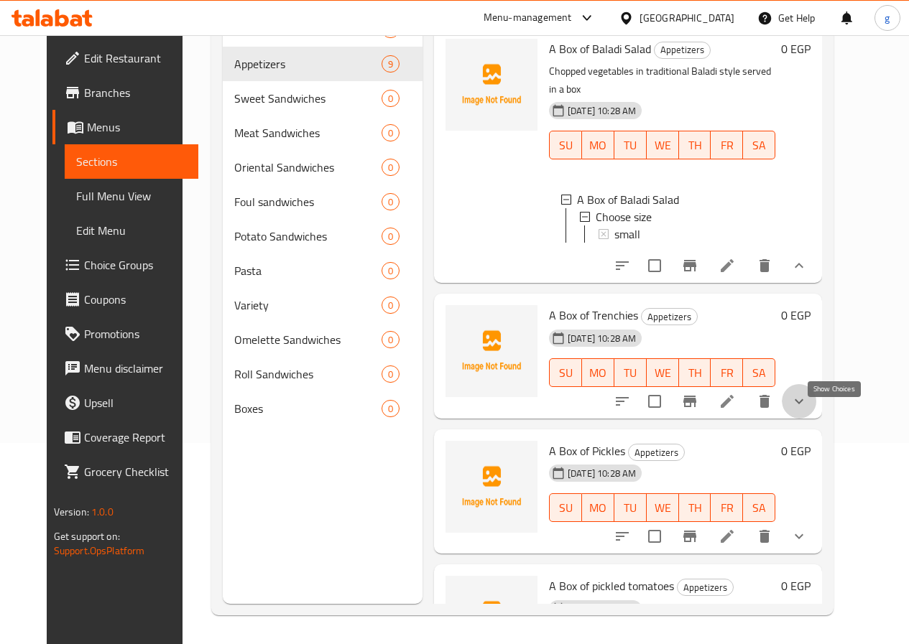
click at [807, 410] on icon "show more" at bounding box center [798, 401] width 17 height 17
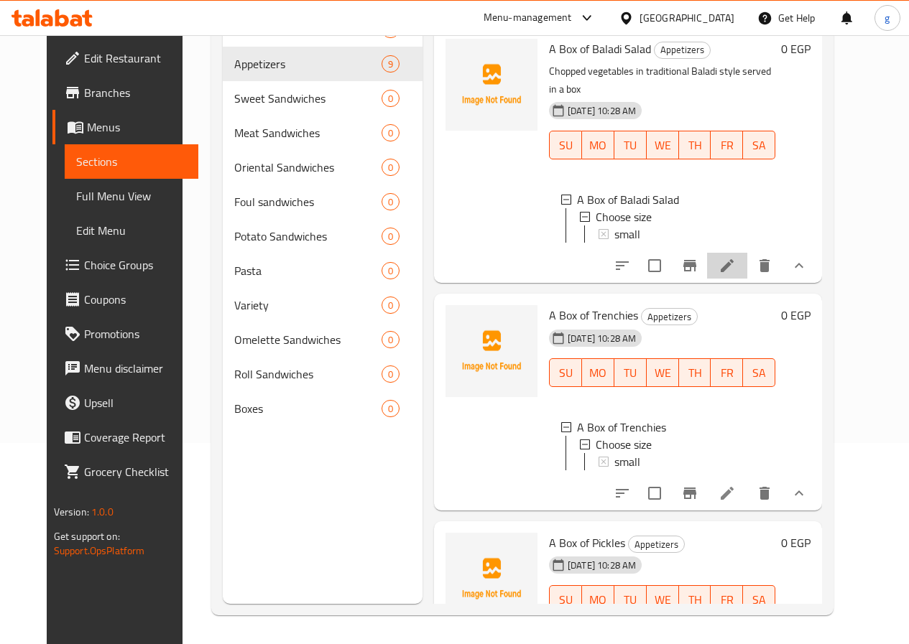
click at [747, 279] on li at bounding box center [727, 266] width 40 height 26
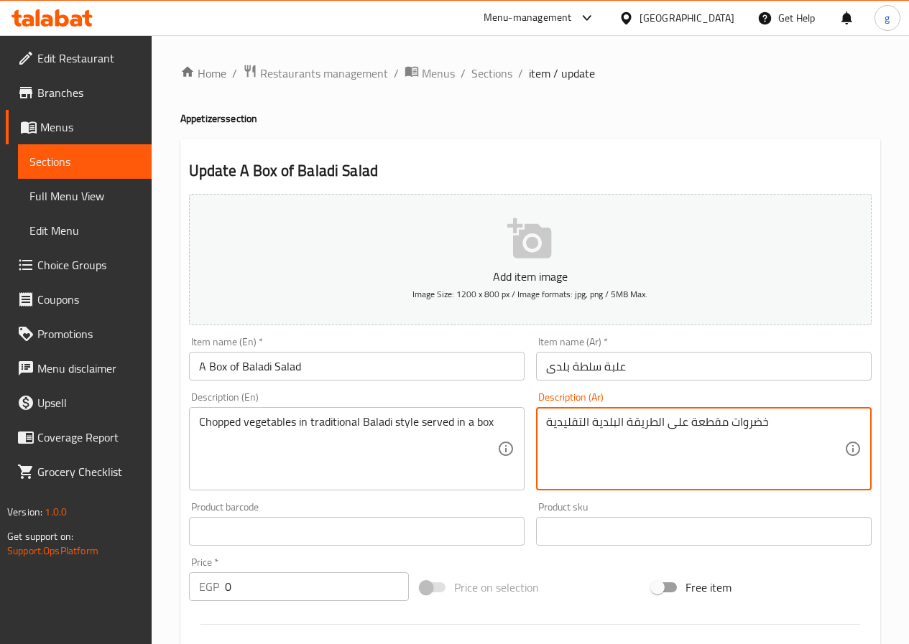
drag, startPoint x: 789, startPoint y: 435, endPoint x: 486, endPoint y: 479, distance: 307.0
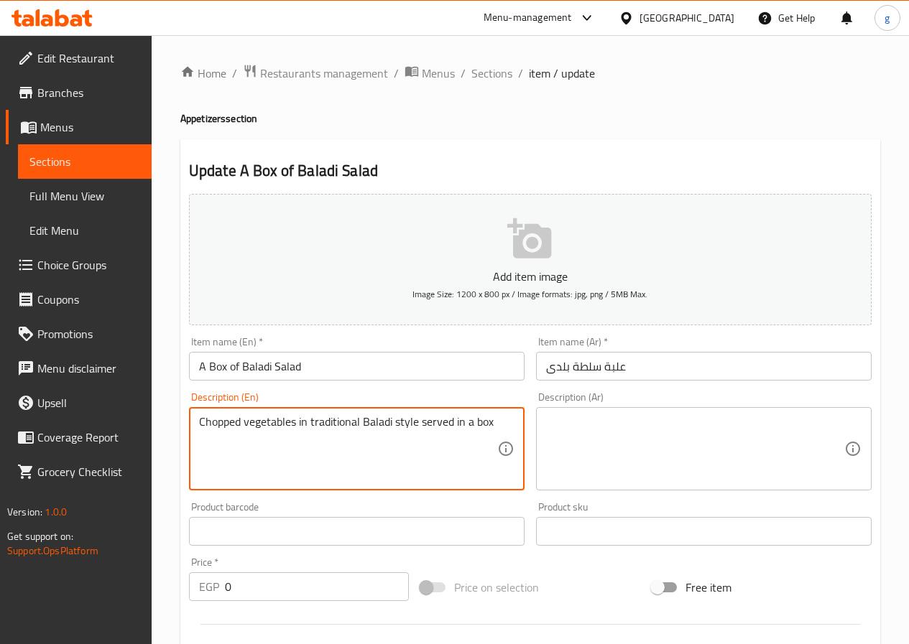
drag, startPoint x: 498, startPoint y: 425, endPoint x: 211, endPoint y: 432, distance: 286.7
click at [187, 441] on div "Description (En) Chopped vegetables in traditional Baladi style served in a box…" at bounding box center [356, 441] width 347 height 110
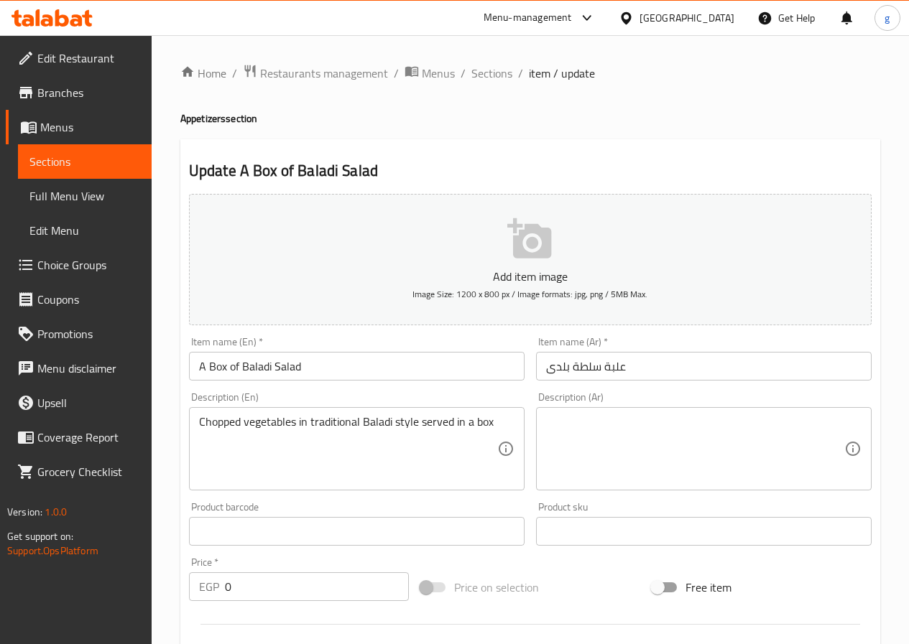
drag, startPoint x: 194, startPoint y: 415, endPoint x: 401, endPoint y: 440, distance: 208.3
click at [401, 440] on div "Chopped vegetables in traditional Baladi style served in a box Description (En)" at bounding box center [356, 448] width 335 height 83
drag, startPoint x: 508, startPoint y: 423, endPoint x: 493, endPoint y: 417, distance: 17.1
click at [493, 417] on div "Chopped vegetables in traditional Baladi style served in a box Description (En)" at bounding box center [356, 448] width 335 height 83
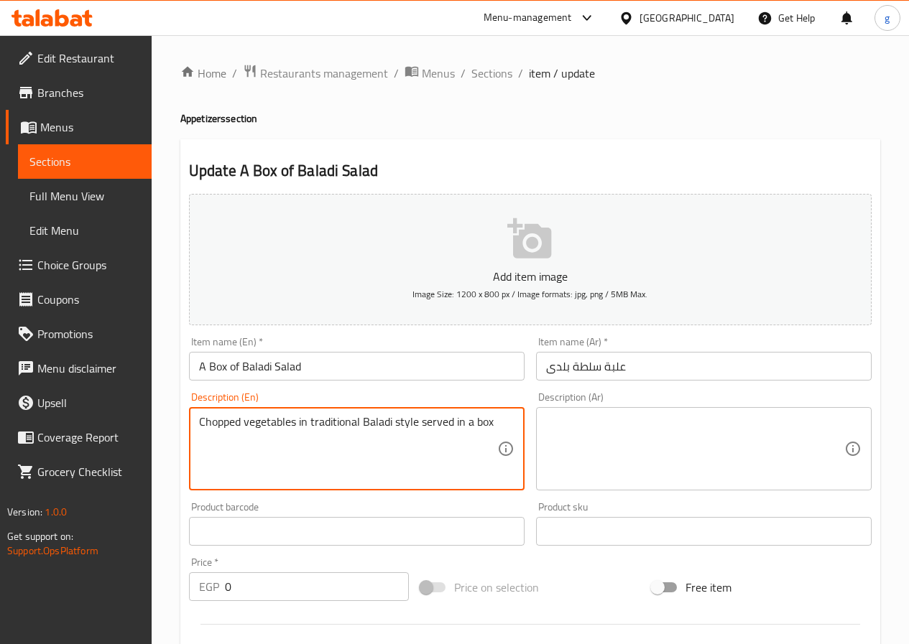
click at [493, 417] on textarea "Chopped vegetables in traditional Baladi style served in a box" at bounding box center [348, 449] width 298 height 68
drag, startPoint x: 493, startPoint y: 417, endPoint x: 164, endPoint y: 413, distance: 328.2
click at [164, 413] on div "Home / Restaurants management / Menus / Sections / item / update Appetizers sec…" at bounding box center [530, 520] width 757 height 970
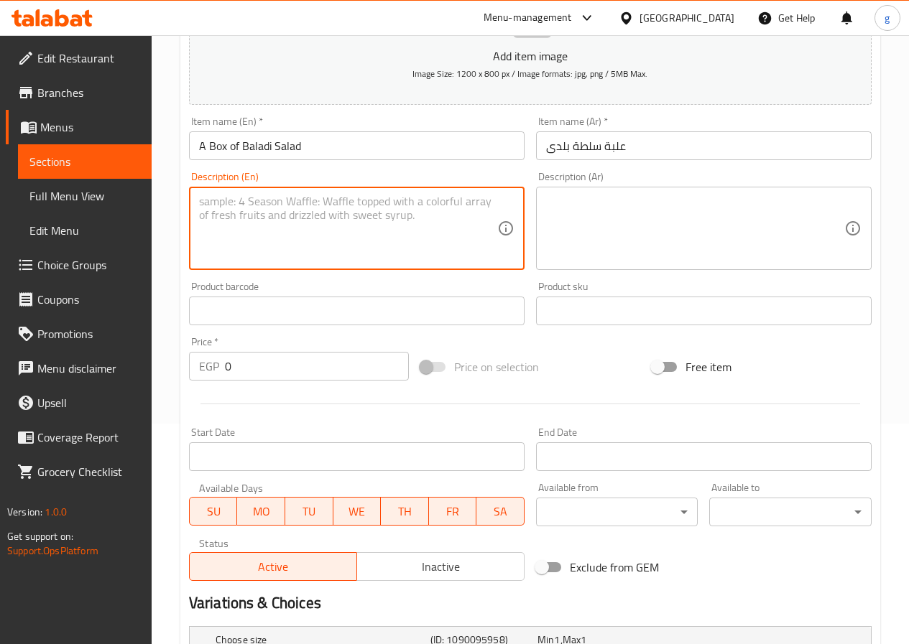
scroll to position [359, 0]
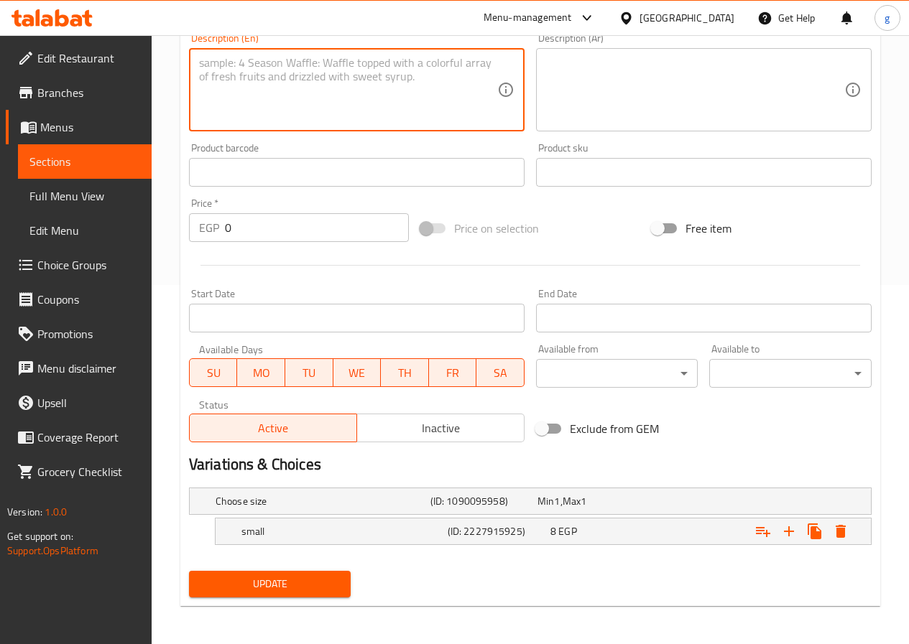
click at [239, 577] on span "Update" at bounding box center [269, 584] width 139 height 18
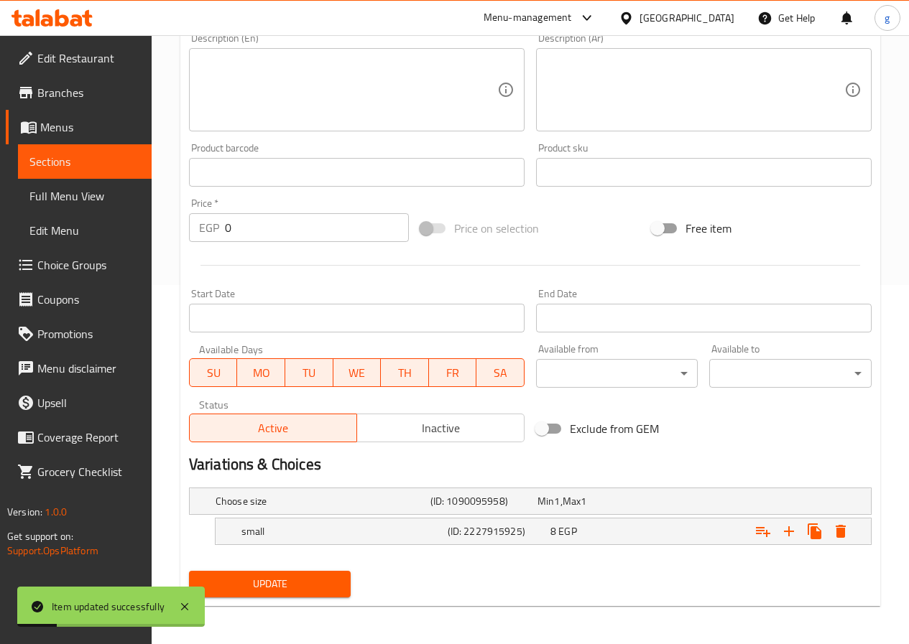
click at [75, 170] on link "Sections" at bounding box center [85, 161] width 134 height 34
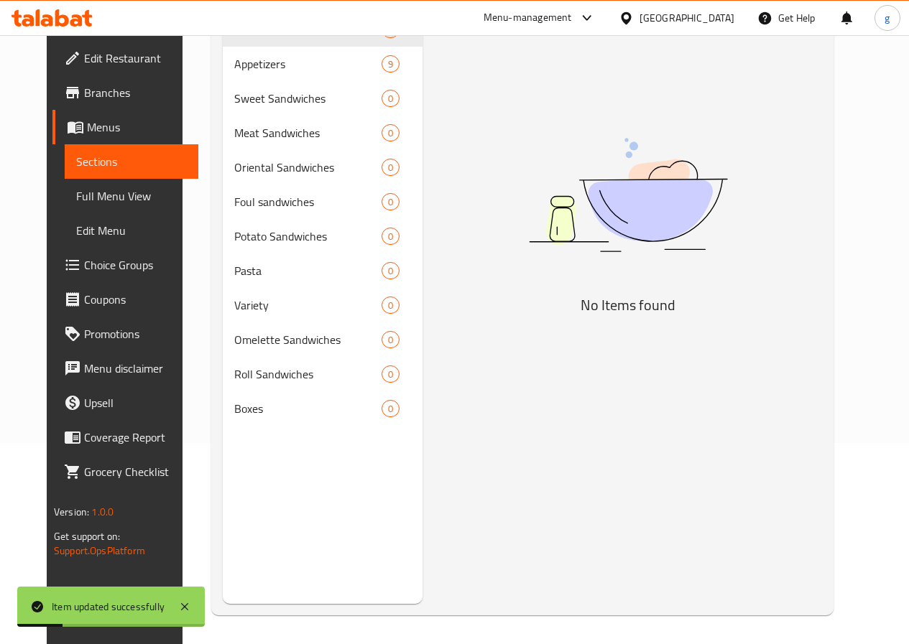
scroll to position [201, 0]
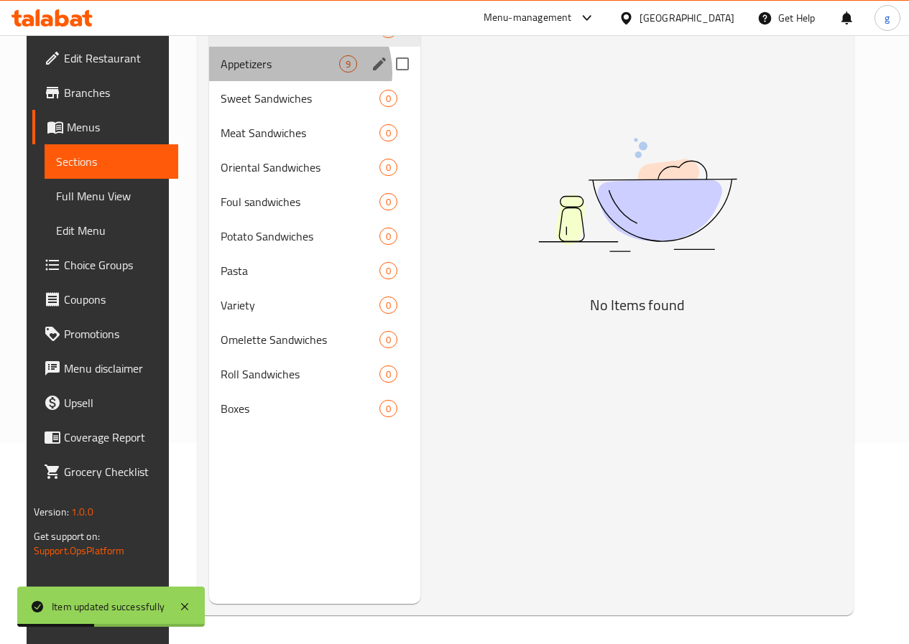
click at [281, 81] on div "Appetizers 9" at bounding box center [314, 64] width 211 height 34
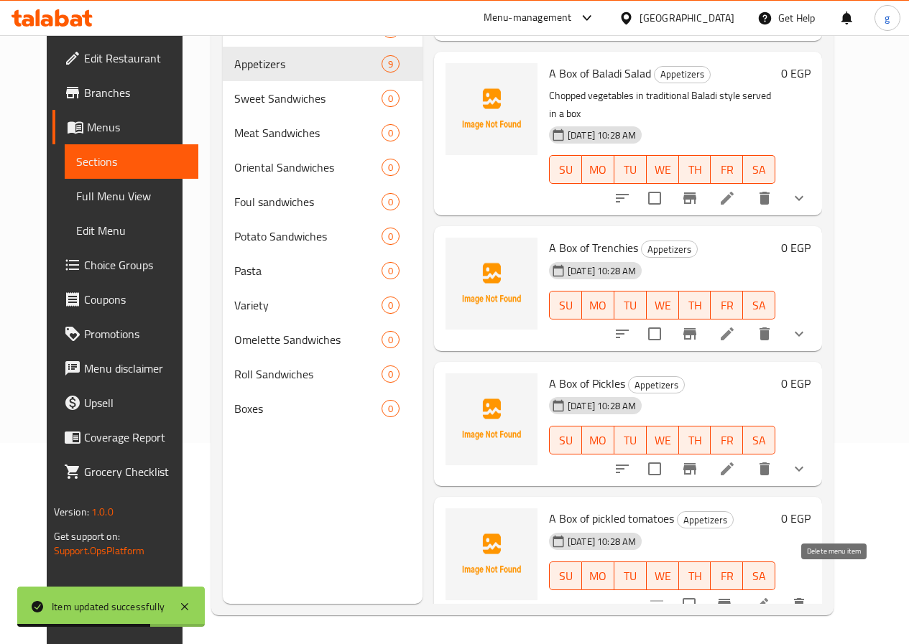
scroll to position [632, 0]
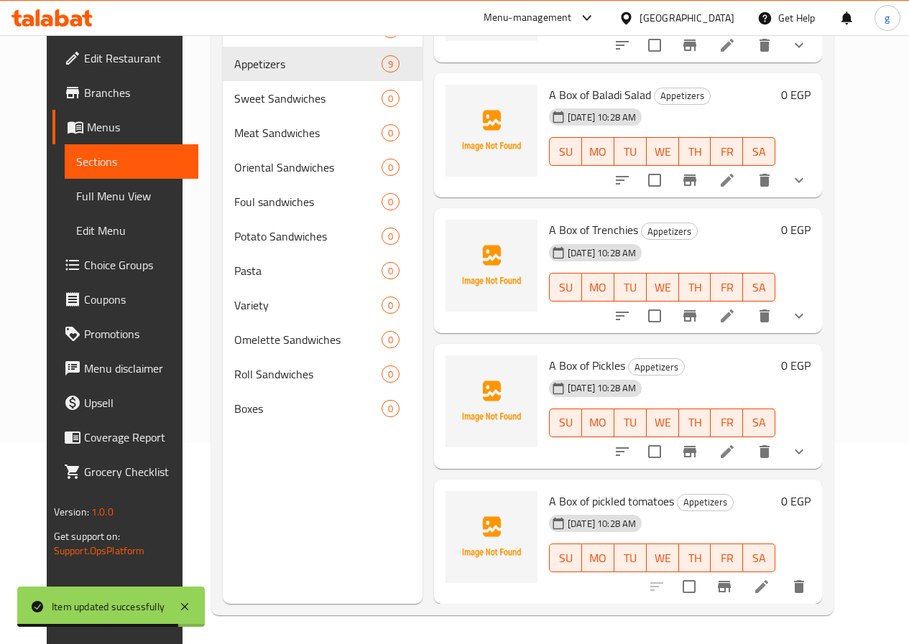
click at [775, 508] on h6 "A Box of pickled tomatoes Appetizers" at bounding box center [662, 501] width 226 height 20
click at [807, 457] on icon "show more" at bounding box center [798, 451] width 17 height 17
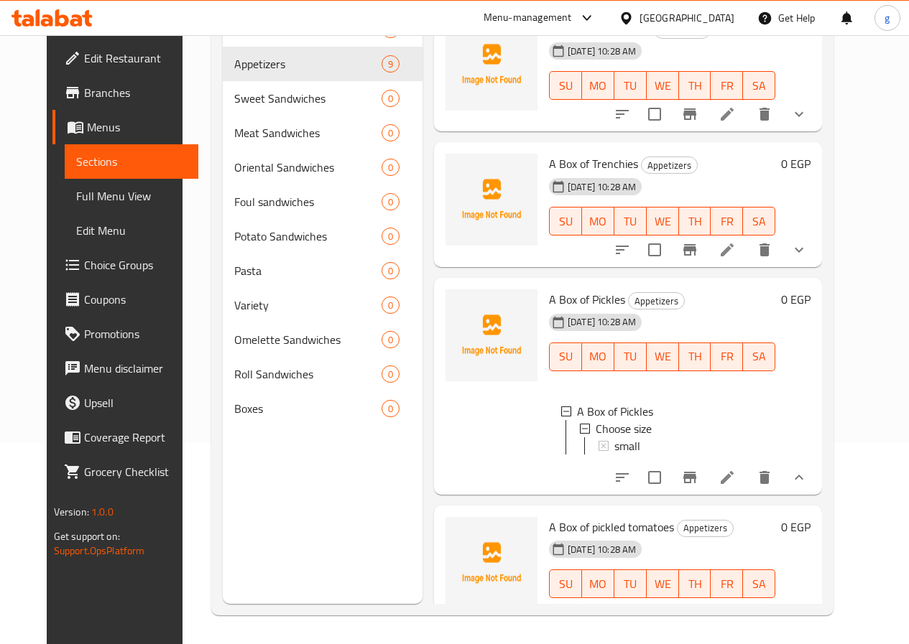
scroll to position [663, 0]
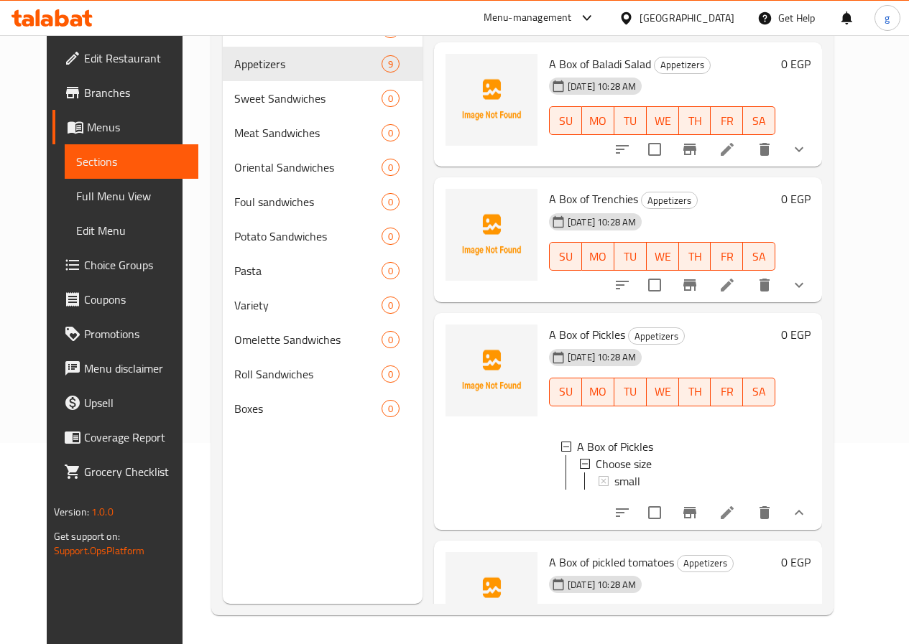
click at [816, 287] on button "show more" at bounding box center [798, 285] width 34 height 34
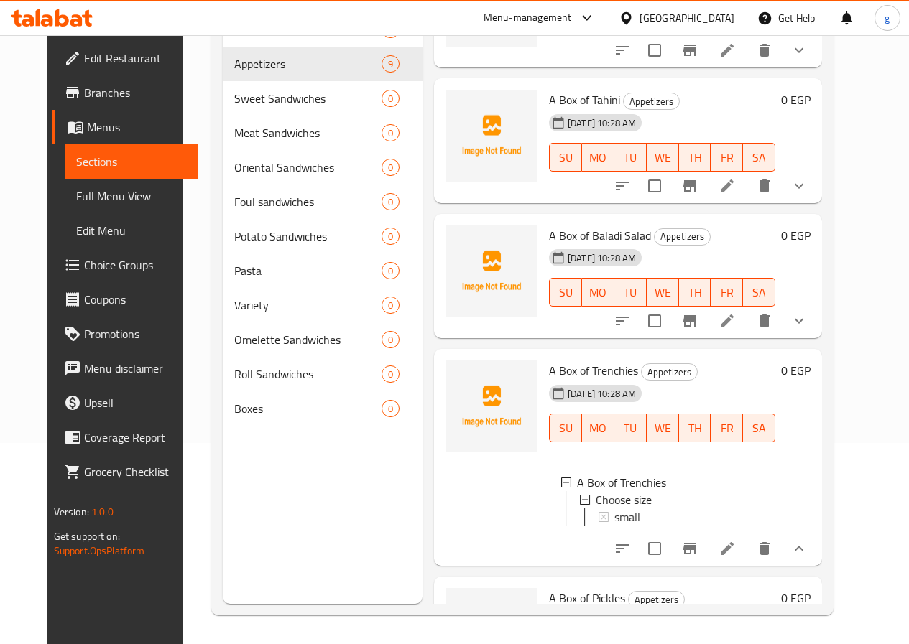
scroll to position [447, 0]
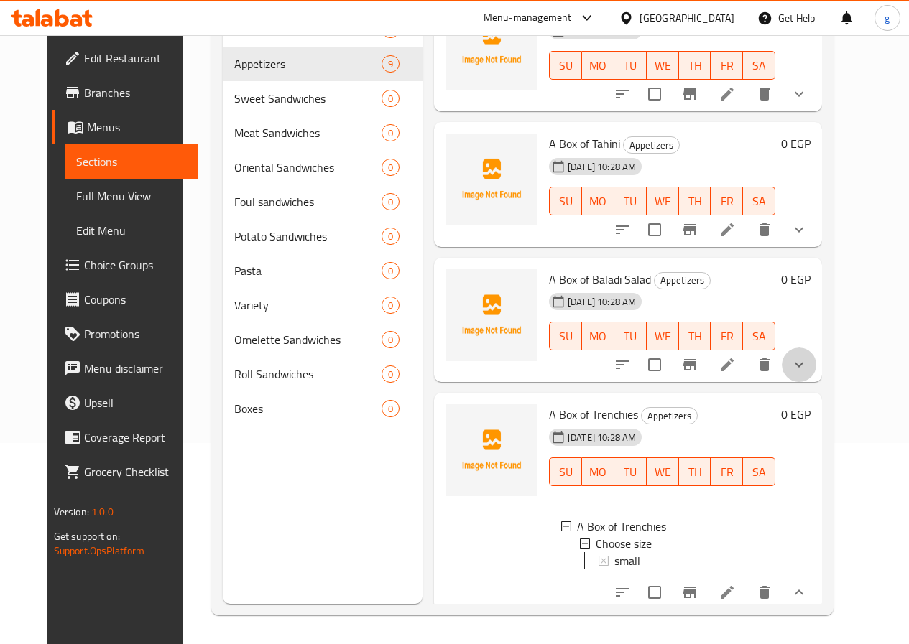
click at [816, 351] on button "show more" at bounding box center [798, 365] width 34 height 34
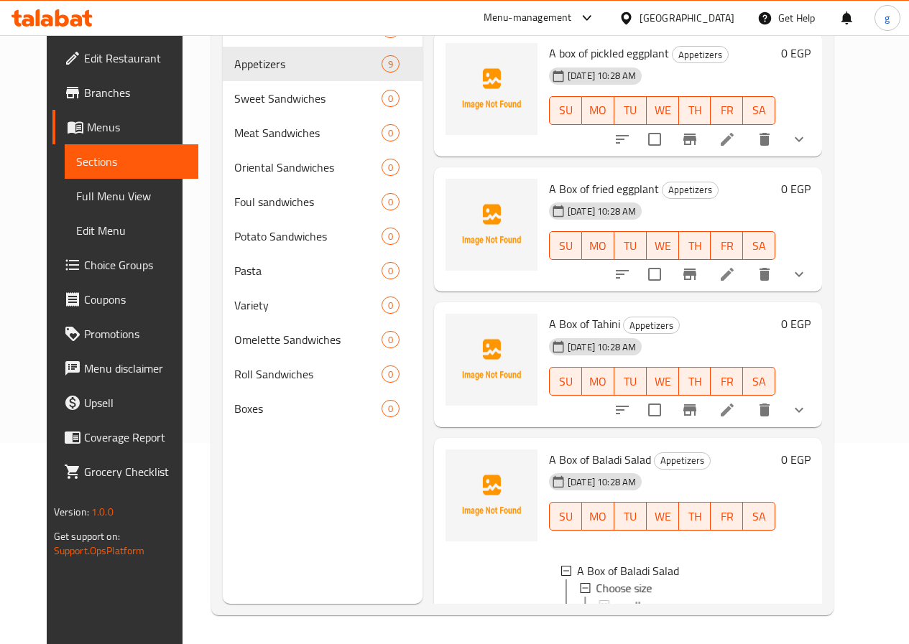
scroll to position [232, 0]
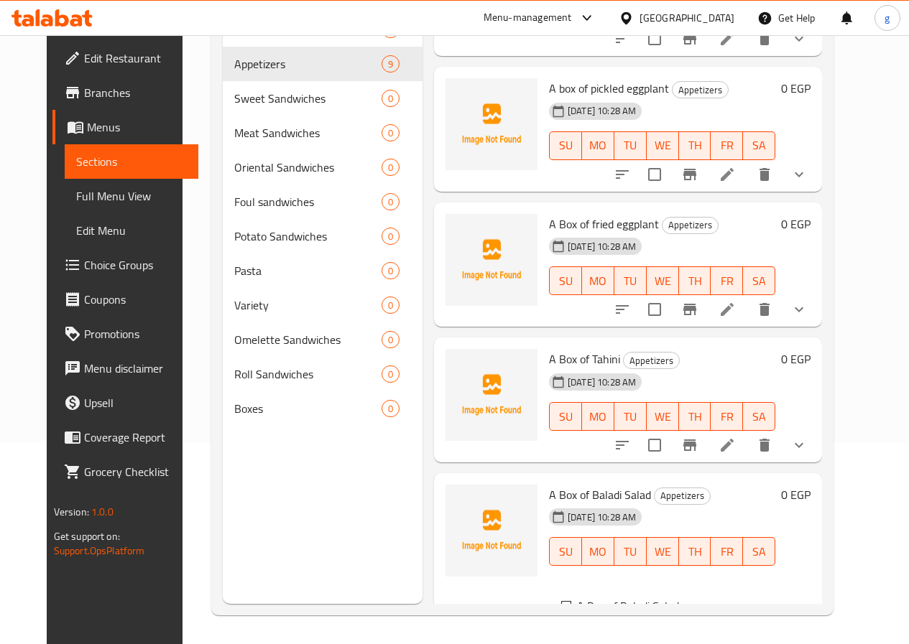
click at [807, 445] on icon "show more" at bounding box center [798, 445] width 17 height 17
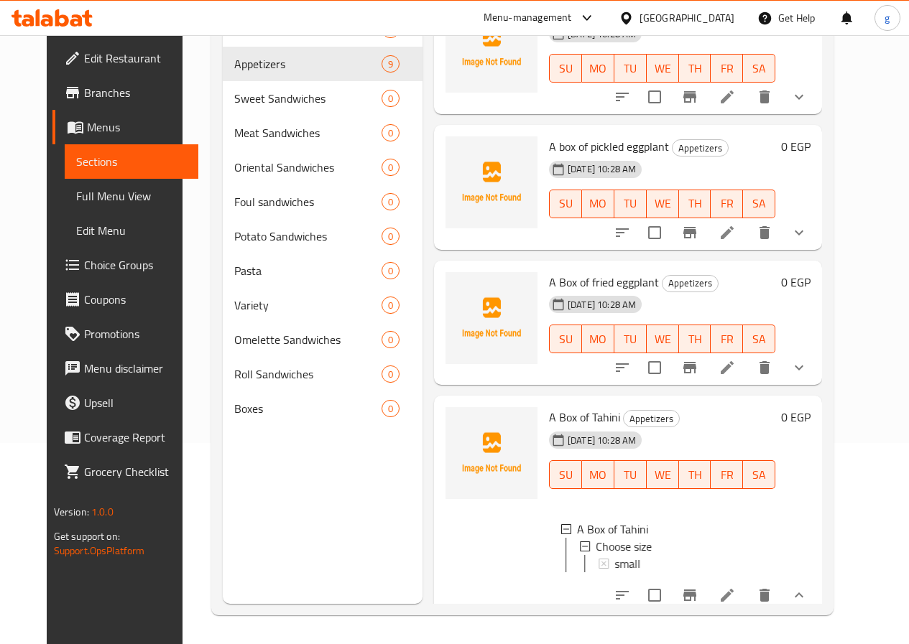
scroll to position [88, 0]
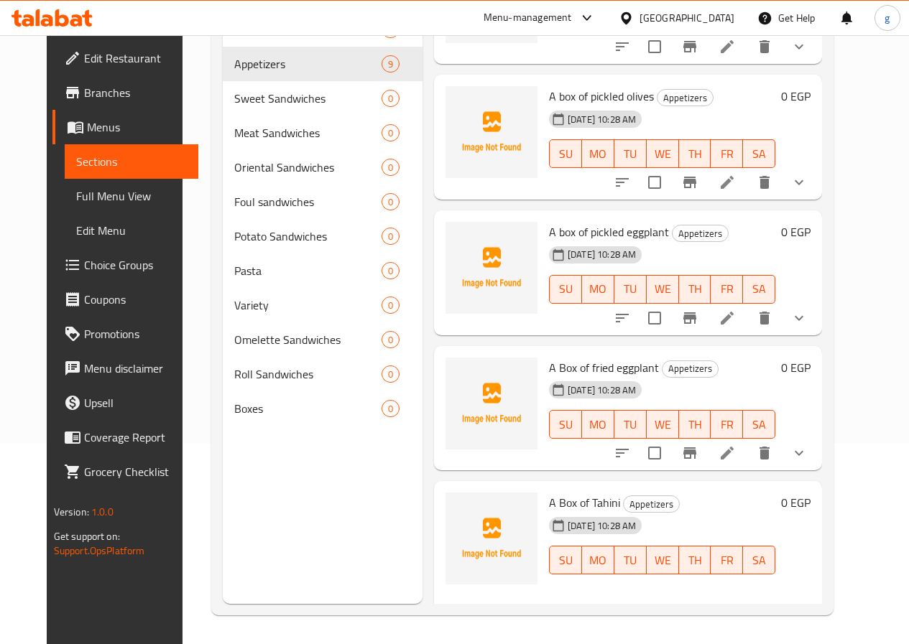
click at [807, 447] on icon "show more" at bounding box center [798, 453] width 17 height 17
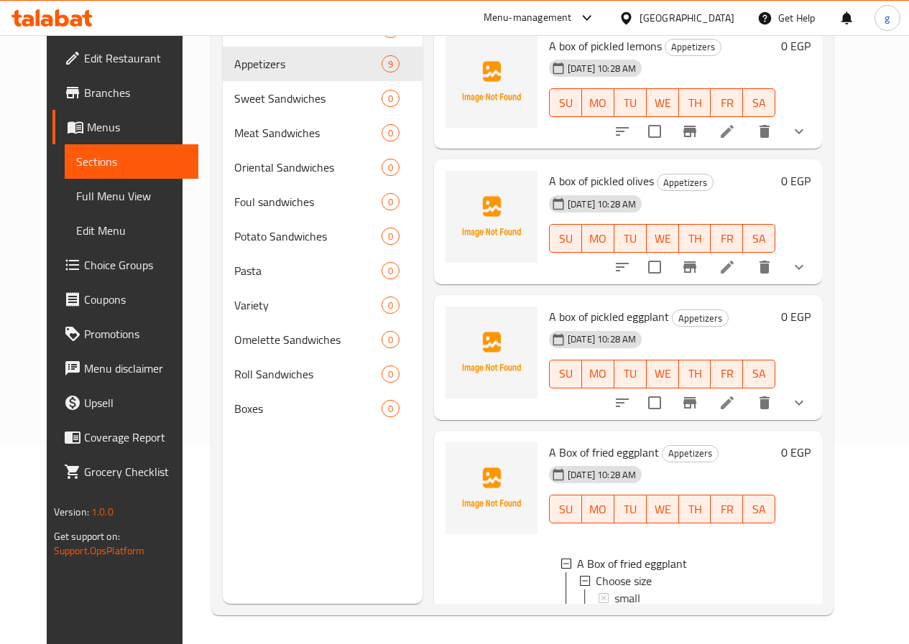
scroll to position [0, 0]
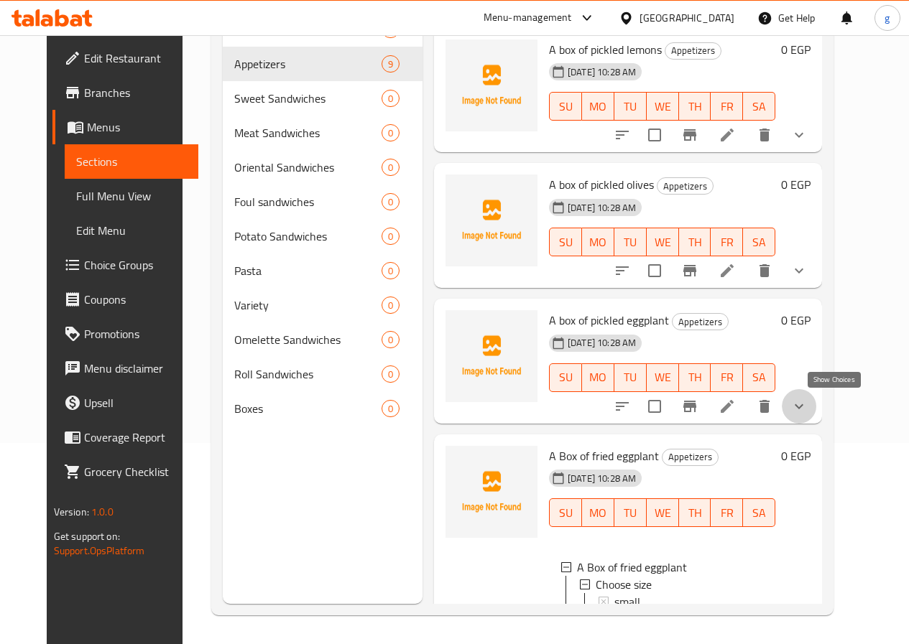
click at [807, 413] on icon "show more" at bounding box center [798, 406] width 17 height 17
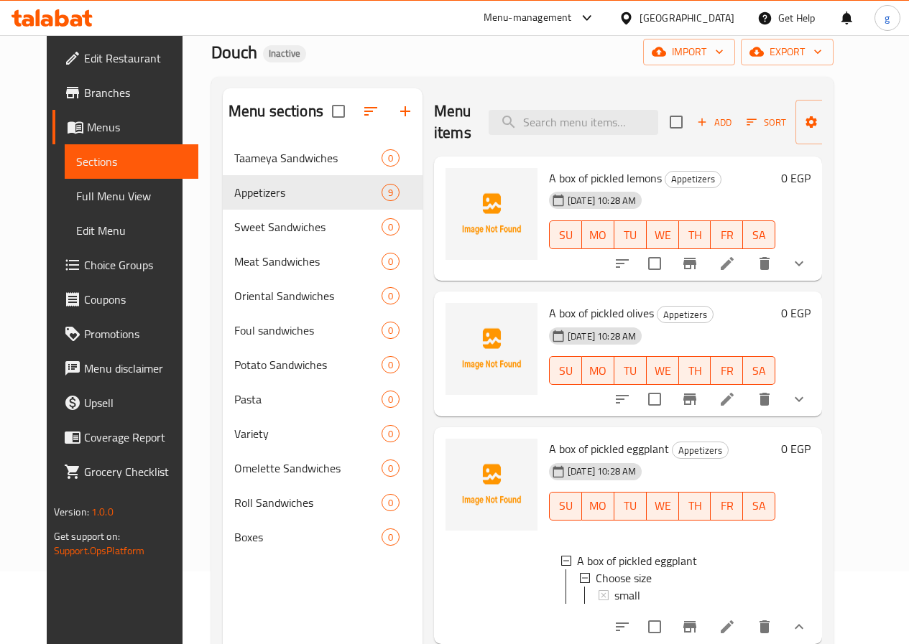
scroll to position [57, 0]
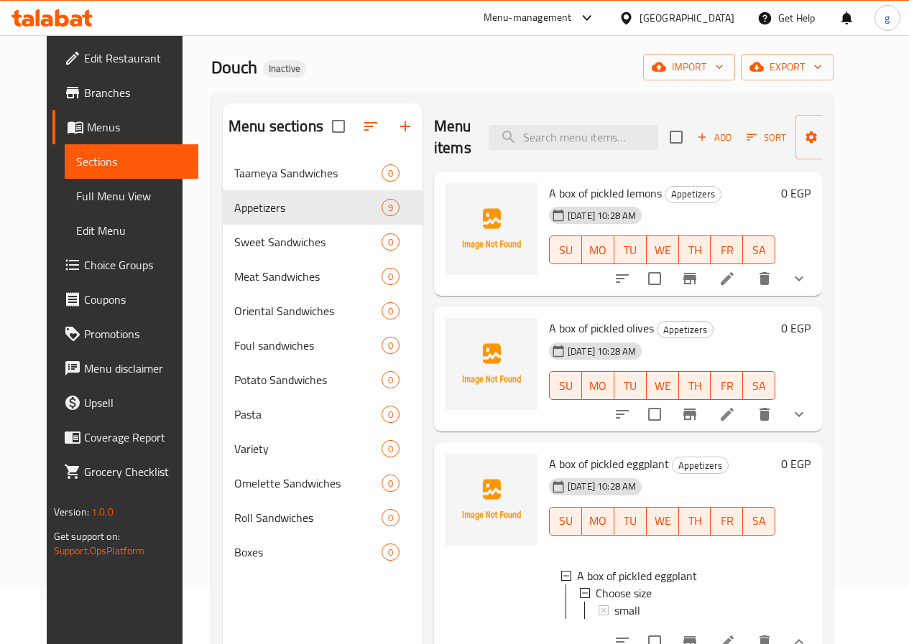
click at [807, 410] on icon "show more" at bounding box center [798, 414] width 17 height 17
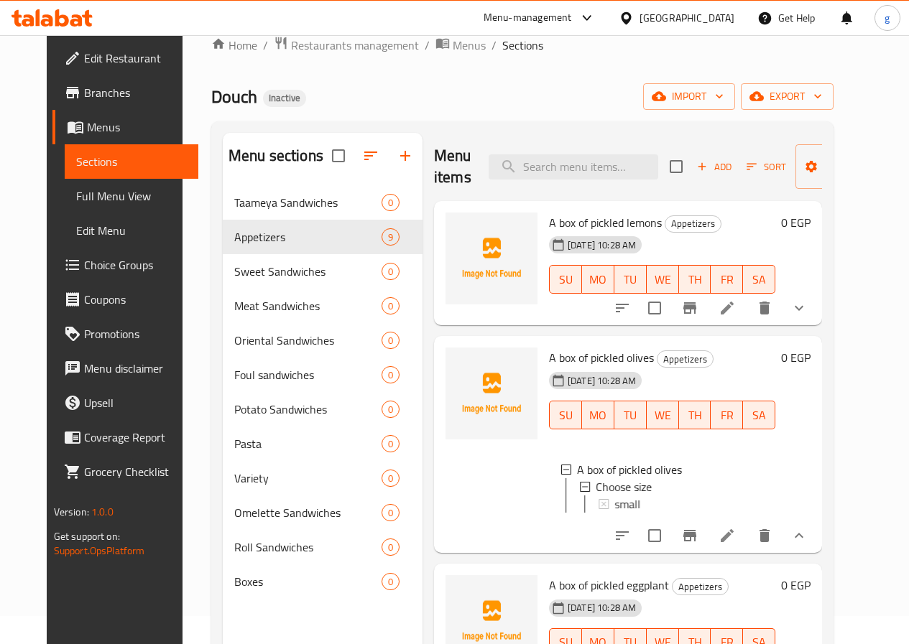
scroll to position [0, 0]
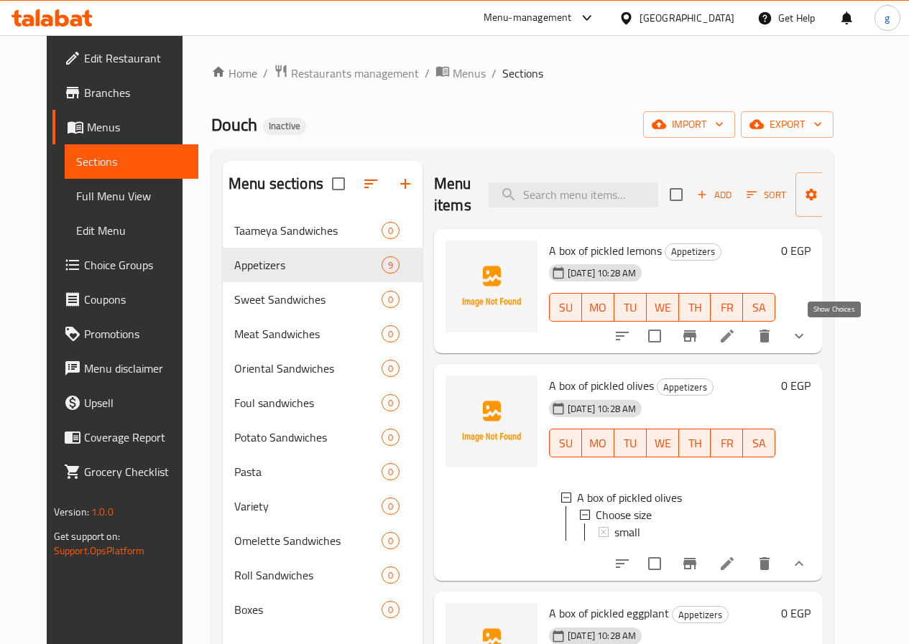
click at [807, 335] on icon "show more" at bounding box center [798, 336] width 17 height 17
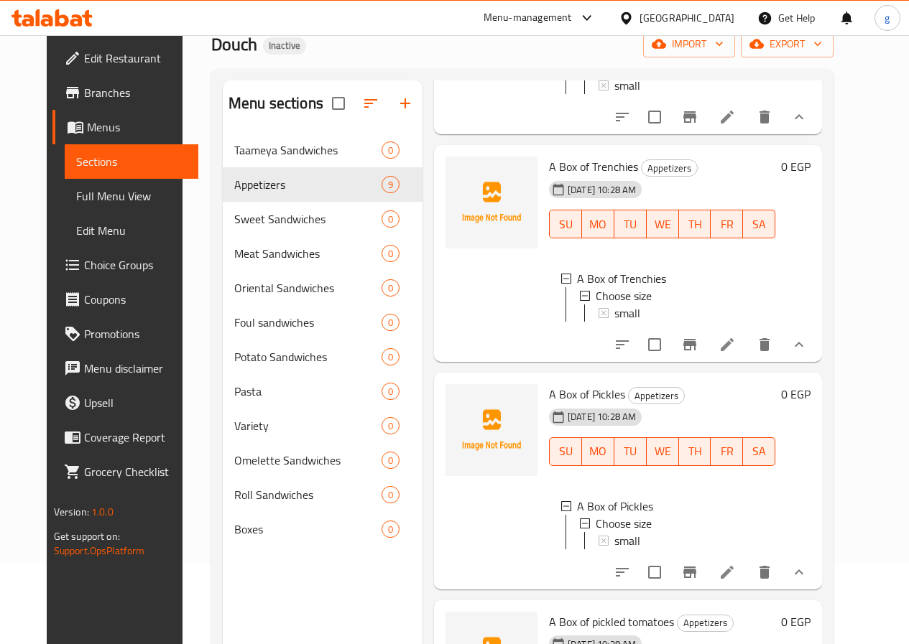
scroll to position [201, 0]
